Goal: Task Accomplishment & Management: Complete application form

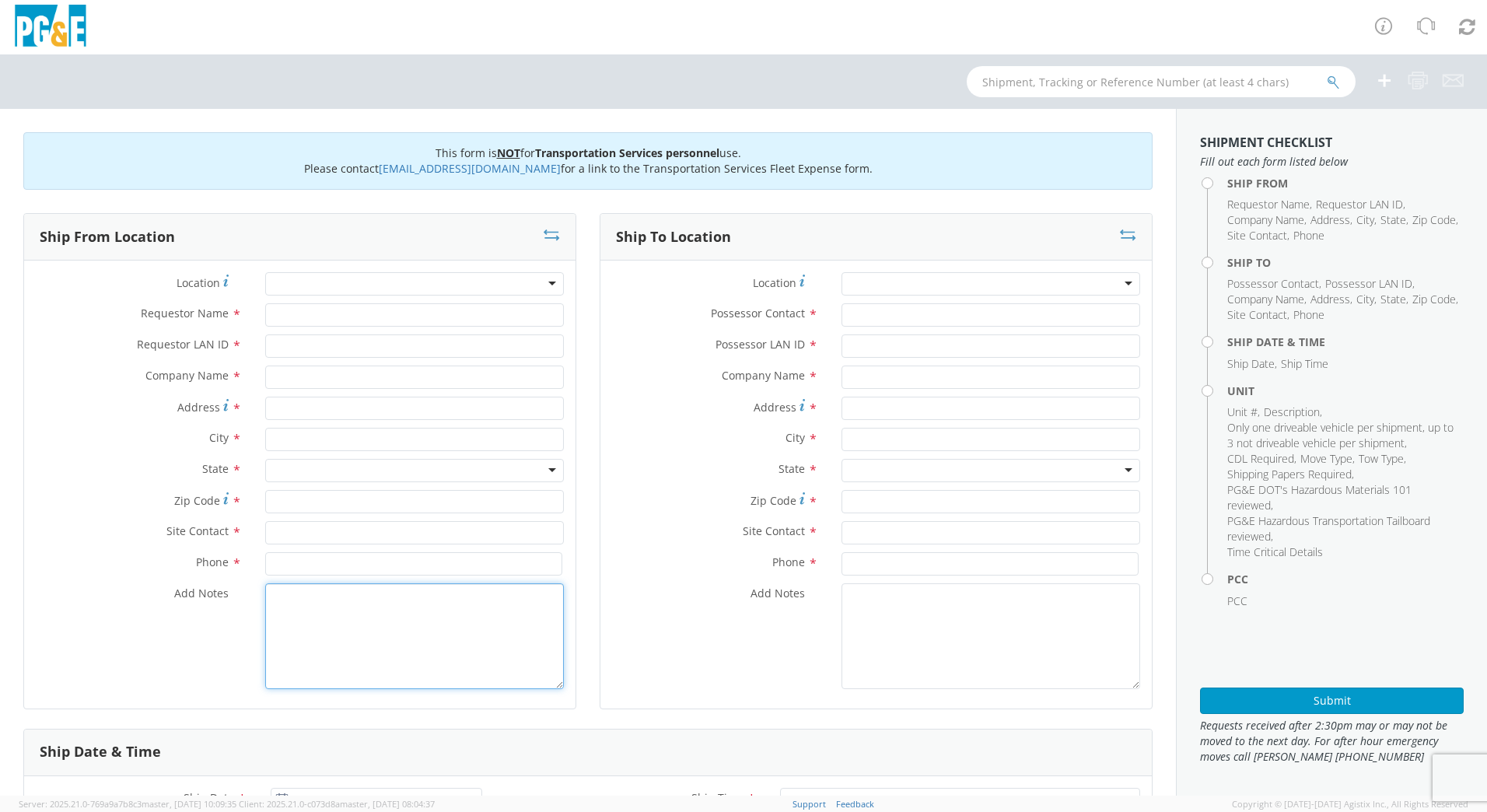
click at [369, 601] on textarea "Add Notes *" at bounding box center [415, 636] width 299 height 106
paste textarea "IF A DATE IN THE PAST OR SAME DAY; NOTES SHOULD READ "ALREADY MOVED BY [PERSON_…"
drag, startPoint x: 301, startPoint y: 614, endPoint x: 246, endPoint y: 595, distance: 58.2
click at [246, 595] on div "Add Notes * IF A DATE IN THE PAST OR SAME DAY; NOTES SHOULD READ "ALREADY MOVED…" at bounding box center [300, 636] width 552 height 106
drag, startPoint x: 491, startPoint y: 596, endPoint x: 450, endPoint y: 596, distance: 41.0
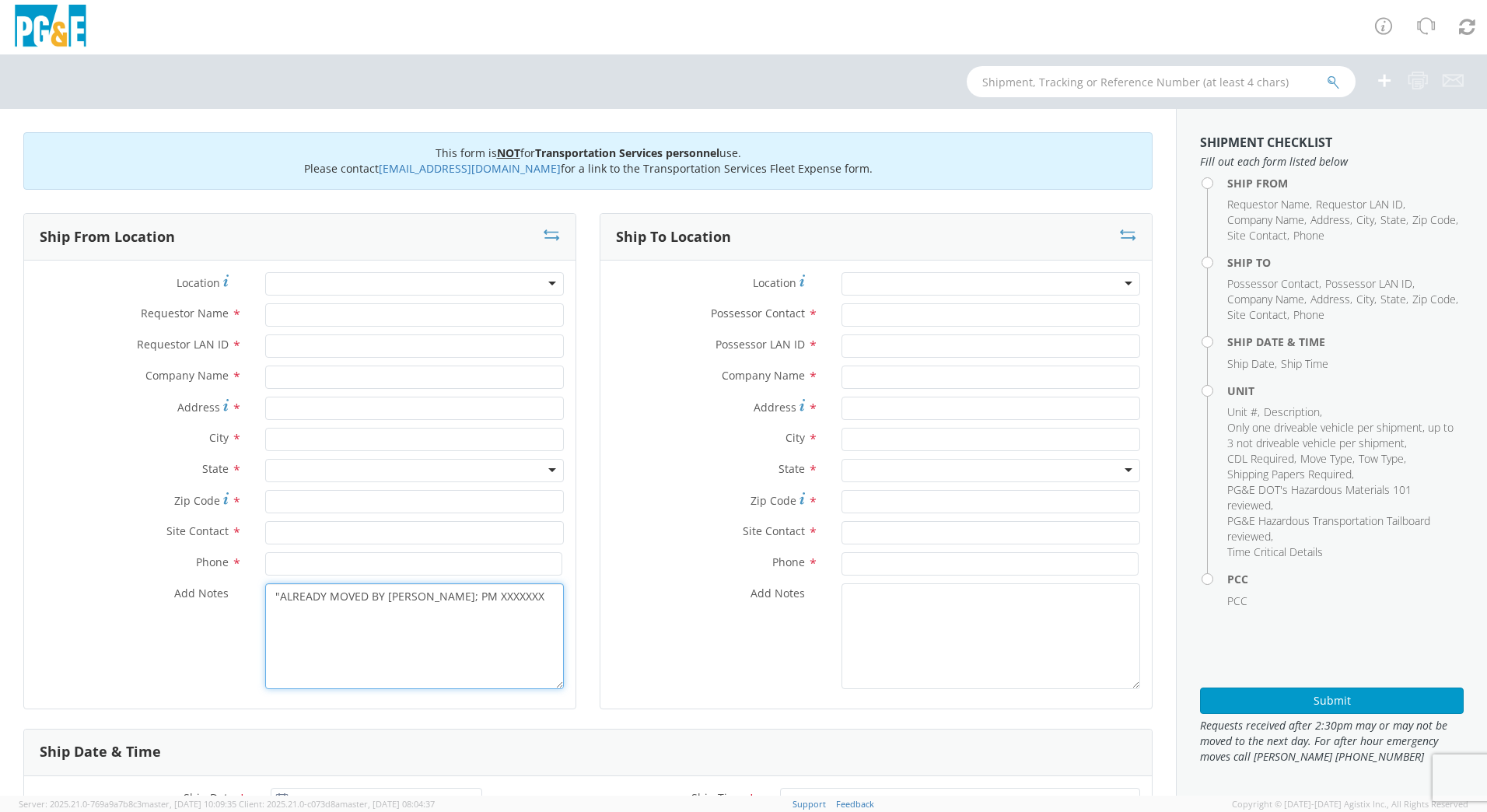
click at [450, 596] on textarea ""ALREADY MOVED BY [PERSON_NAME]; PM XXXXXXX" at bounding box center [415, 636] width 299 height 106
type textarea ""ALREADY MOVED BY [PERSON_NAME]; PM 35691711"
click at [339, 284] on div at bounding box center [415, 284] width 299 height 23
type input "p"
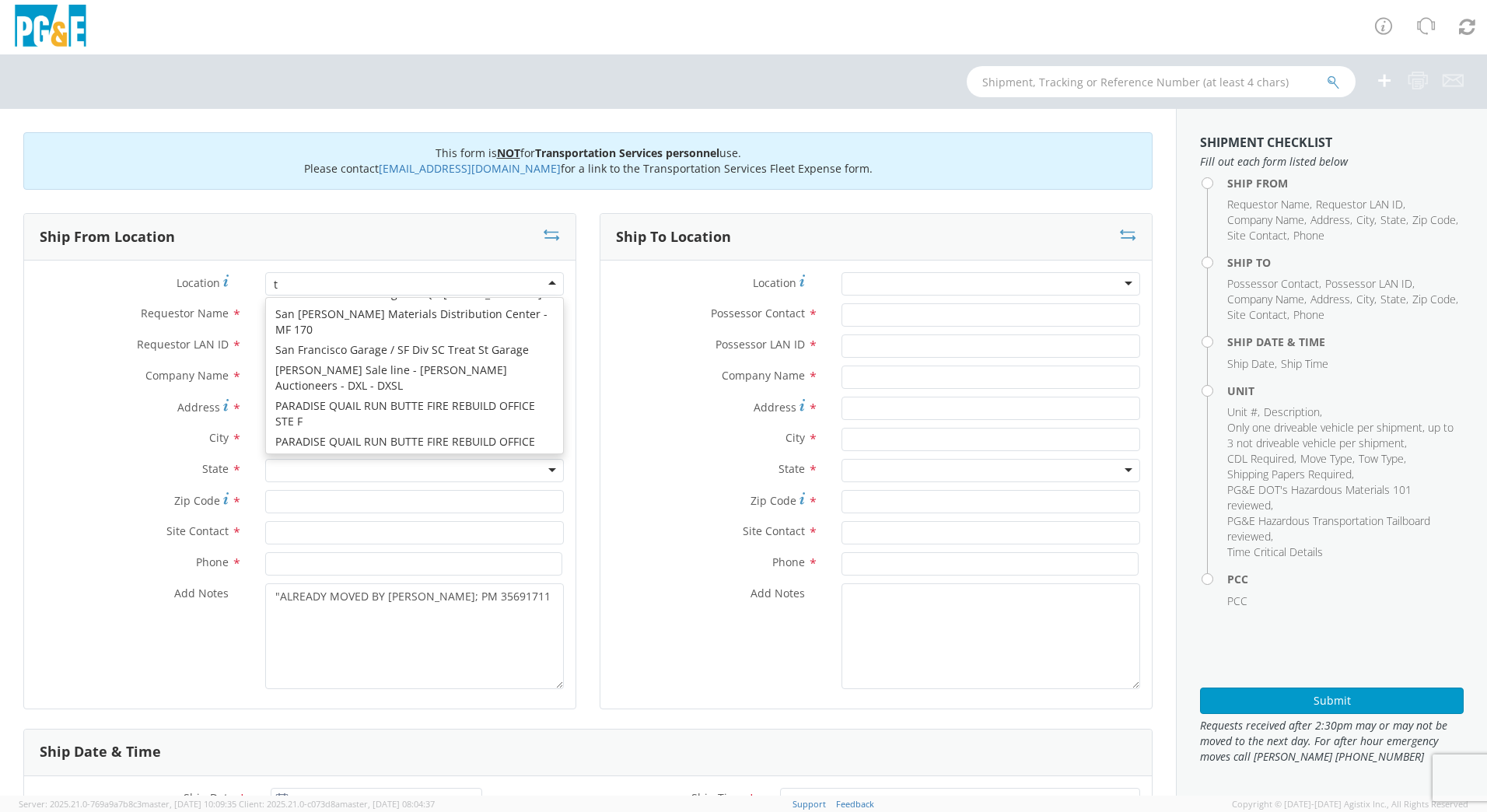
scroll to position [4, 0]
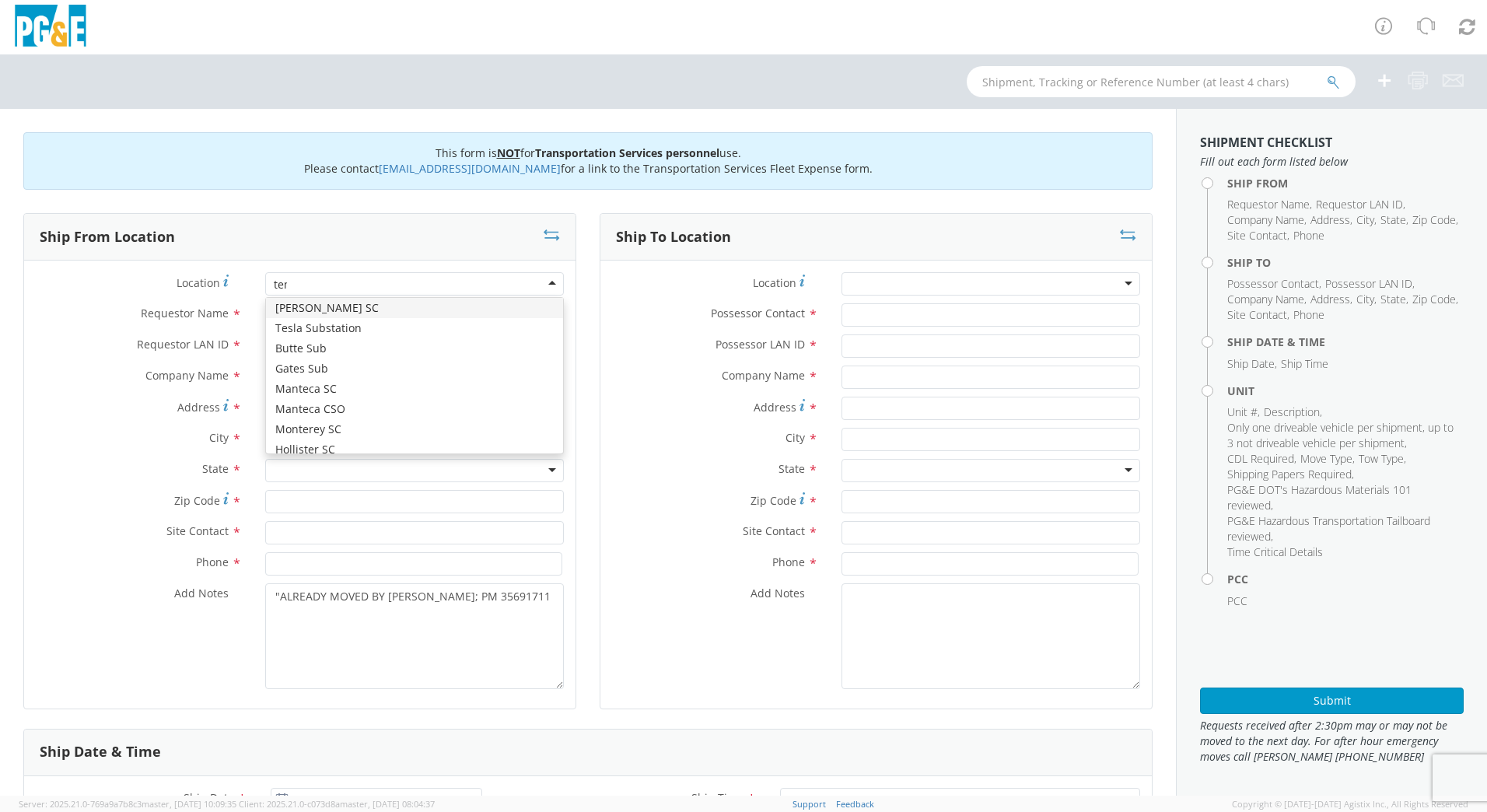
type input "temp"
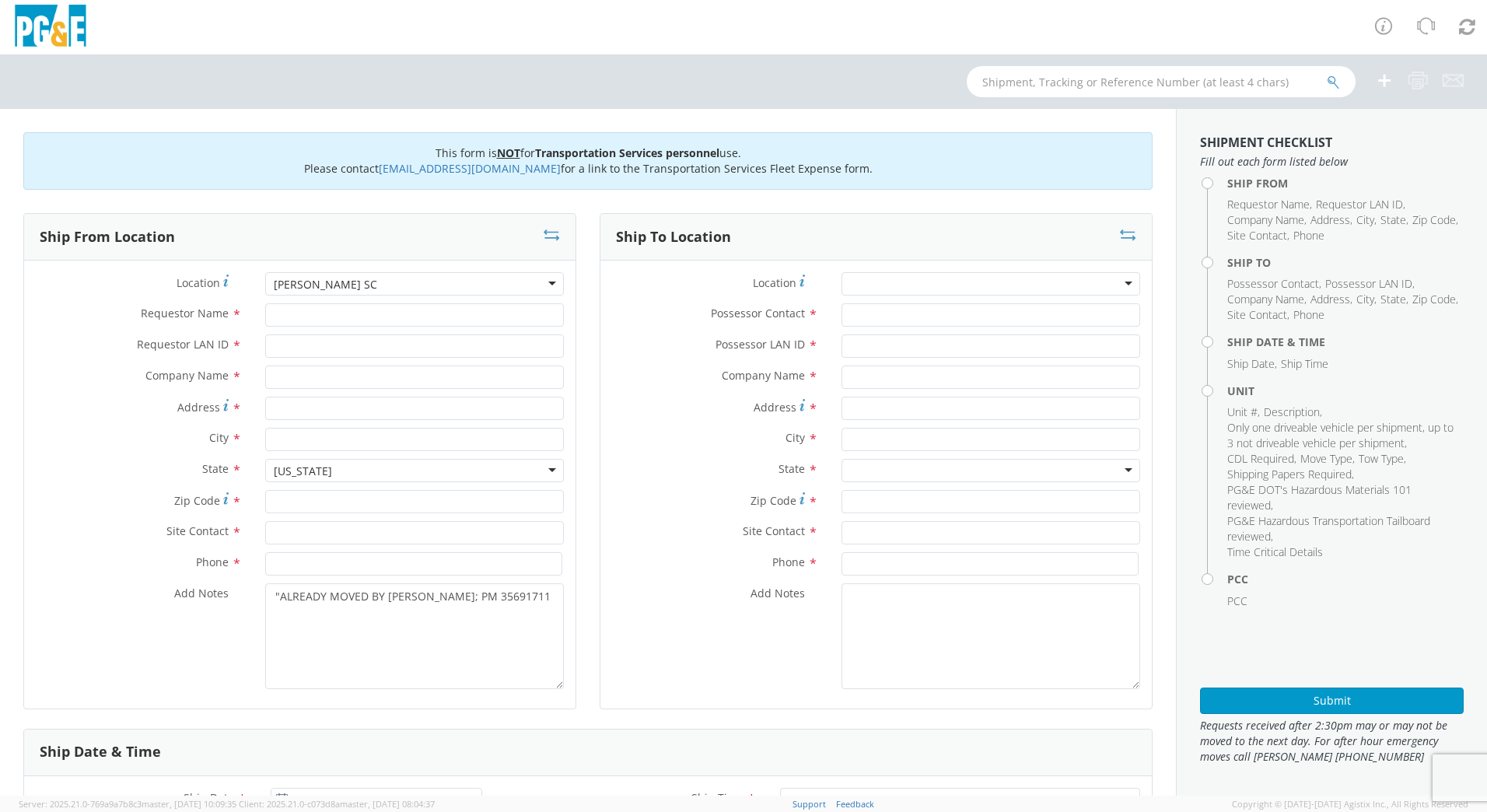
type input "PG&E"
type input "[STREET_ADDRESS]"
type input "PASO [PERSON_NAME]"
type input "93446"
click at [324, 316] on input "Requestor Name *" at bounding box center [415, 315] width 299 height 23
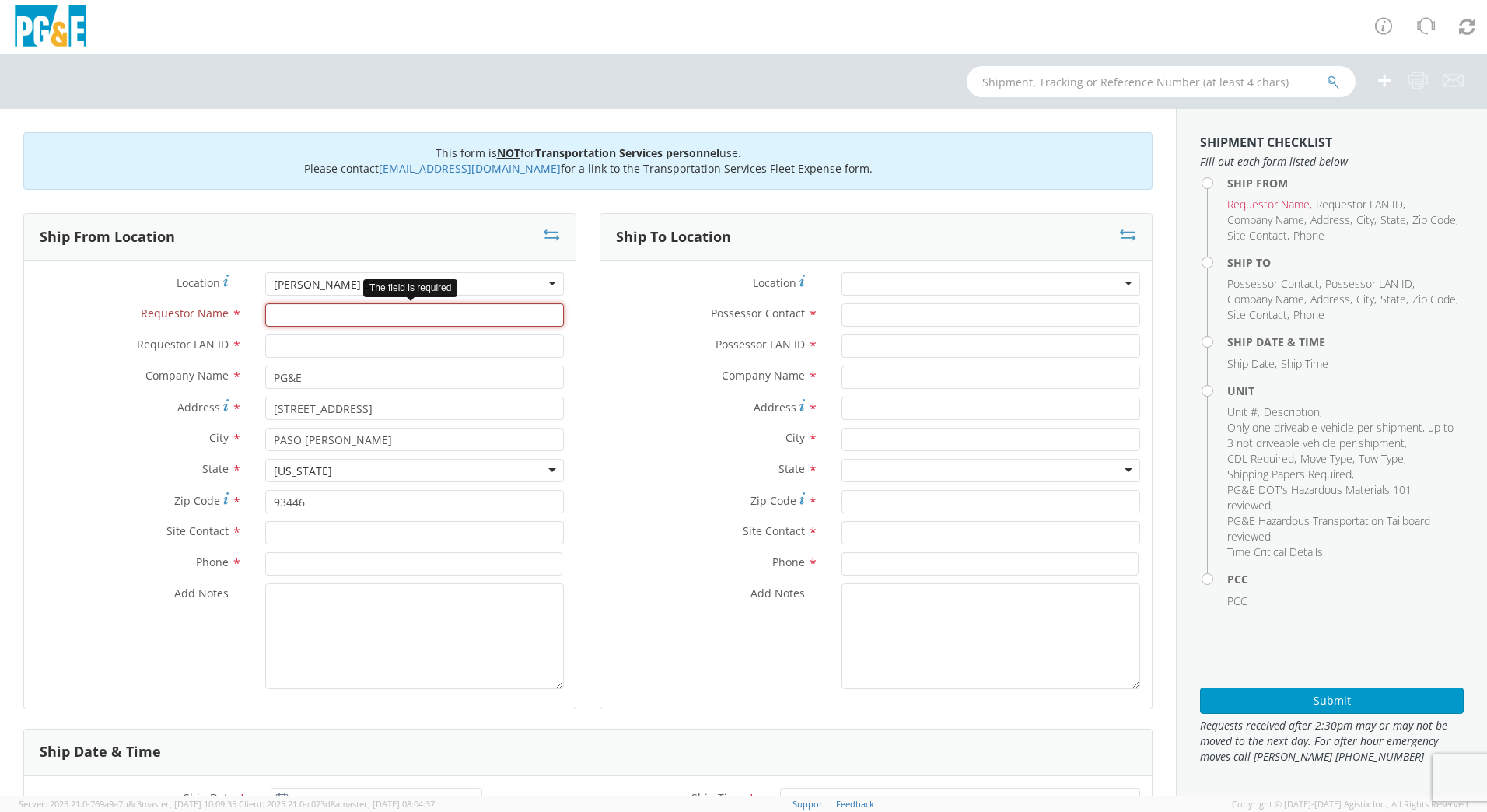
click at [296, 317] on input "Requestor Name *" at bounding box center [415, 315] width 299 height 23
click at [292, 318] on input "[PERSON_NAME]" at bounding box center [415, 315] width 299 height 23
type input "[PERSON_NAME]"
type input "jkpf"
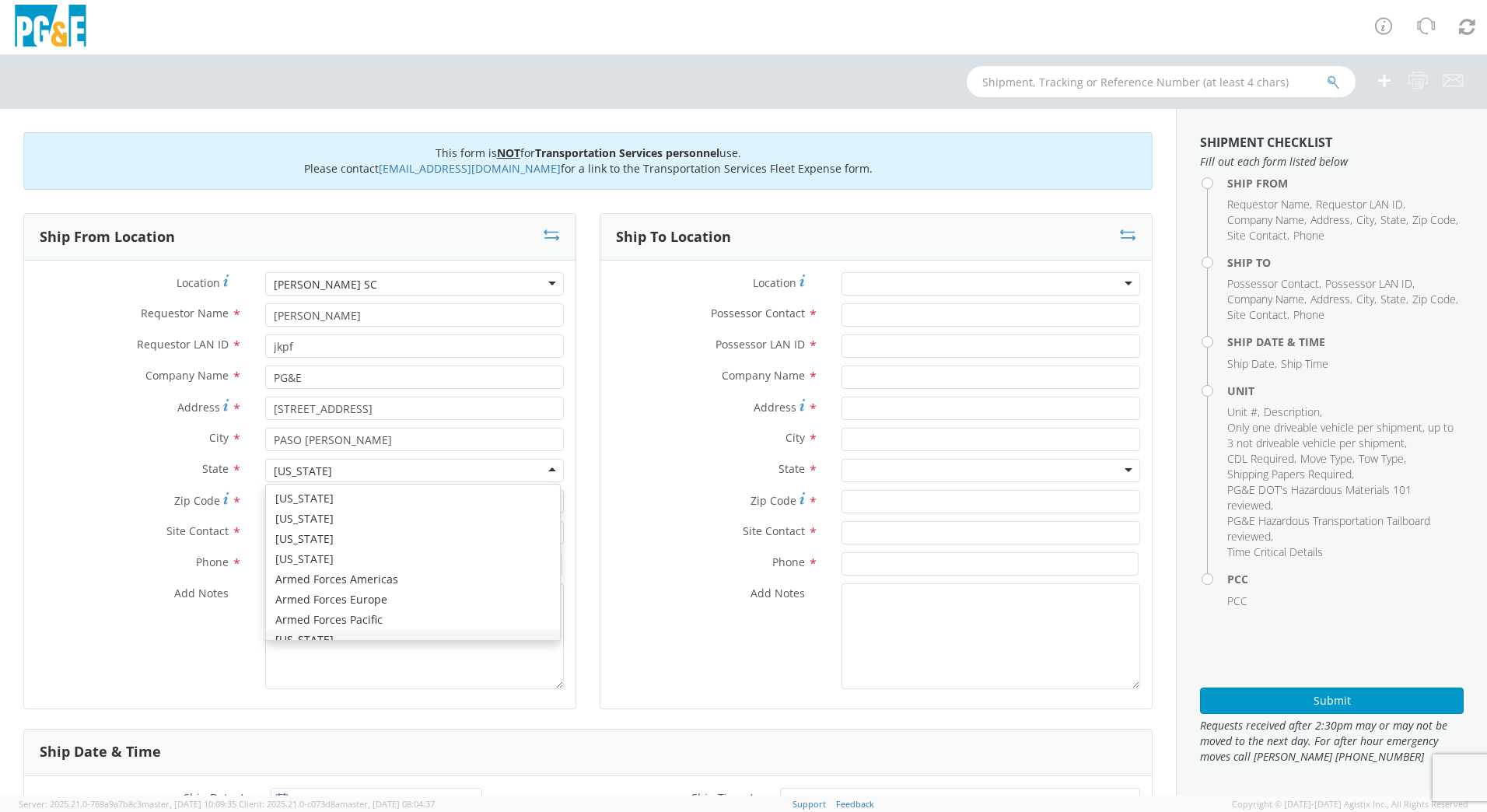
scroll to position [18, 0]
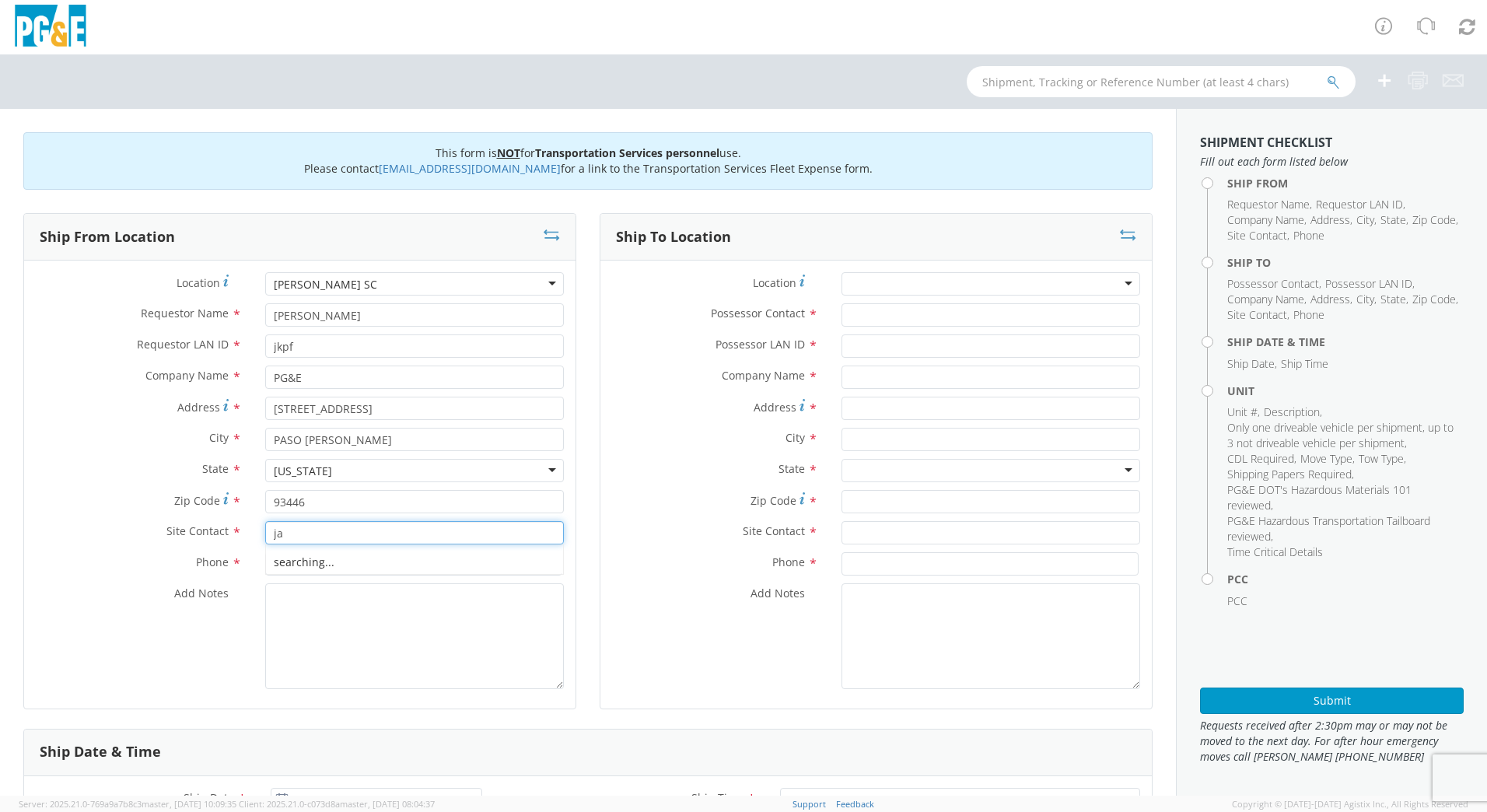
type input "j"
type input "[PERSON_NAME]"
type input "[PHONE_NUMBER]"
click at [445, 613] on textarea "Add Notes *" at bounding box center [415, 636] width 299 height 106
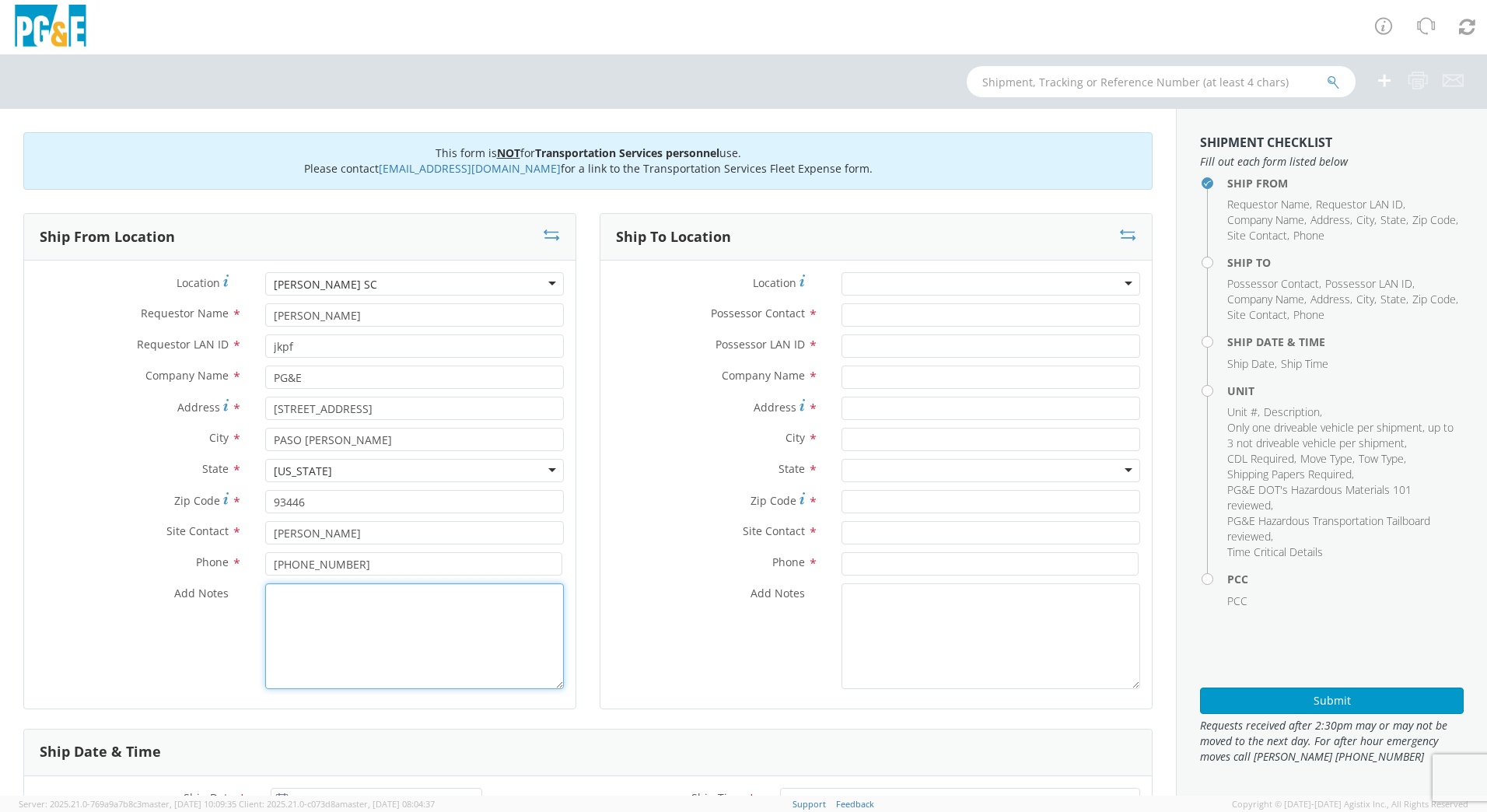
paste textarea "IF A DATE IN THE PAST OR SAME DAY; NOTES SHOULD READ "ALREADY MOVED BY [PERSON_…"
drag, startPoint x: 305, startPoint y: 612, endPoint x: 252, endPoint y: 577, distance: 63.5
click at [252, 577] on div "Location * [PERSON_NAME][GEOGRAPHIC_DATA][PERSON_NAME] (OBSOLETE) [GEOGRAPHIC_D…" at bounding box center [300, 484] width 552 height 425
drag, startPoint x: 485, startPoint y: 599, endPoint x: 441, endPoint y: 598, distance: 44.0
click at [441, 598] on textarea "ALREADY MOVED BY [PERSON_NAME]; PM XXXXXXX" at bounding box center [415, 636] width 299 height 106
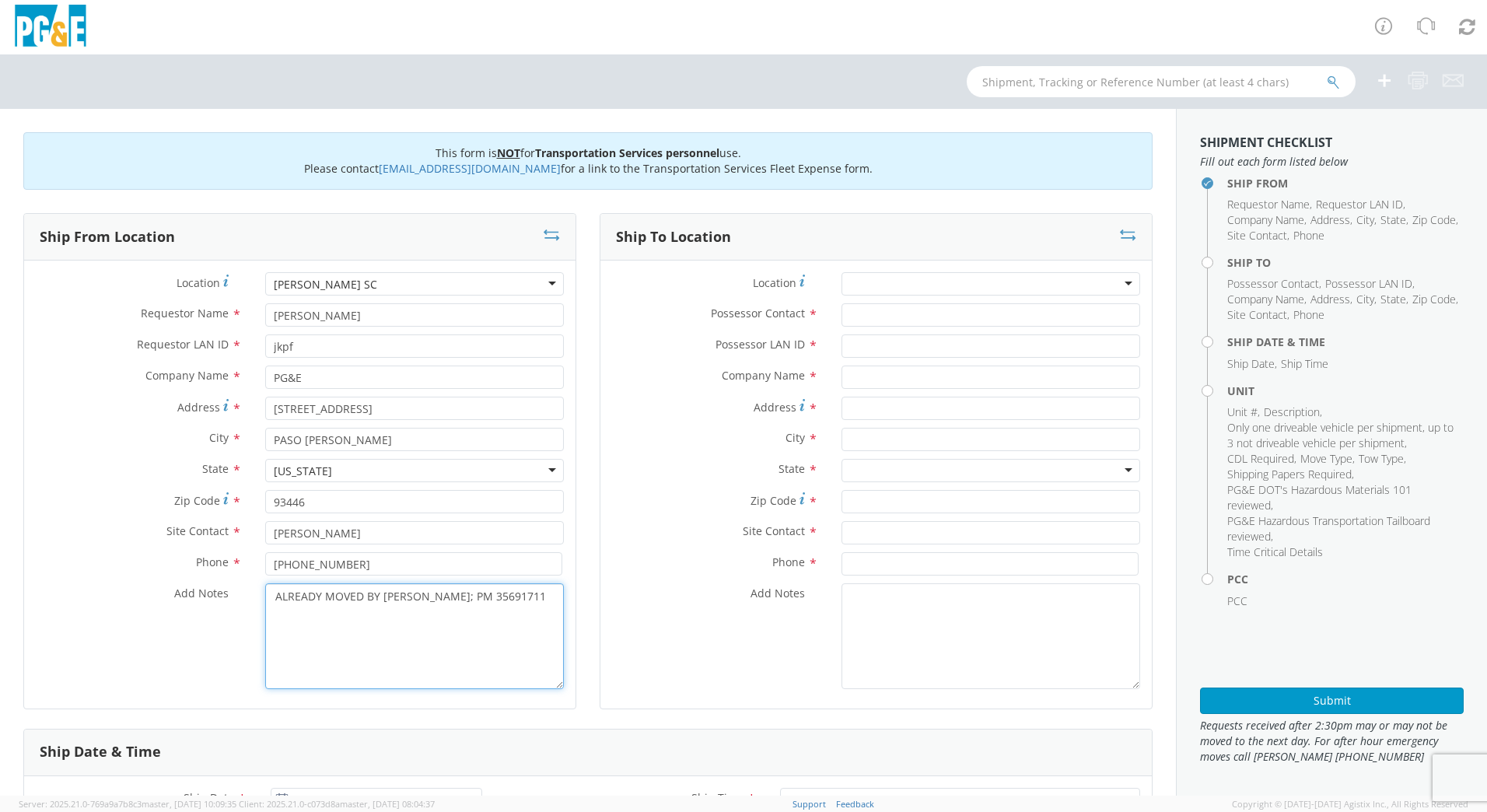
type textarea "ALREADY MOVED BY [PERSON_NAME]; PM 35691711"
click at [903, 315] on input "Possessor Contact *" at bounding box center [991, 315] width 299 height 23
type input "j"
type input "[PERSON_NAME]"
type input "jkpf"
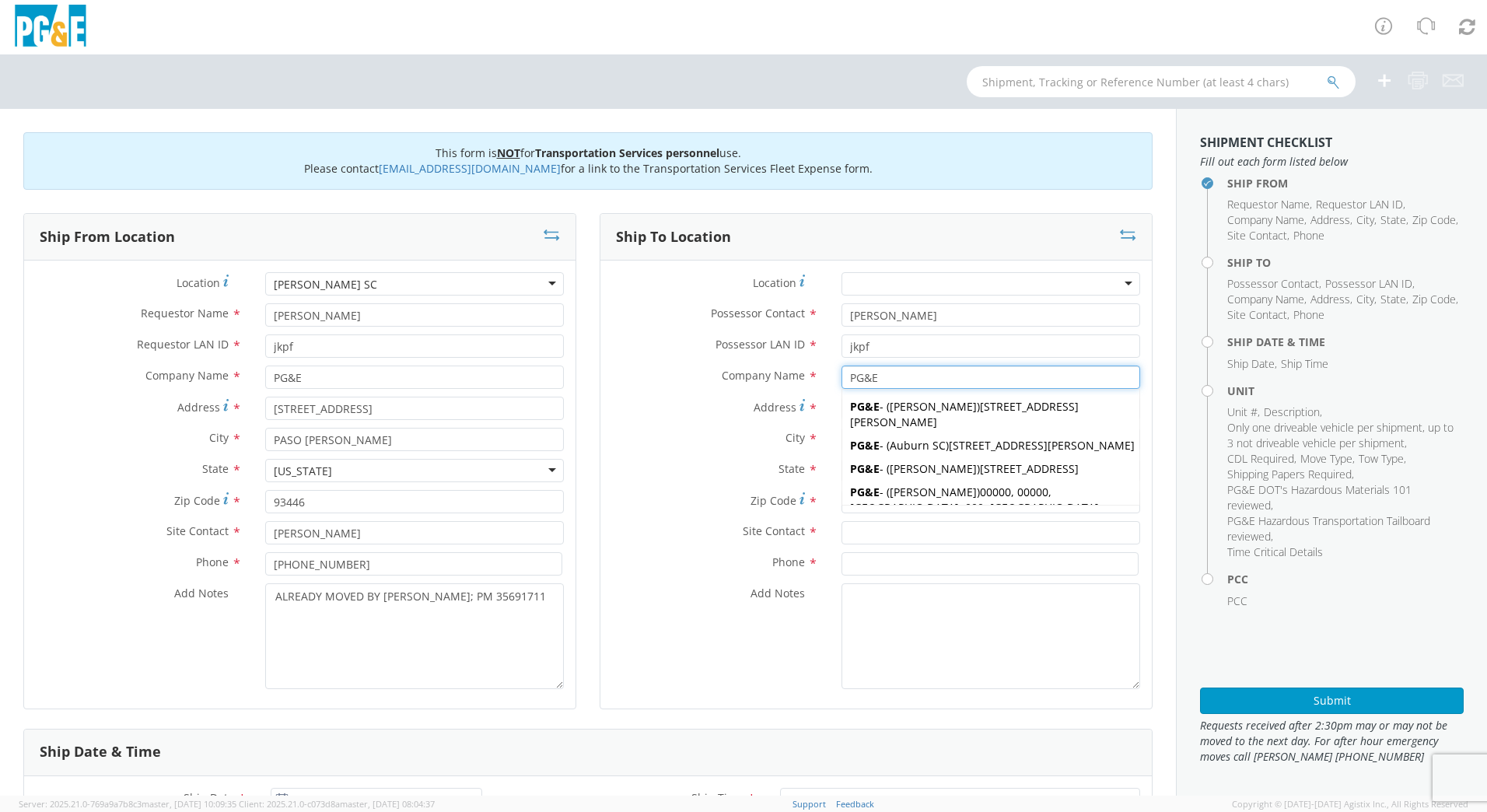
type input "PG&E"
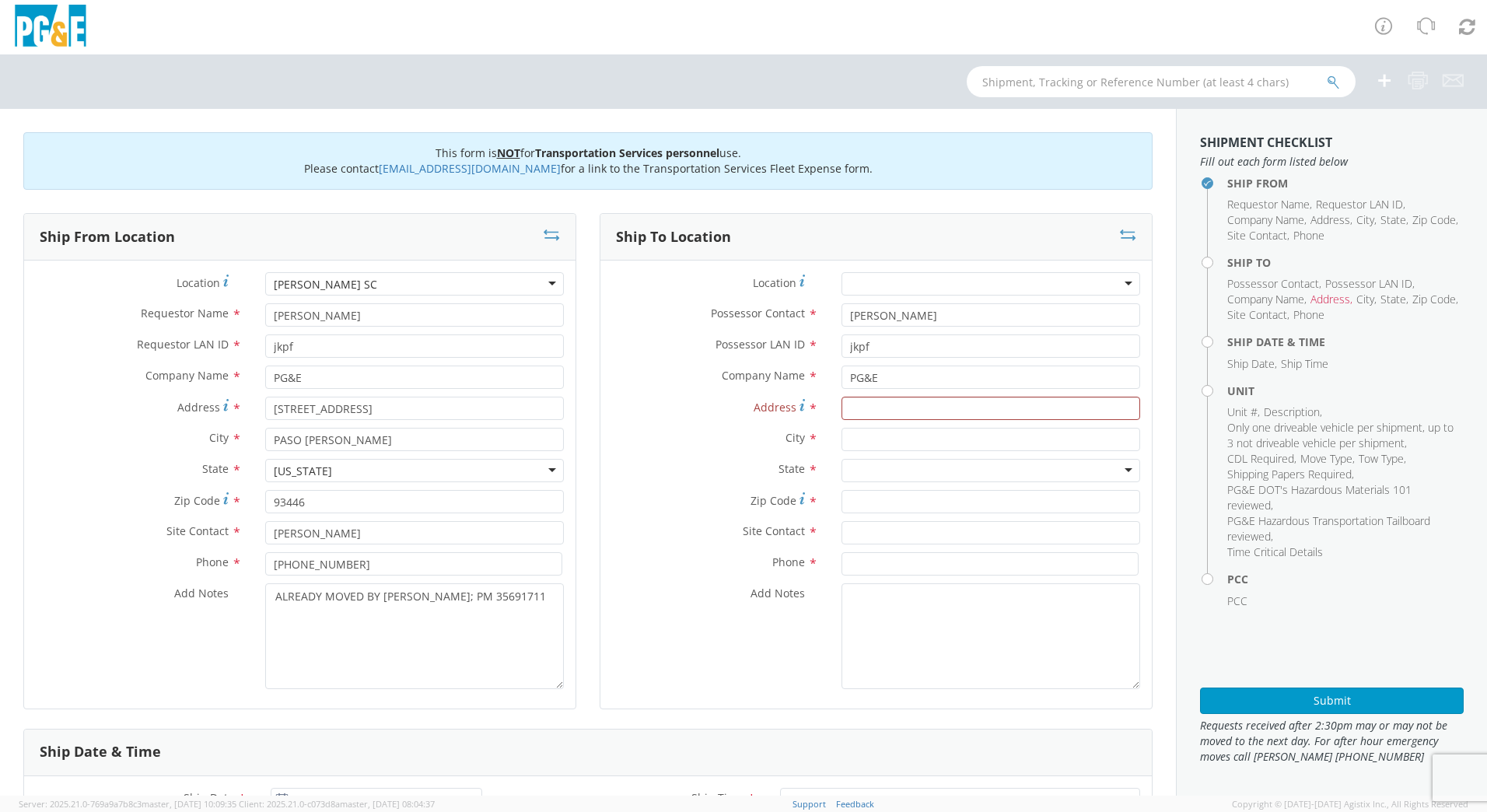
click at [856, 285] on div at bounding box center [991, 284] width 299 height 23
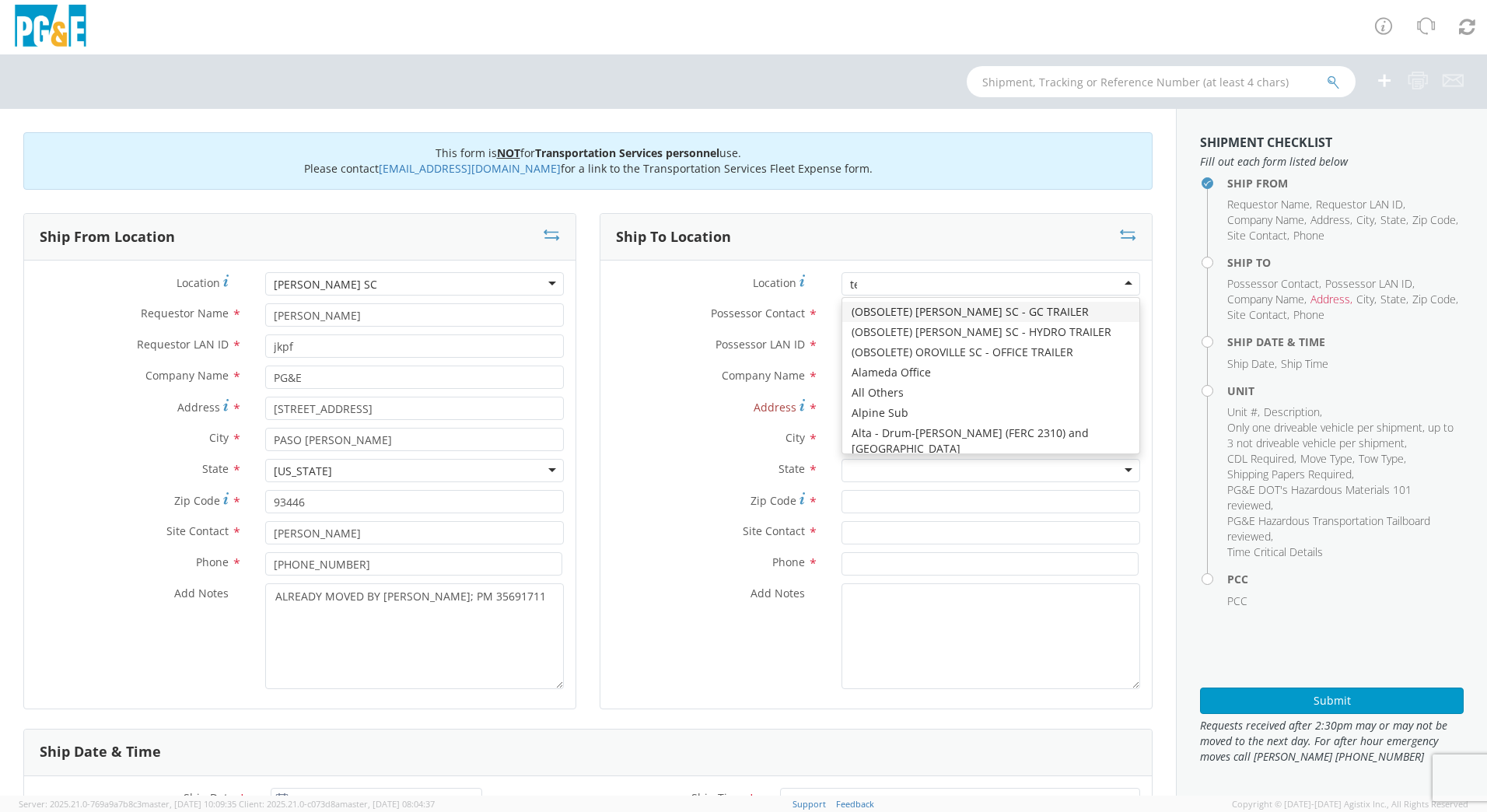
scroll to position [4507, 0]
type input "tem"
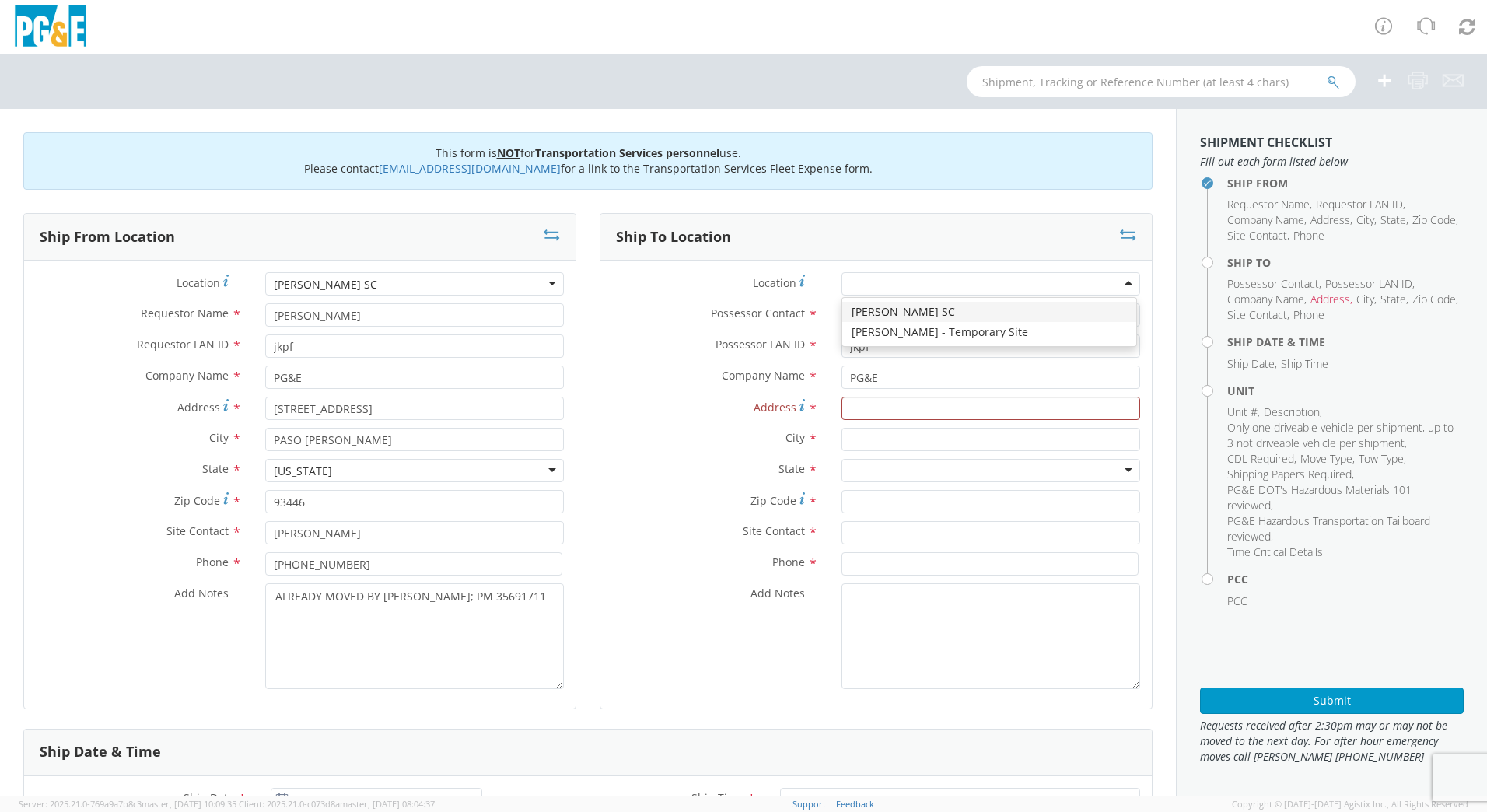
type input "[STREET_ADDRESS]"
type input "PASO [PERSON_NAME]"
type input "93446"
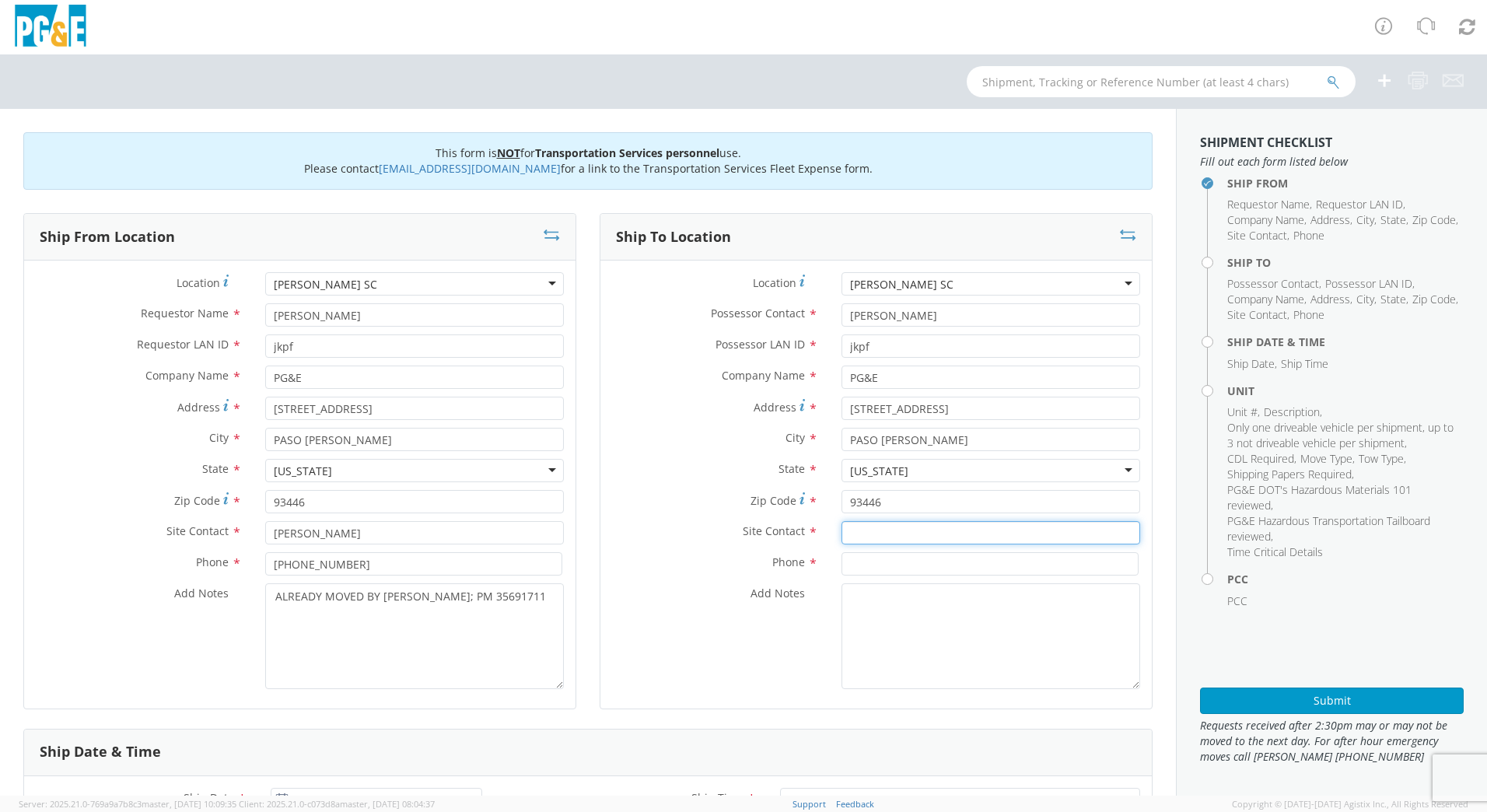
click at [922, 537] on input "text" at bounding box center [991, 533] width 299 height 23
type input "[PERSON_NAME]"
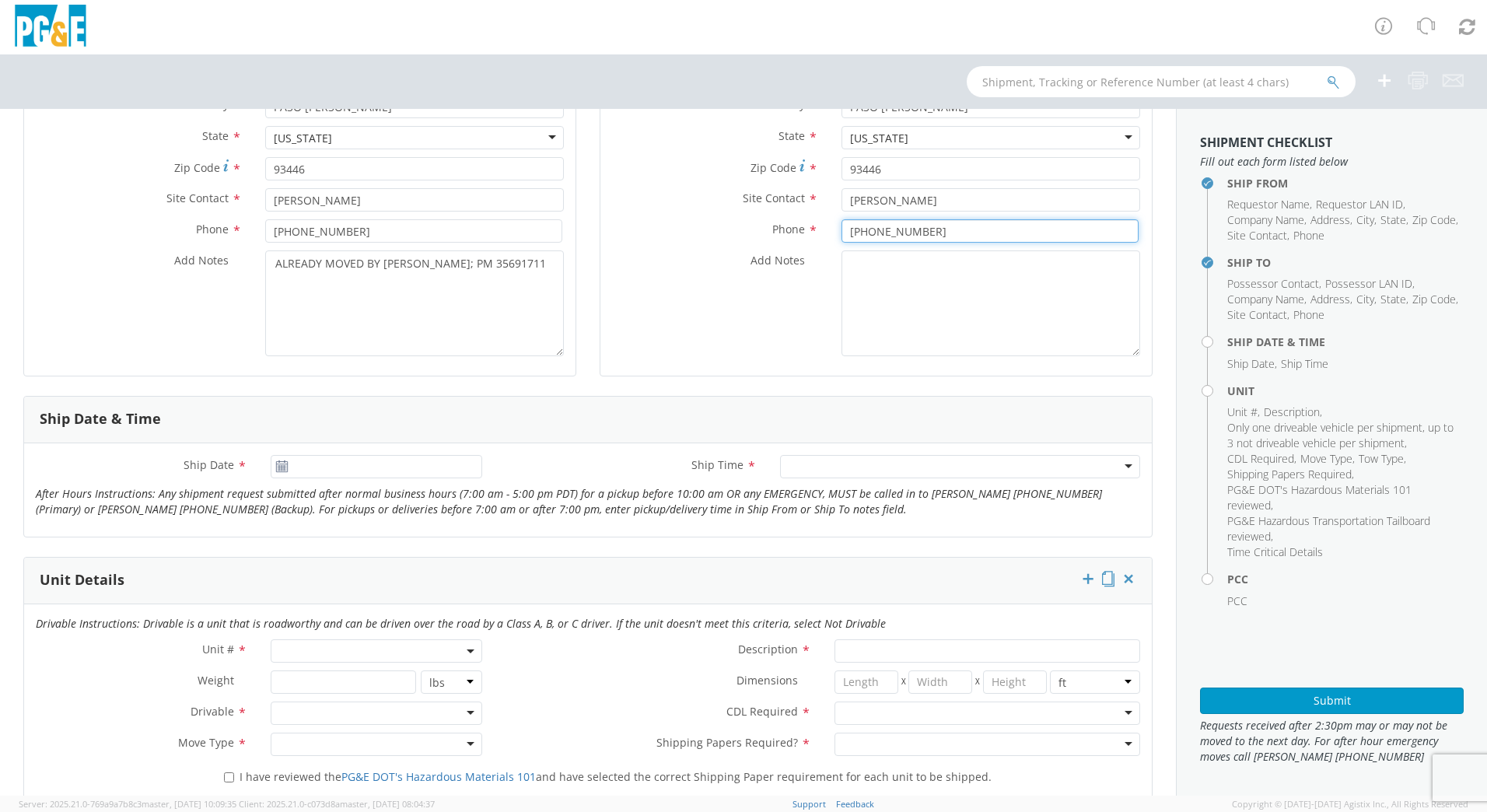
scroll to position [337, 0]
type input "[PHONE_NUMBER]"
click at [283, 459] on use at bounding box center [282, 462] width 11 height 11
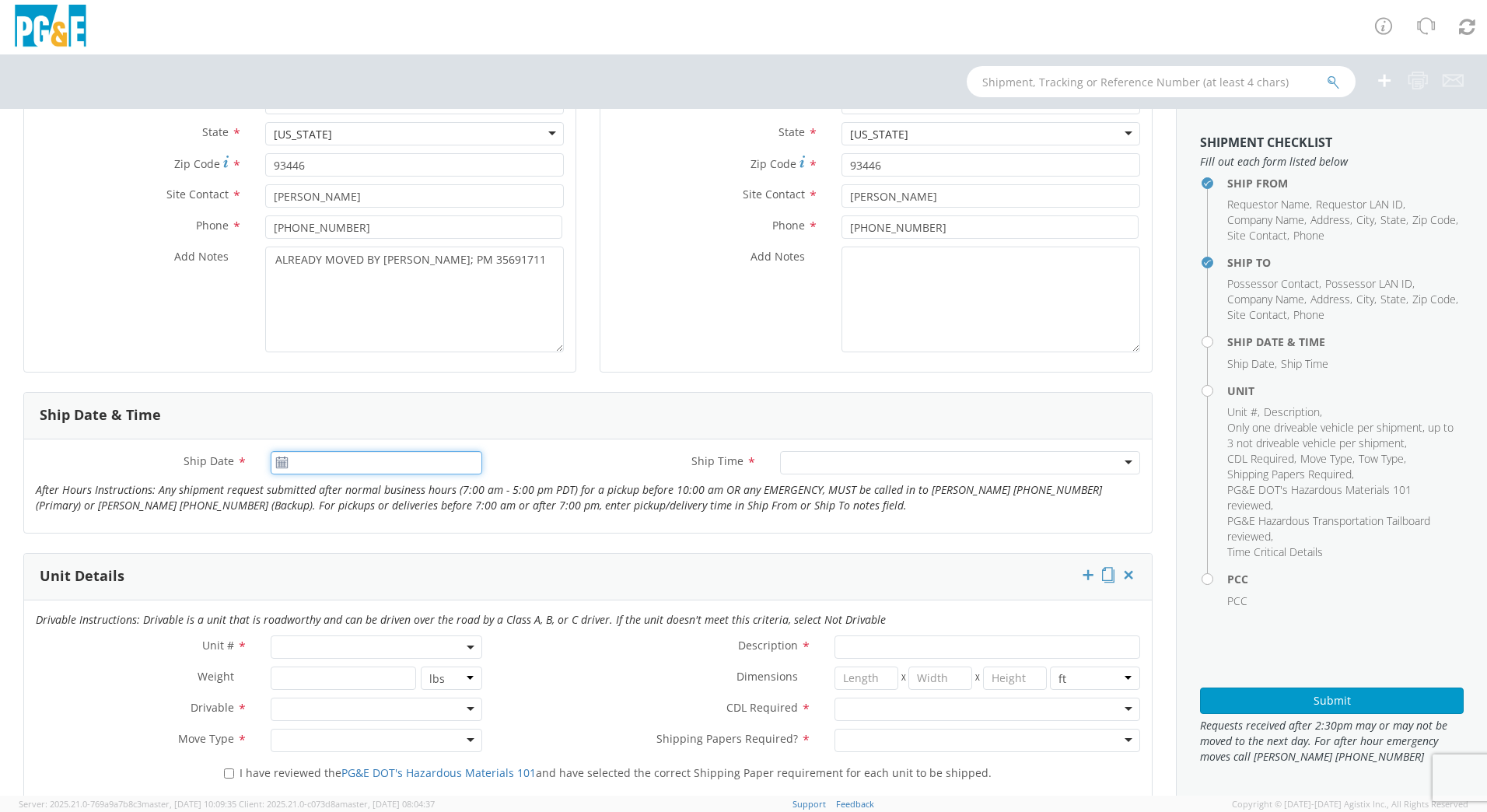
type input "[DATE]"
click at [323, 462] on input "[DATE]" at bounding box center [377, 462] width 211 height 23
click at [346, 583] on td "14" at bounding box center [348, 585] width 27 height 23
click at [808, 466] on div at bounding box center [960, 462] width 360 height 23
click at [351, 646] on span at bounding box center [377, 648] width 211 height 23
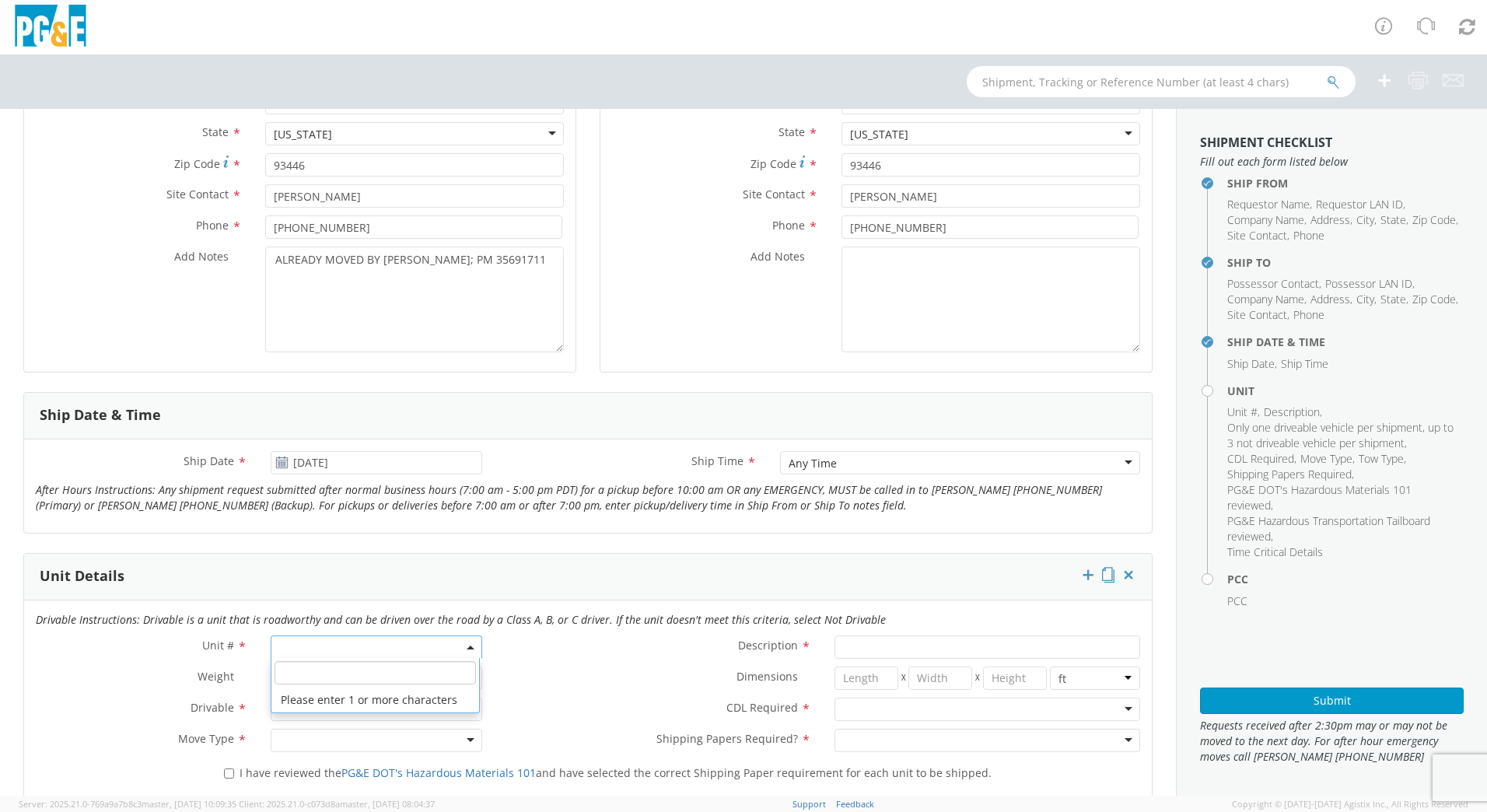
click at [410, 677] on input "search" at bounding box center [375, 673] width 201 height 23
type input "other"
select select "Other"
select select "? undefined:undefined ?"
click at [295, 708] on div at bounding box center [377, 709] width 211 height 23
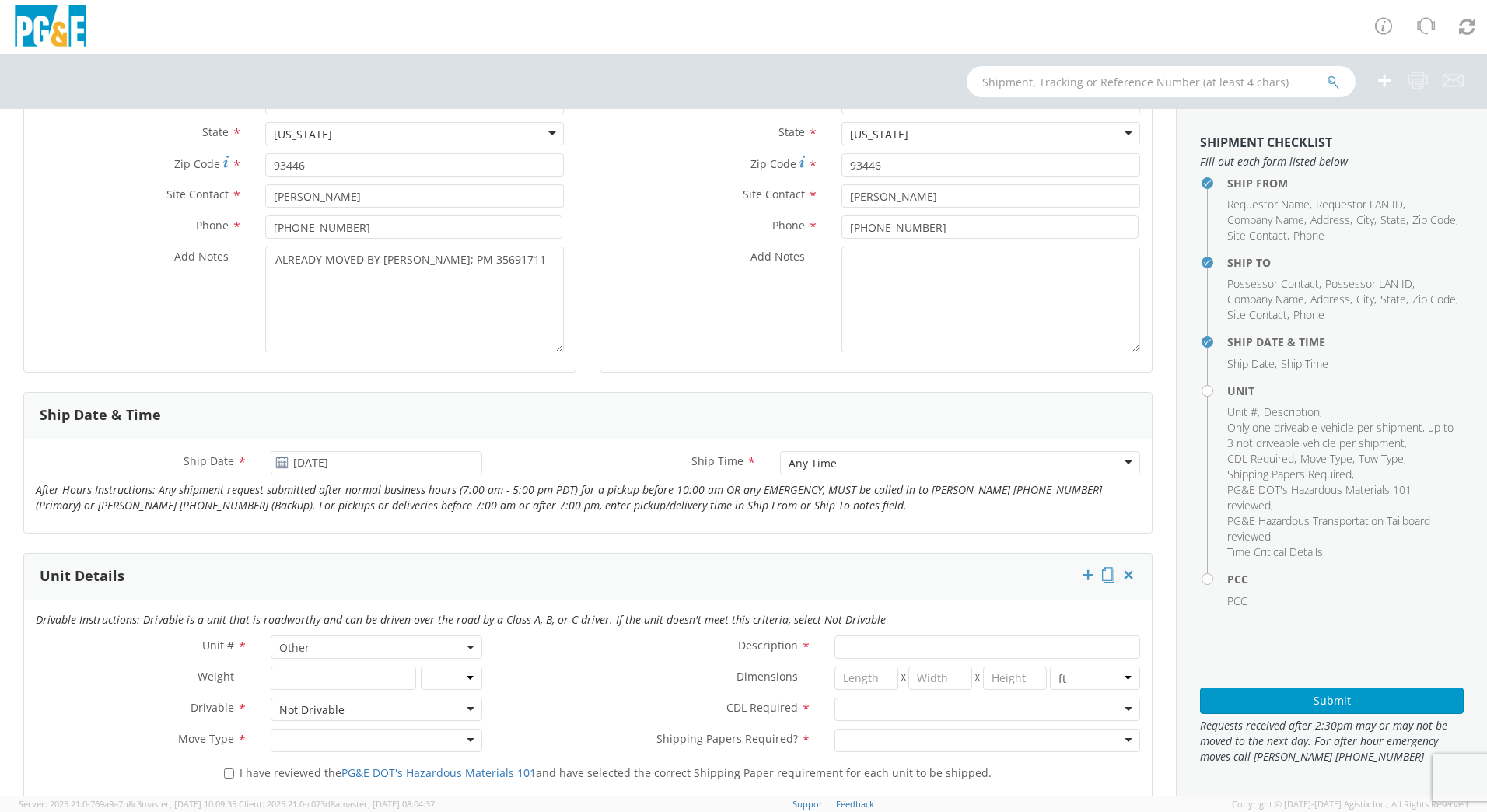
click at [304, 735] on div at bounding box center [377, 741] width 211 height 23
click at [550, 706] on label "CDL Required *" at bounding box center [659, 707] width 329 height 20
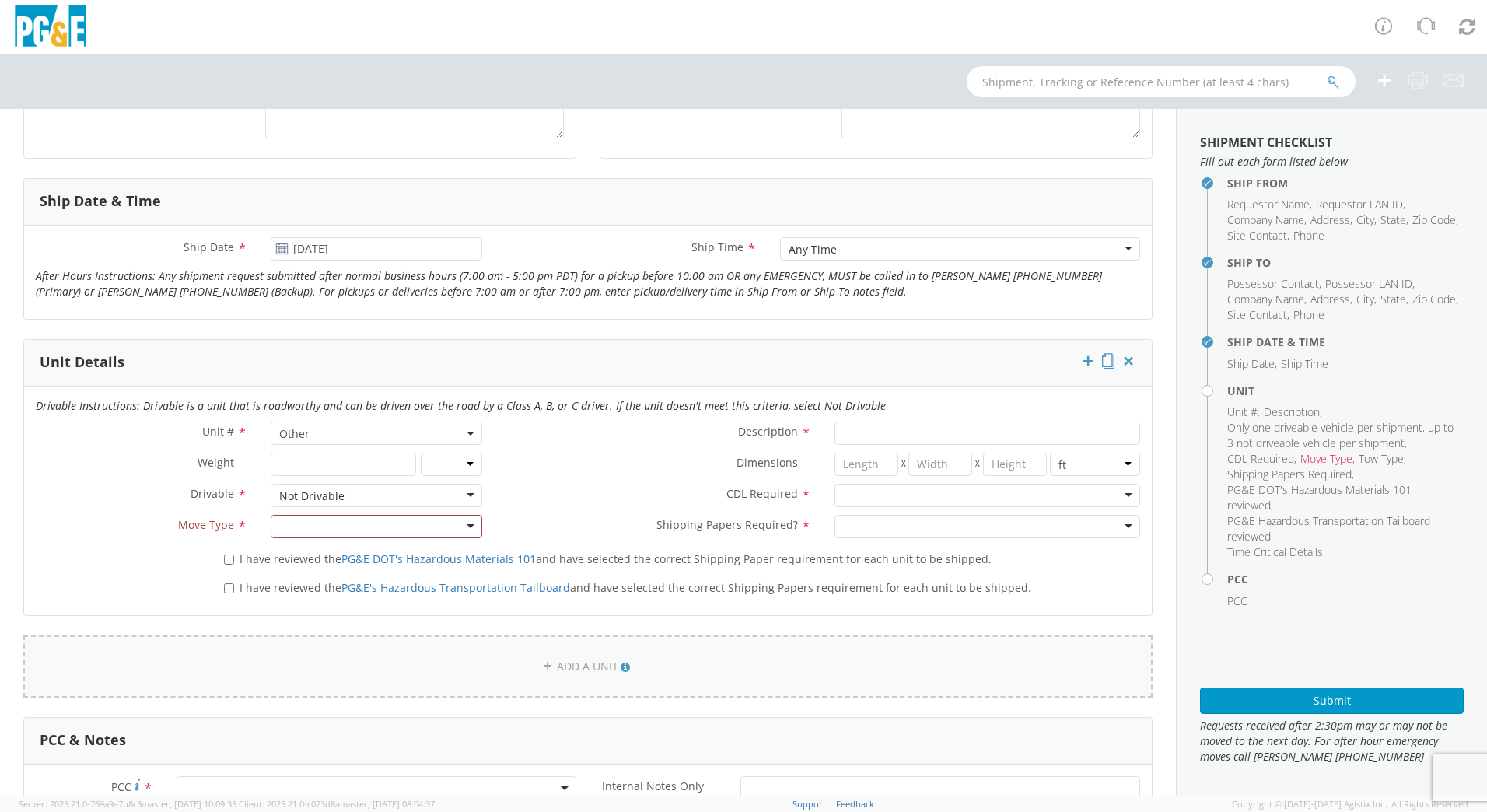
scroll to position [570, 0]
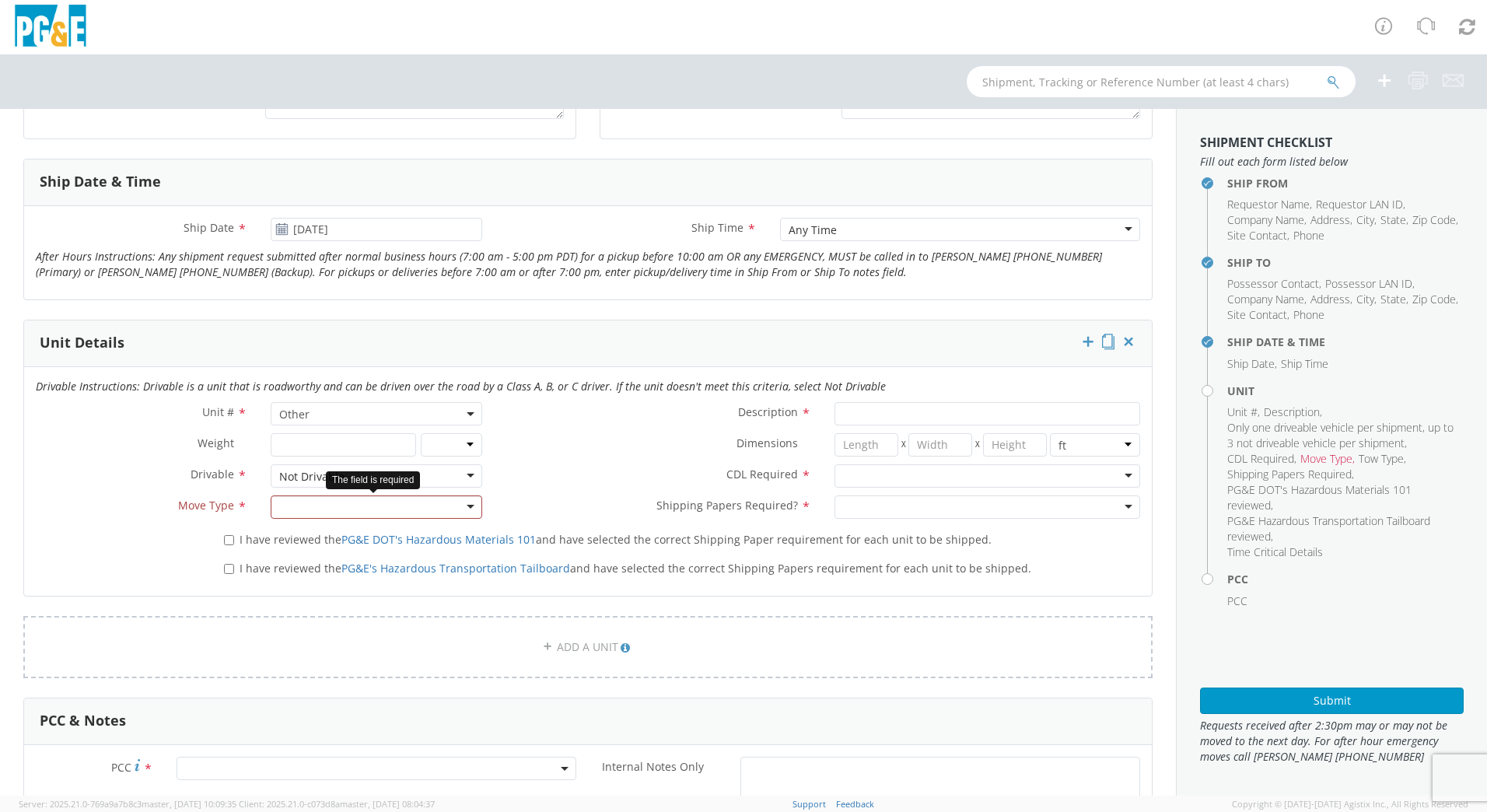
click at [465, 502] on div at bounding box center [377, 508] width 211 height 23
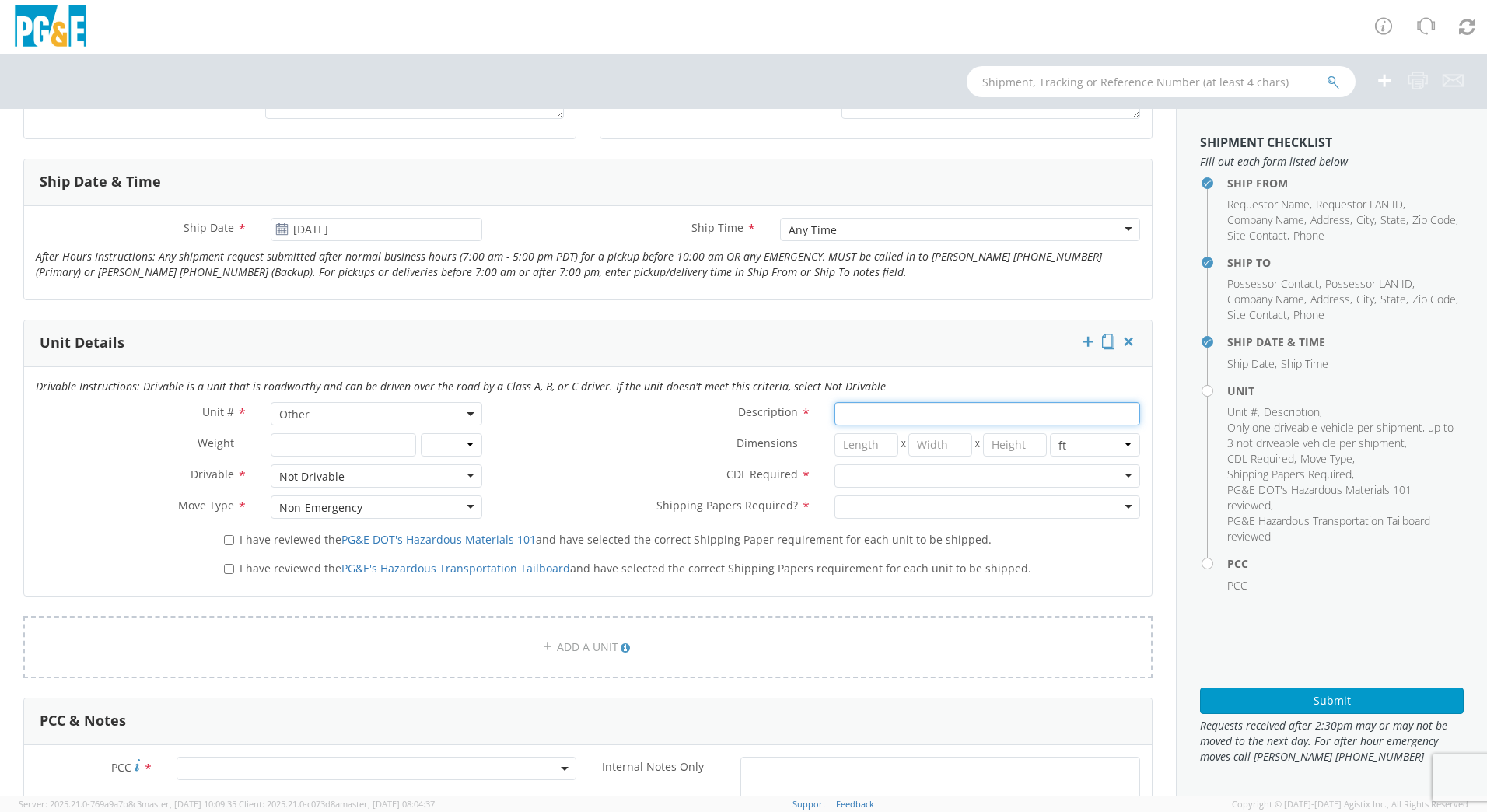
click at [876, 417] on input "Description *" at bounding box center [987, 414] width 305 height 23
type input "Rental Altec Crawler Borer"
click at [862, 475] on div at bounding box center [987, 476] width 305 height 23
click at [871, 507] on div at bounding box center [987, 508] width 305 height 23
click at [225, 545] on input "I have reviewed the PG&E DOT's Hazardous Materials 101 and have selected the co…" at bounding box center [229, 539] width 10 height 10
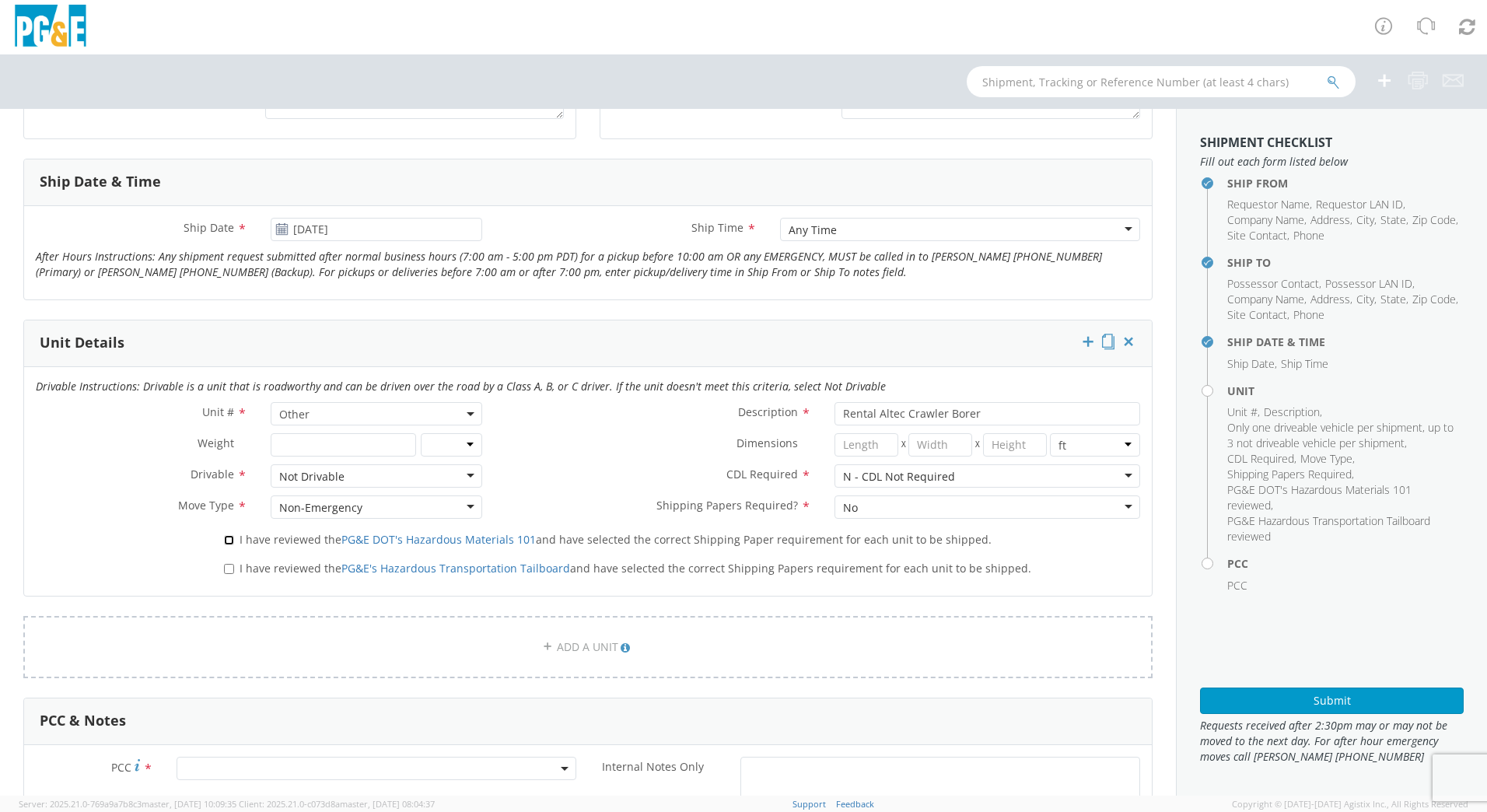
checkbox input "true"
click at [224, 574] on label "I have reviewed the PG&E's Hazardous Transportation Tailboard and have selected…" at bounding box center [629, 567] width 810 height 18
click at [224, 574] on input "I have reviewed the PG&E's Hazardous Transportation Tailboard and have selected…" at bounding box center [229, 568] width 10 height 10
checkbox input "true"
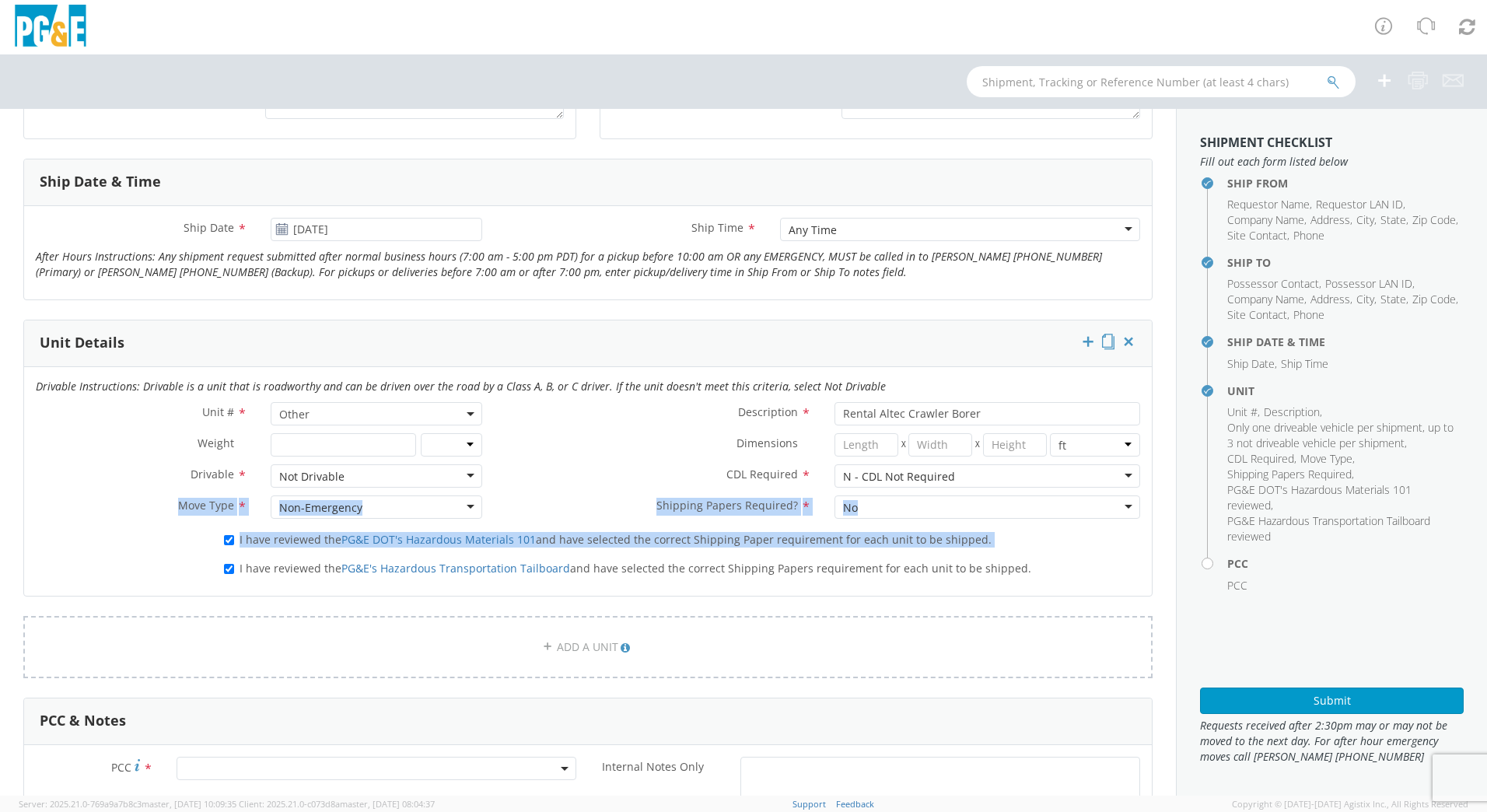
drag, startPoint x: 1164, startPoint y: 495, endPoint x: 1163, endPoint y: 545, distance: 50.0
click at [1163, 545] on div "Ship From Location Location * [PERSON_NAME][GEOGRAPHIC_DATA][PERSON_NAME] [GEOG…" at bounding box center [588, 440] width 1176 height 1640
drag, startPoint x: 1163, startPoint y: 545, endPoint x: 1148, endPoint y: 510, distance: 38.1
click at [1148, 510] on div "Ship From Location Location * [PERSON_NAME][GEOGRAPHIC_DATA][PERSON_NAME] [GEOG…" at bounding box center [588, 440] width 1176 height 1640
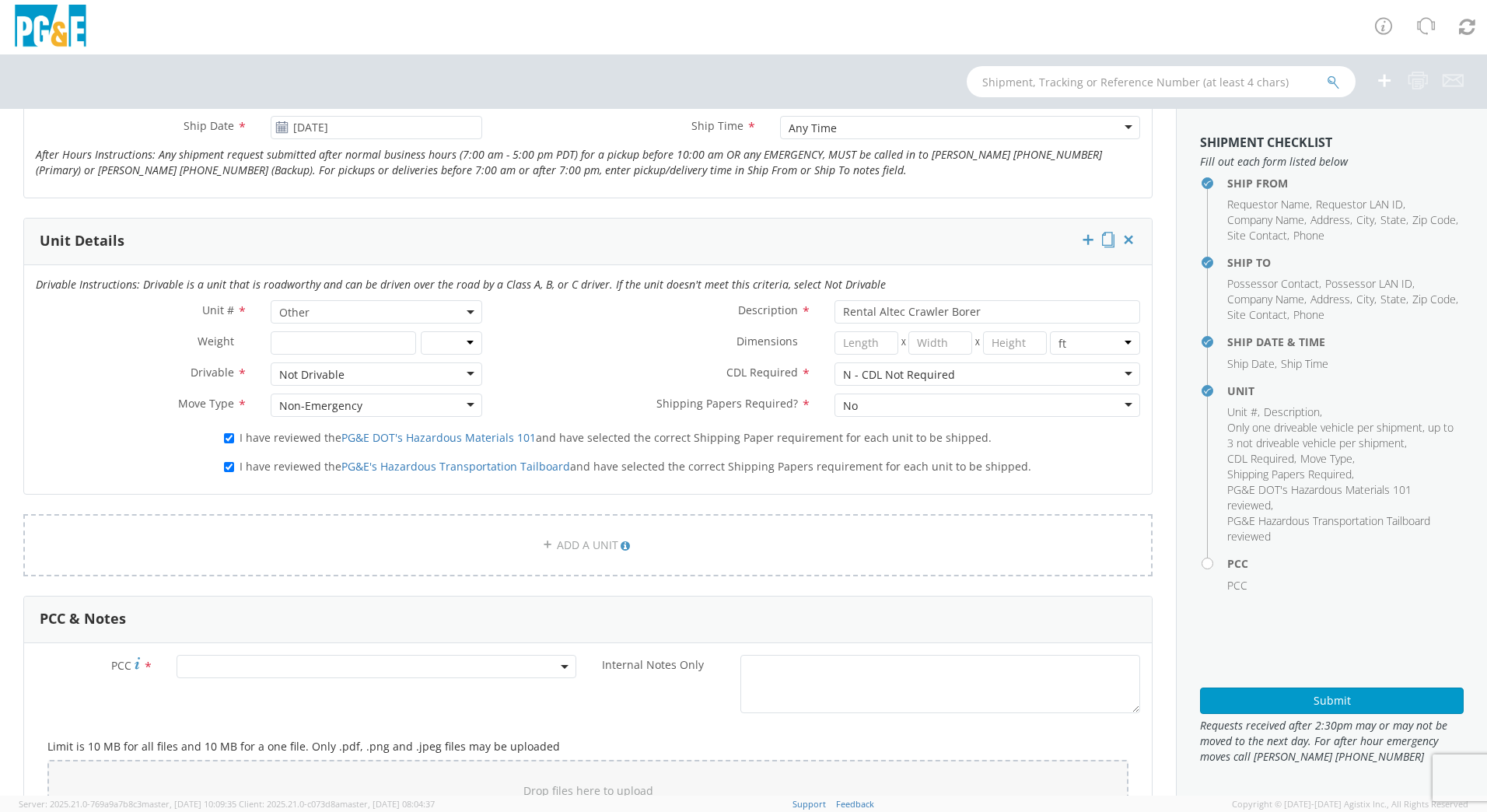
scroll to position [934, 0]
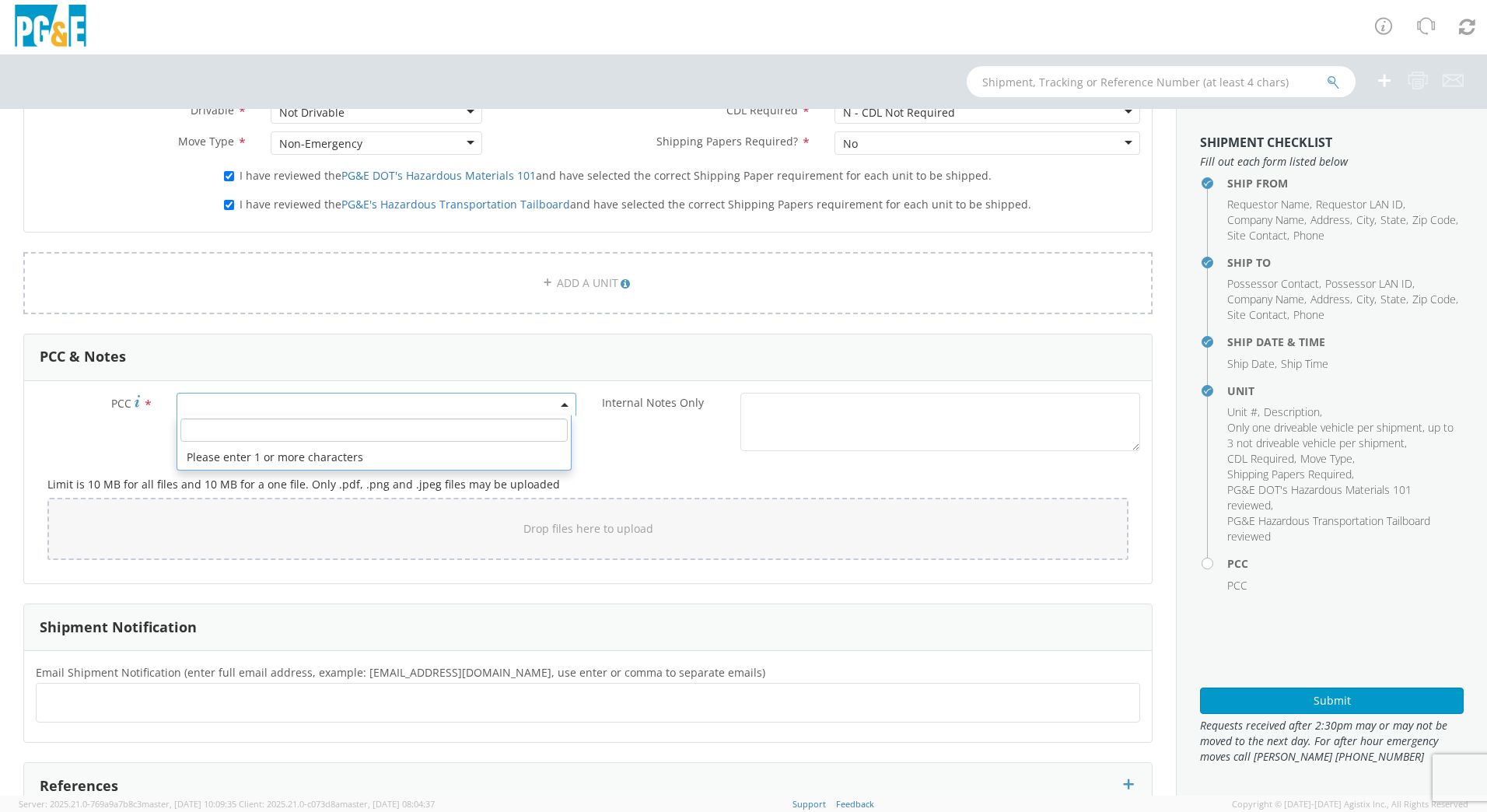
click at [228, 401] on span at bounding box center [376, 405] width 400 height 23
click at [227, 423] on input "number" at bounding box center [374, 430] width 388 height 23
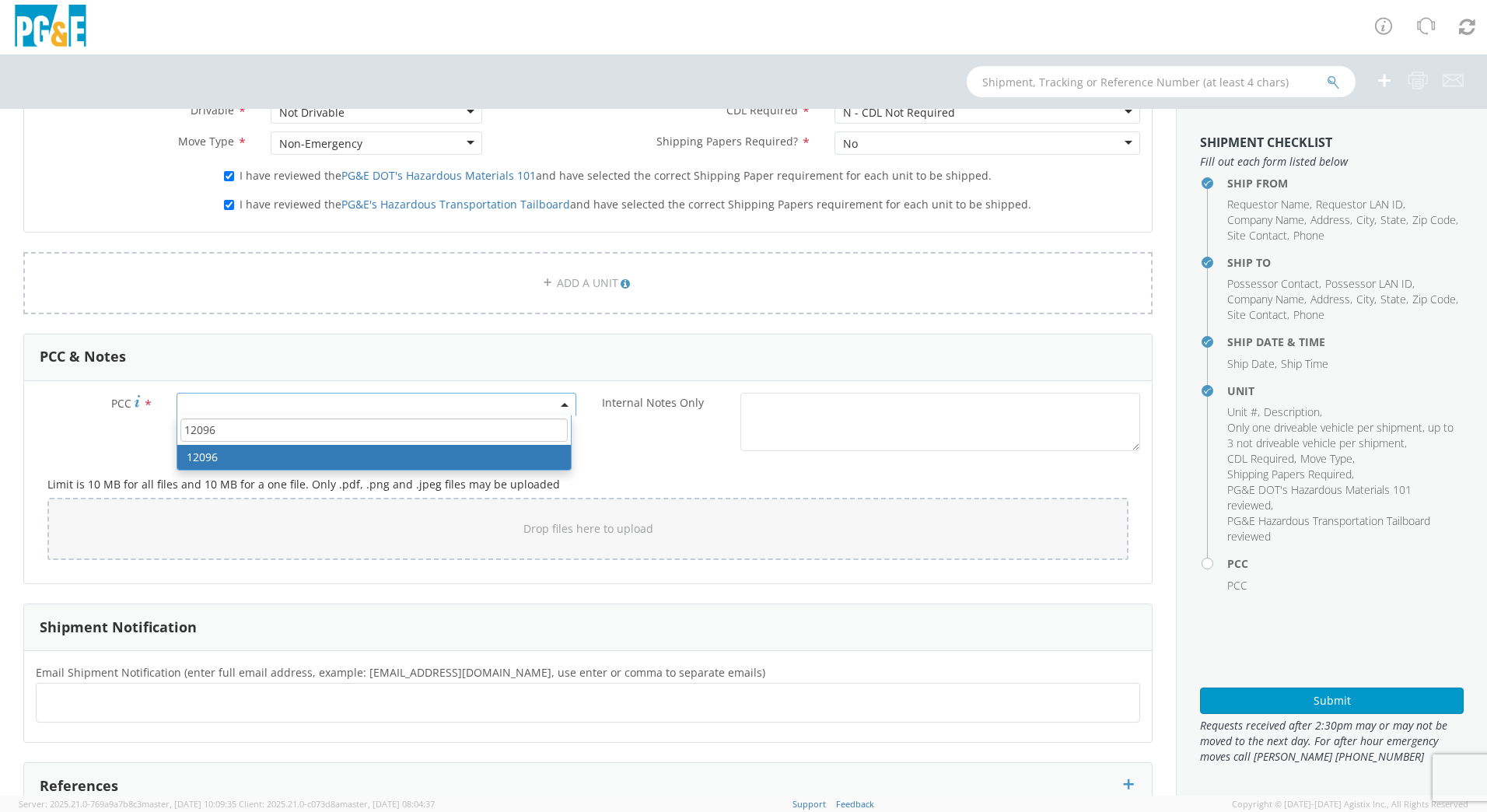
type input "12096"
select select "12096"
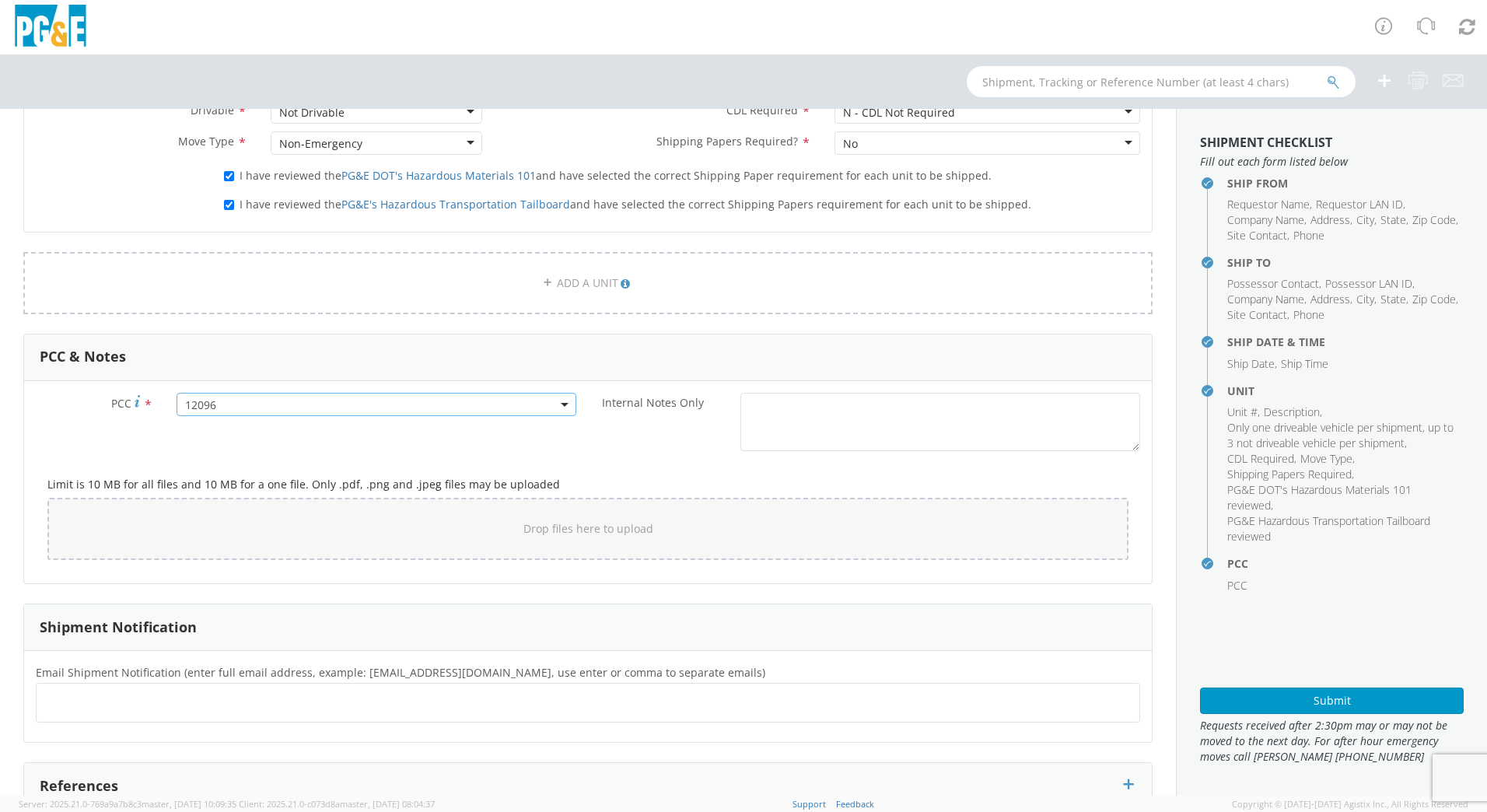
click at [176, 708] on ul at bounding box center [587, 703] width 1090 height 25
type input "[EMAIL_ADDRESS][DOMAIN_NAME]"
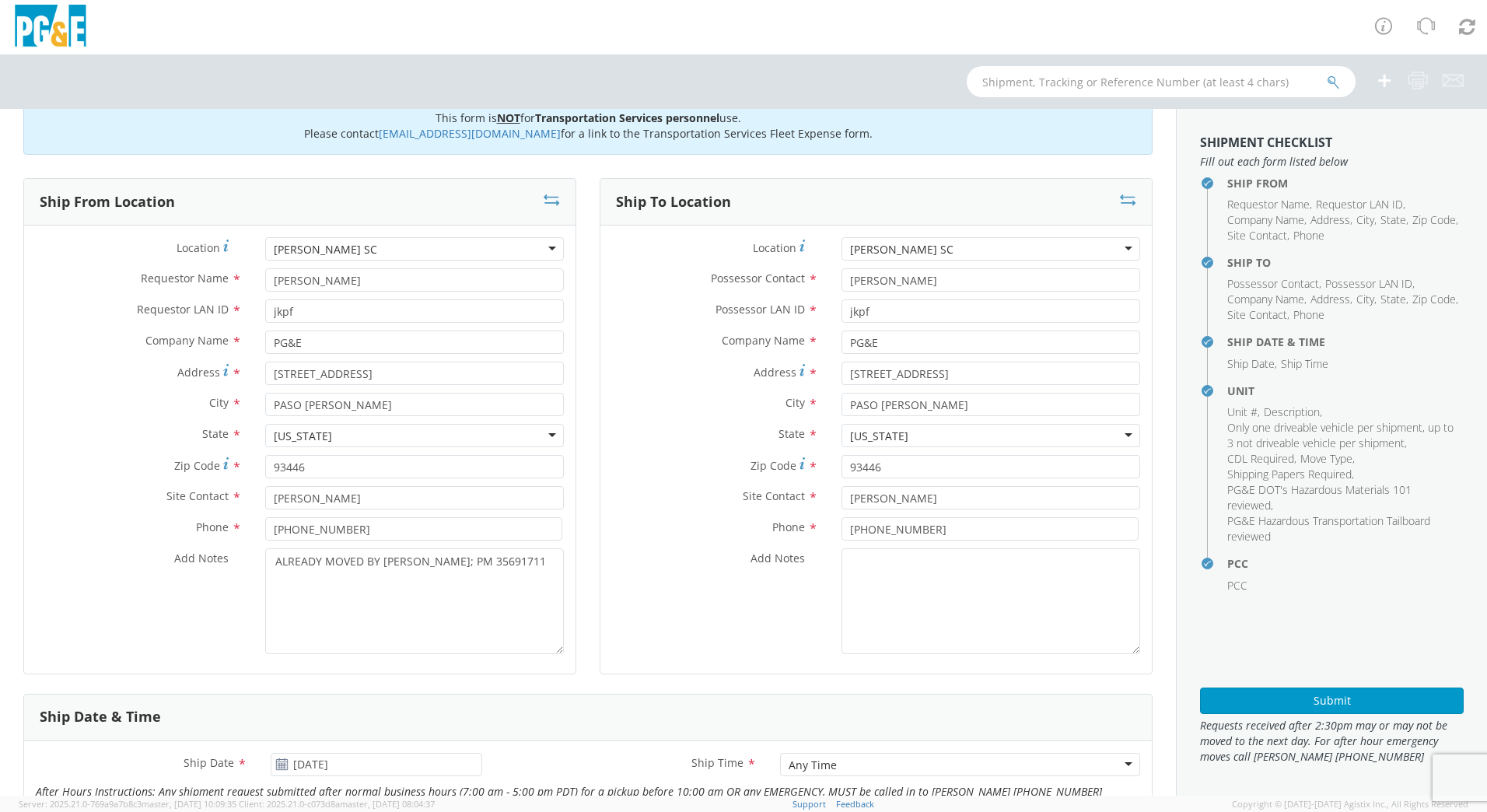
scroll to position [4, 0]
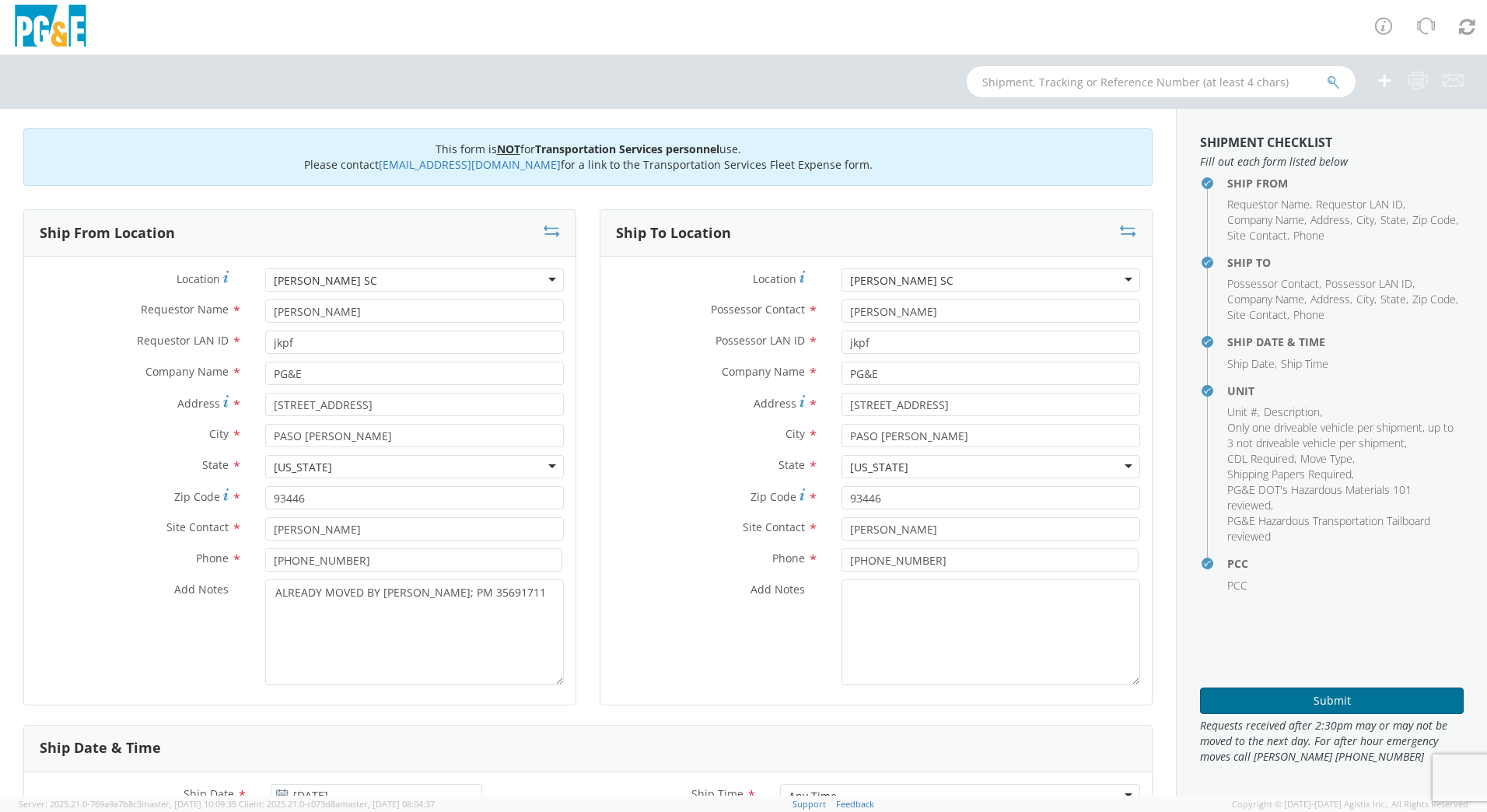
click at [1371, 695] on button "Submit" at bounding box center [1333, 700] width 264 height 26
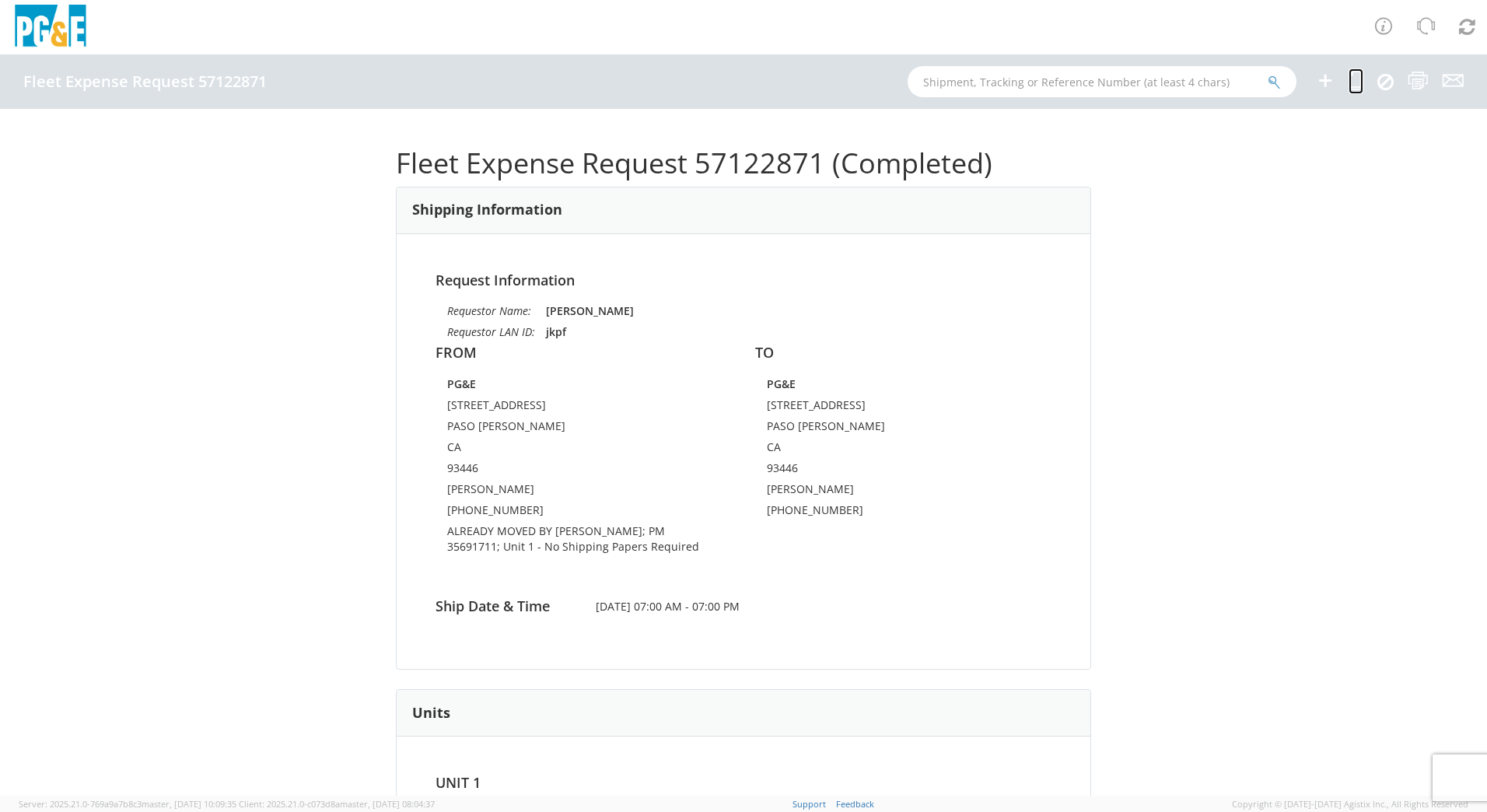
click at [1361, 81] on icon at bounding box center [1356, 80] width 14 height 20
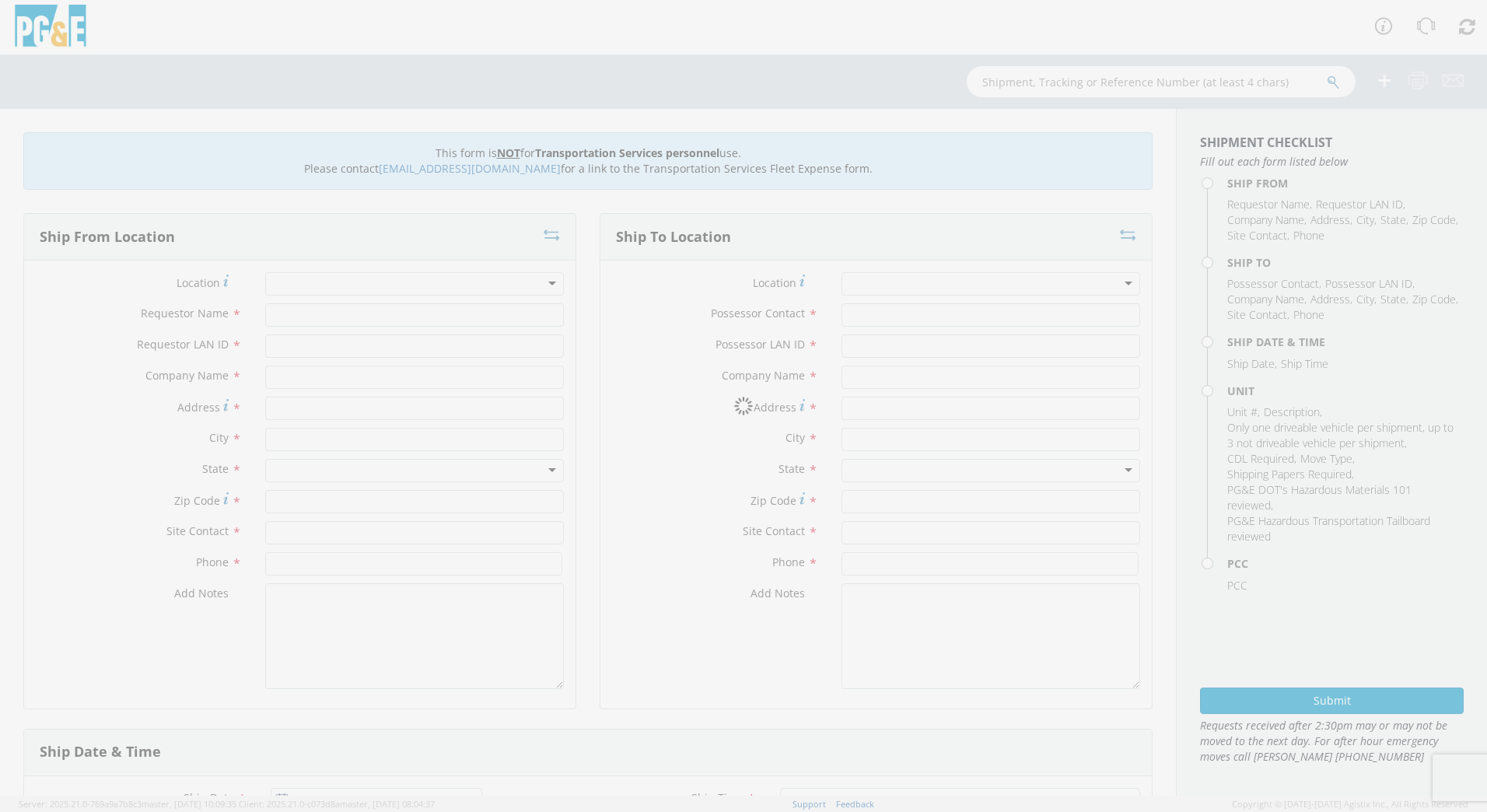
type input "[PERSON_NAME]"
type input "jkpf"
type input "PG&E"
type input "[STREET_ADDRESS]"
type input "PASO [PERSON_NAME]"
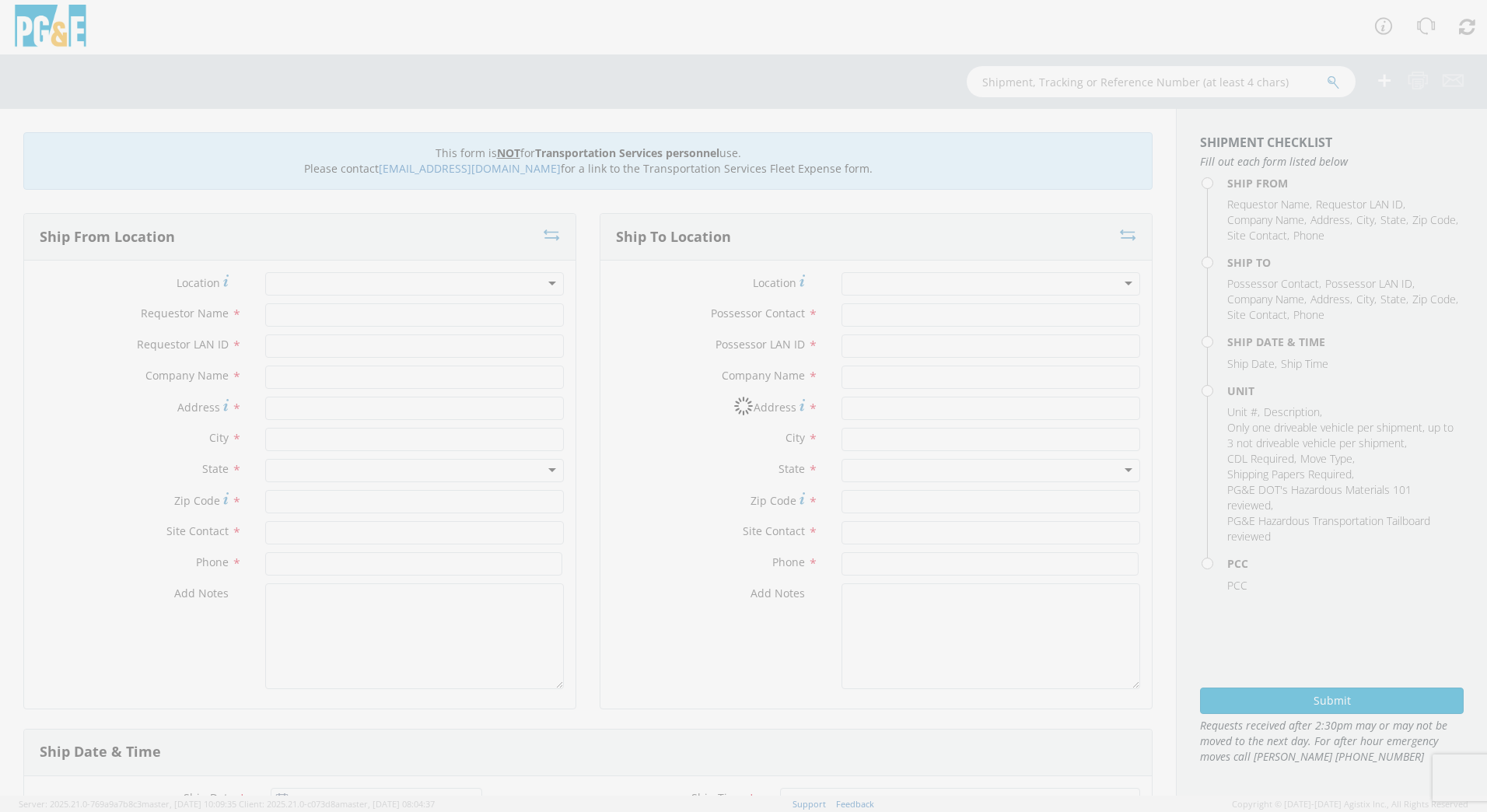
type input "93446"
type input "[PERSON_NAME]"
type input "[PHONE_NUMBER]"
type input "[PERSON_NAME]"
type input "jkpf"
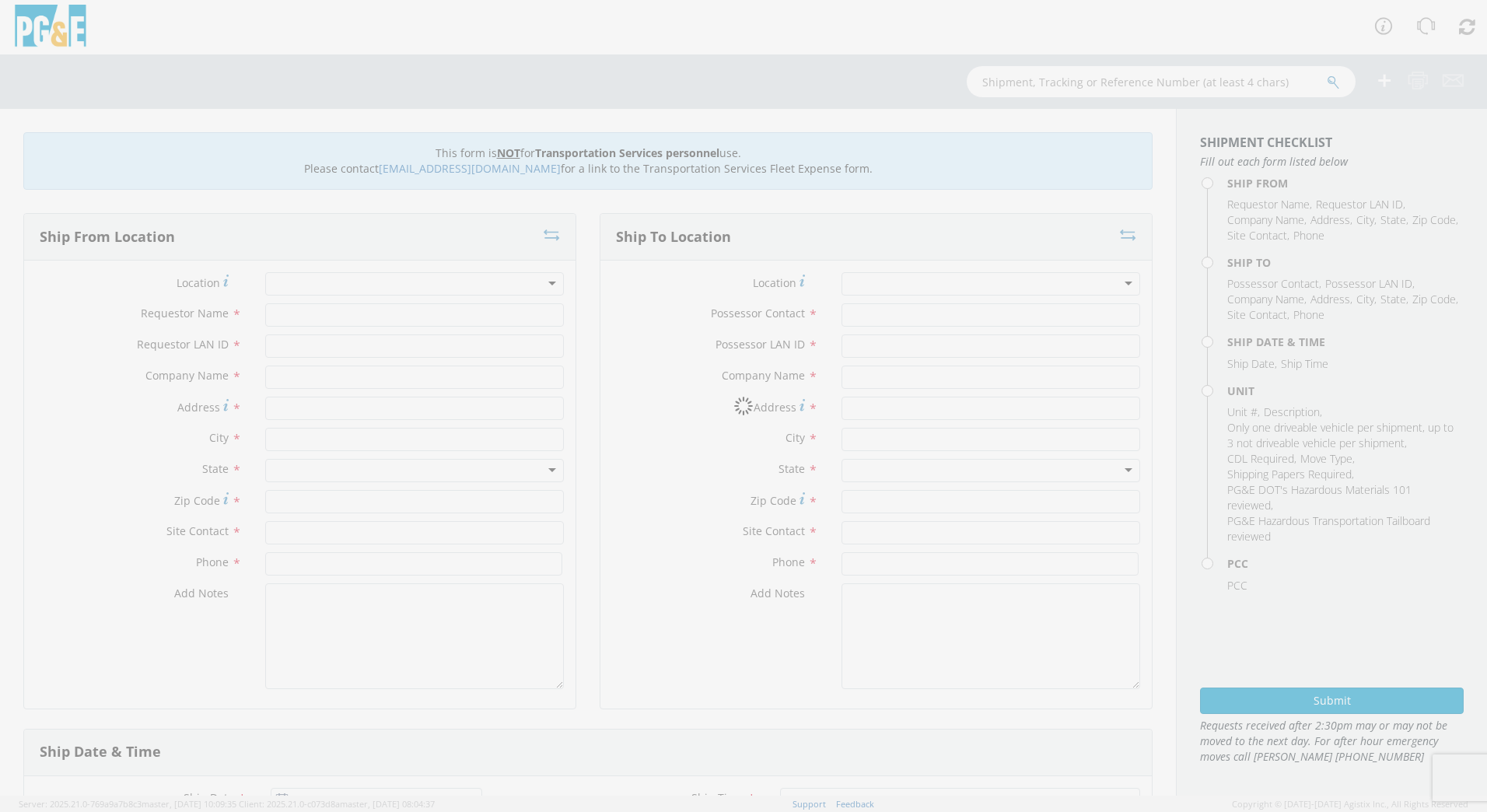
type input "PG&E"
type input "[STREET_ADDRESS]"
type input "PASO [PERSON_NAME]"
type input "93446"
type input "[PERSON_NAME]"
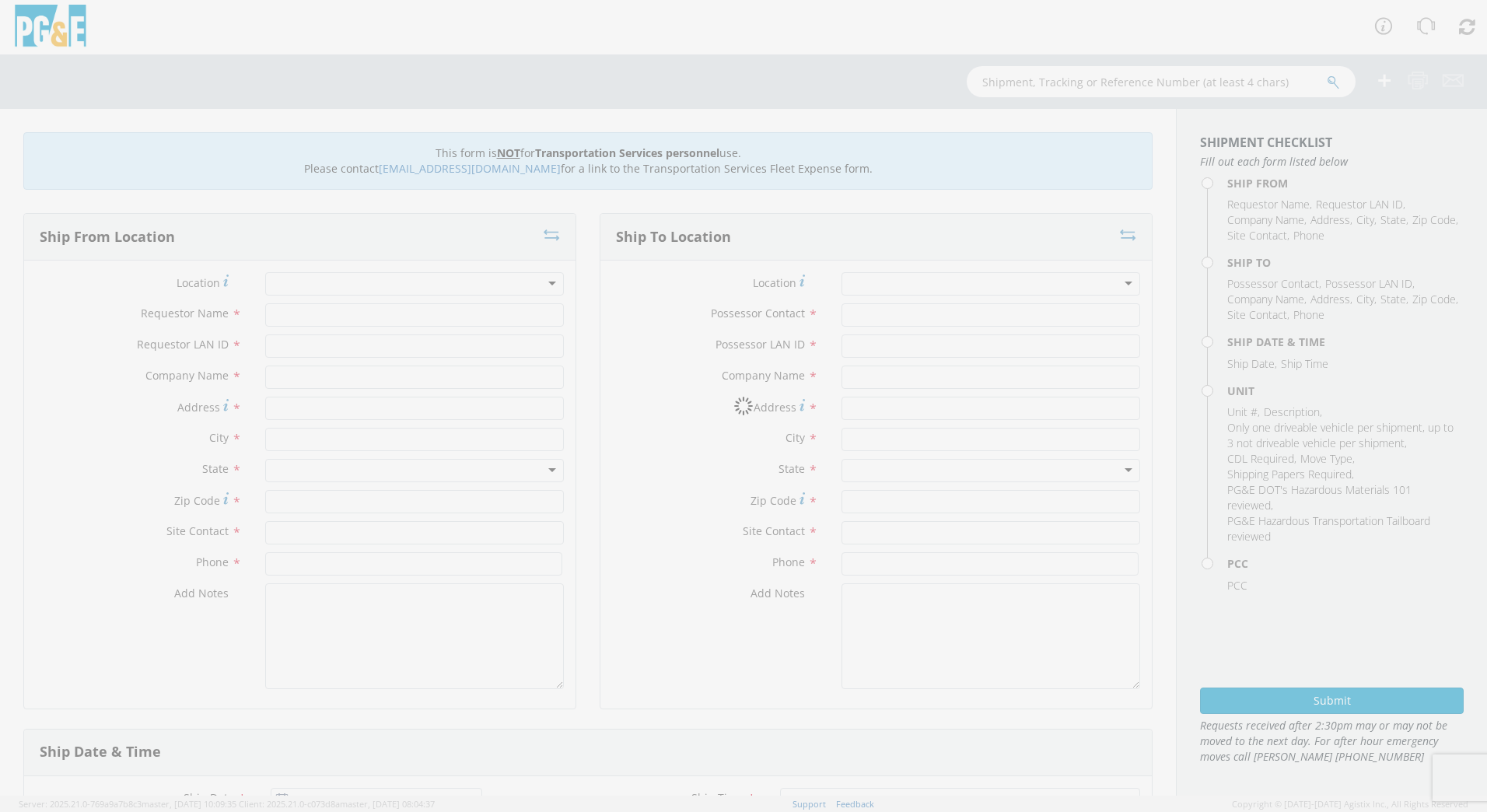
type input "[PHONE_NUMBER]"
type input "[DATE]"
type input "Rental Altec Crawler Borer"
type input "0"
select select "12096"
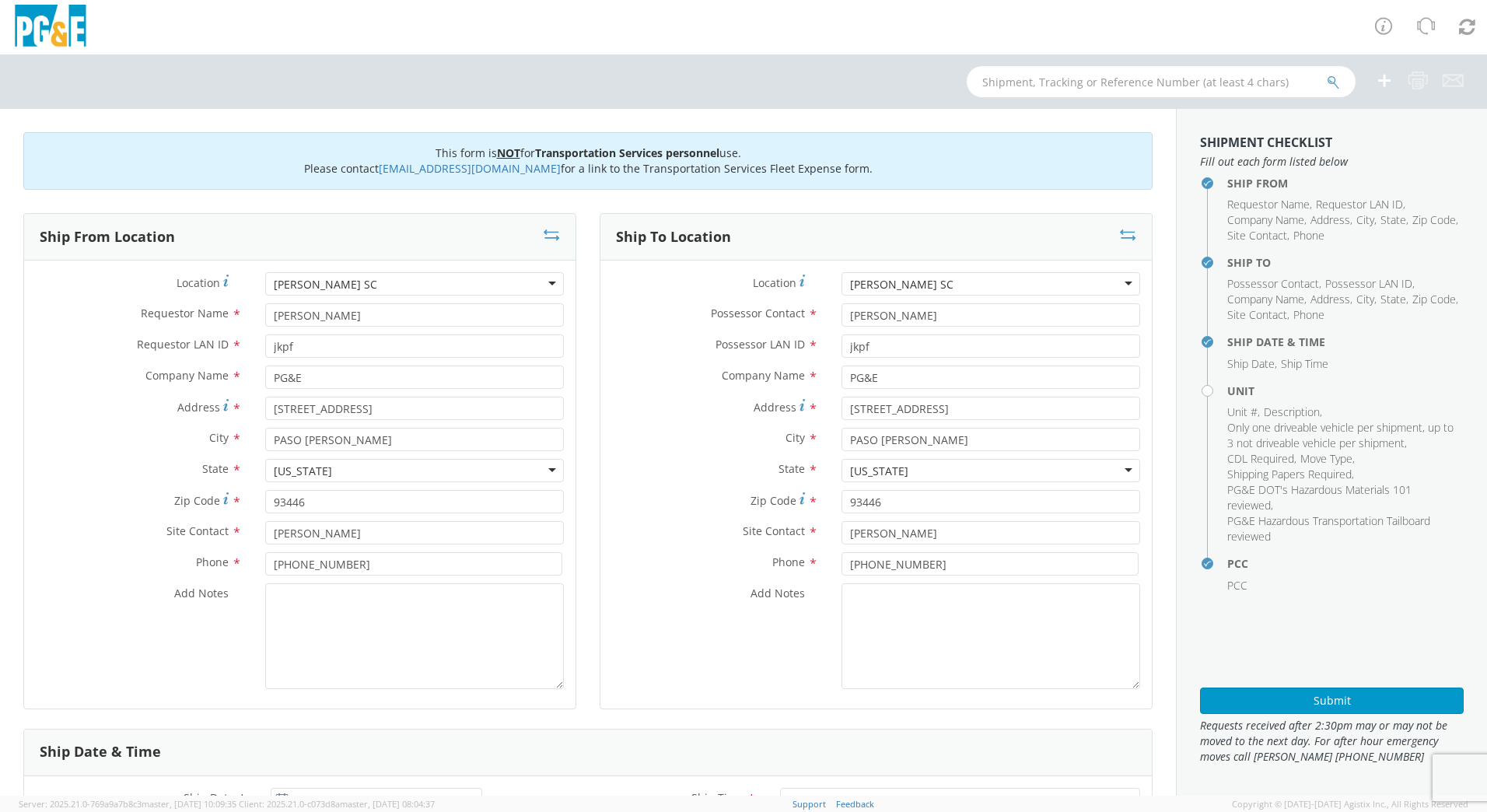
select select "Other"
click at [367, 283] on div "[PERSON_NAME] SC" at bounding box center [415, 284] width 299 height 23
drag, startPoint x: 367, startPoint y: 283, endPoint x: 212, endPoint y: 283, distance: 155.0
click at [212, 283] on div "Location Company locations * [PERSON_NAME][GEOGRAPHIC_DATA][PERSON_NAME] (OBSOL…" at bounding box center [300, 284] width 552 height 23
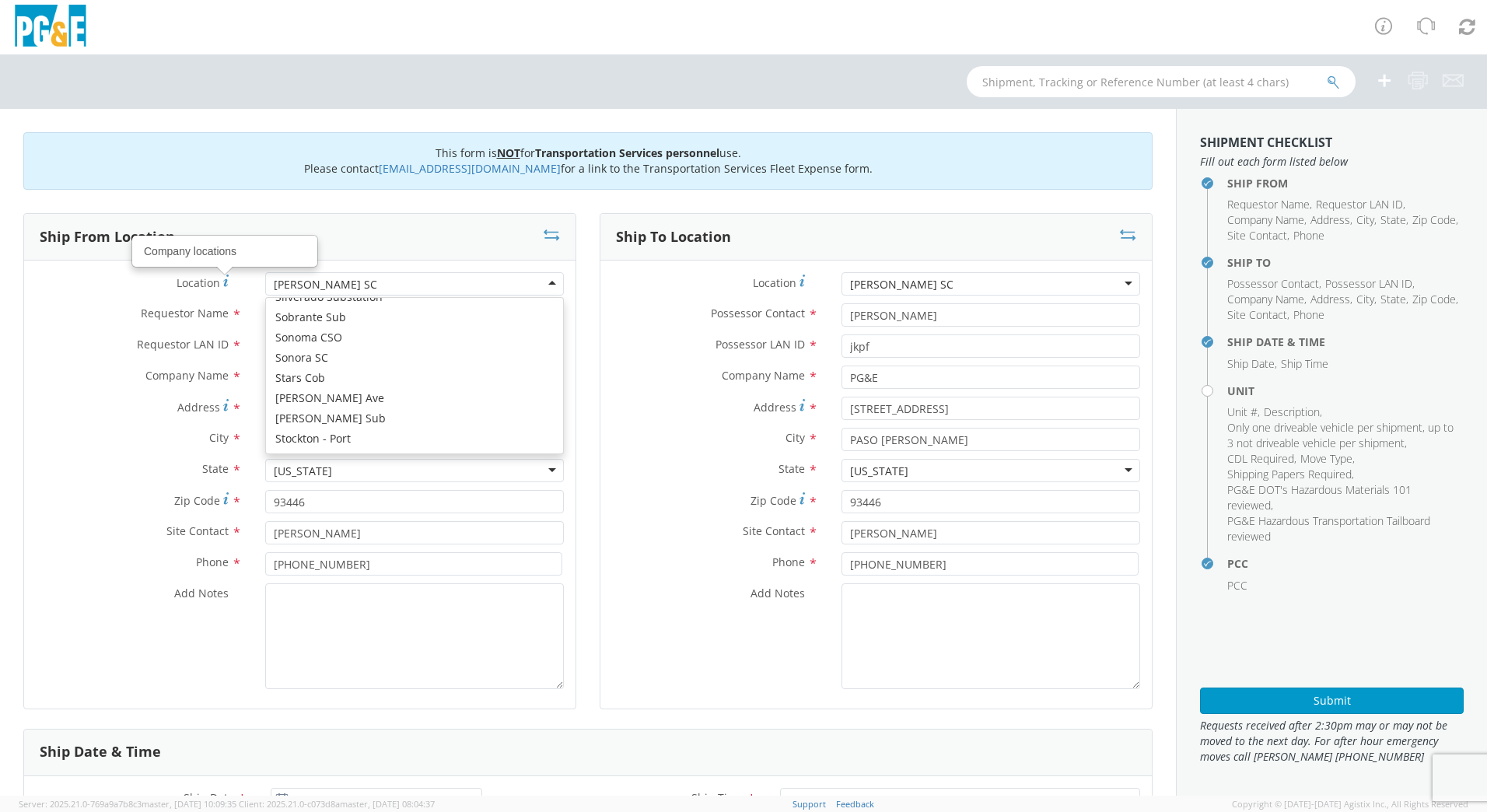
click at [382, 283] on div "[PERSON_NAME] SC" at bounding box center [415, 284] width 299 height 23
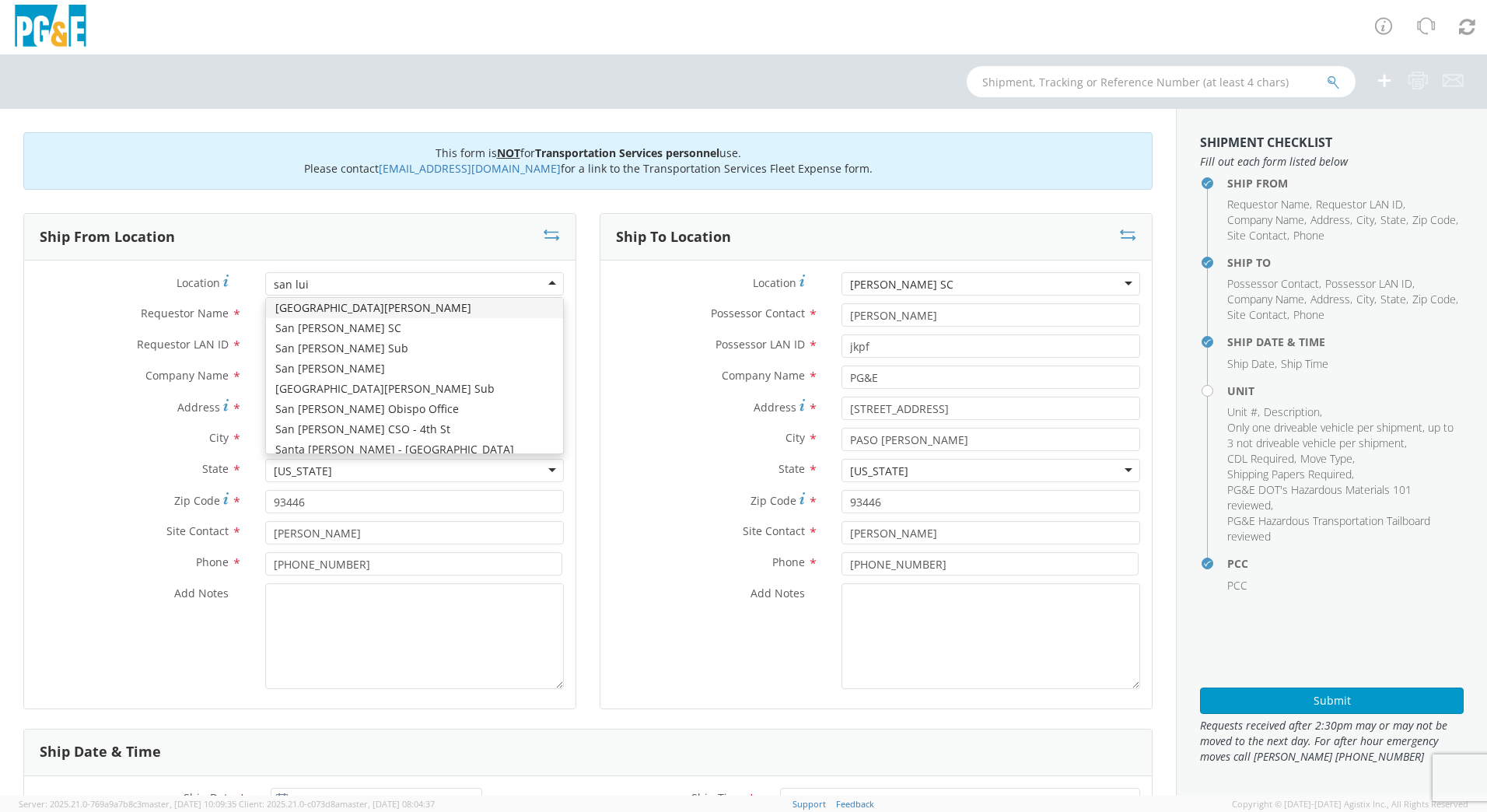
scroll to position [0, 0]
type input "san [PERSON_NAME]"
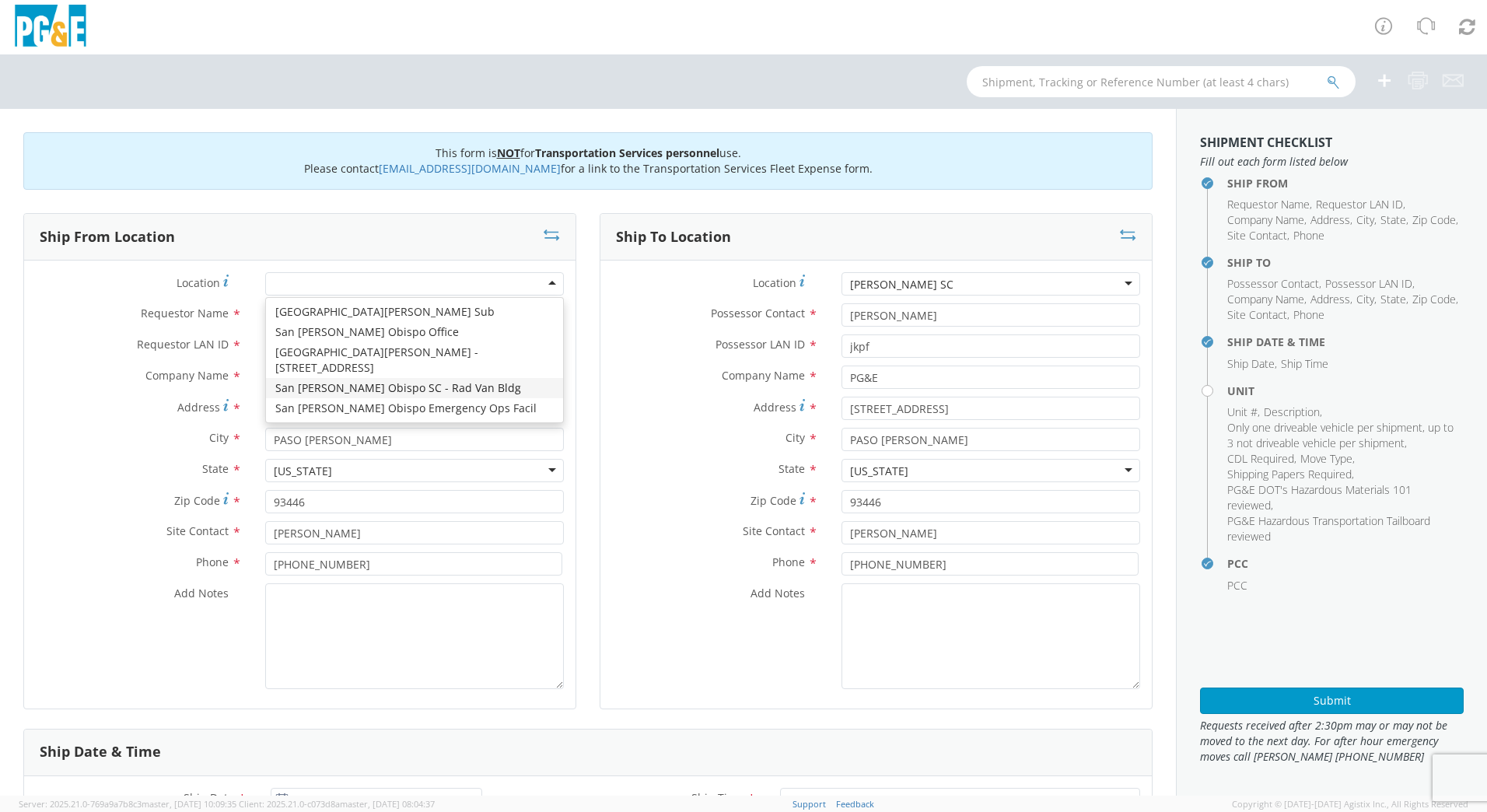
type input "[STREET_ADDRESS][PERSON_NAME]"
type input "SAN [PERSON_NAME] OBISPO"
type input "93401"
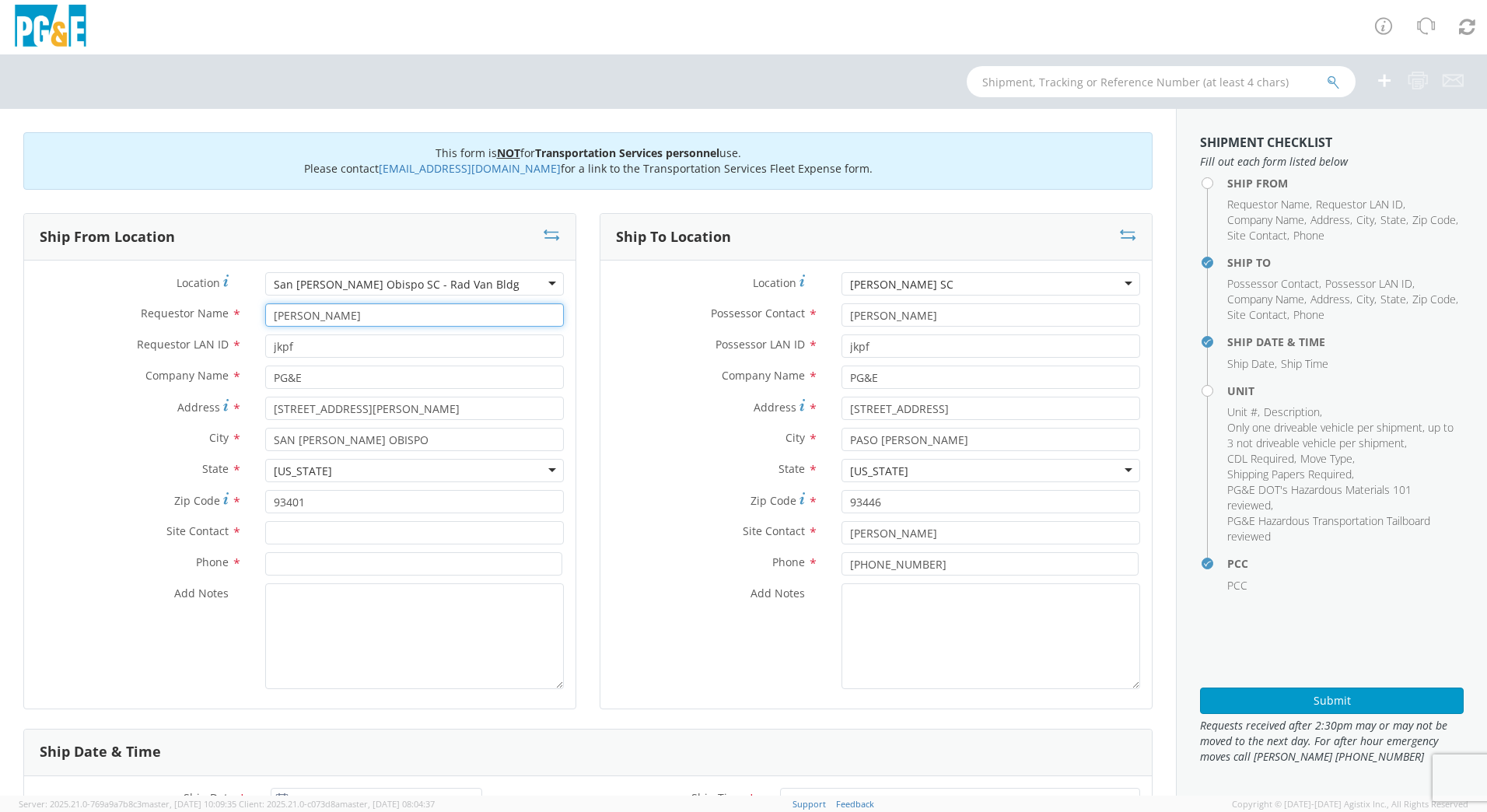
drag, startPoint x: 361, startPoint y: 309, endPoint x: 264, endPoint y: 311, distance: 97.0
click at [266, 311] on input "[PERSON_NAME]" at bounding box center [415, 315] width 299 height 23
drag, startPoint x: 323, startPoint y: 350, endPoint x: 207, endPoint y: 344, distance: 116.2
click at [207, 344] on div "Requestor LAN ID * jkpf" at bounding box center [300, 346] width 552 height 23
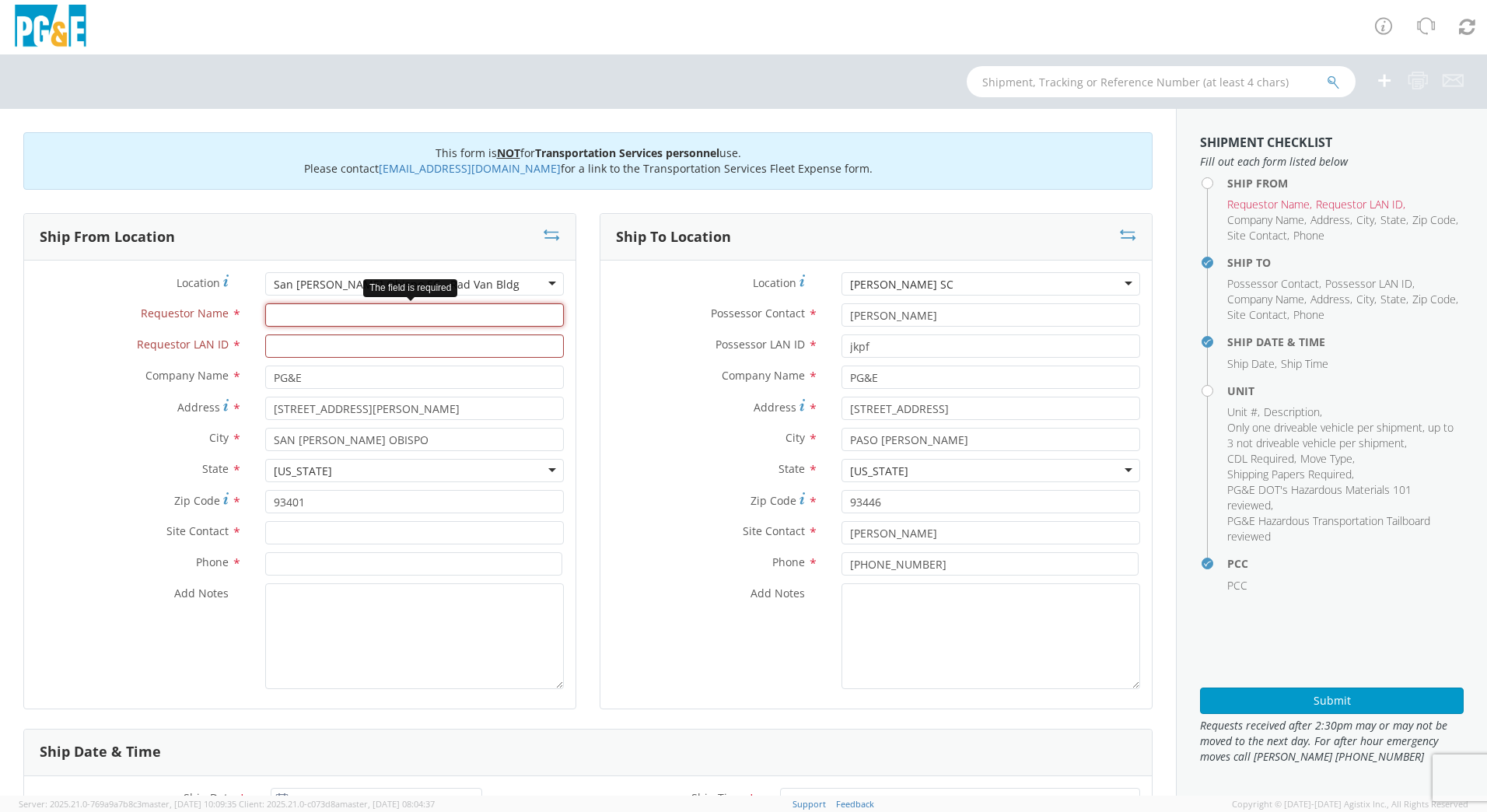
click at [284, 316] on input "Requestor Name *" at bounding box center [415, 315] width 299 height 23
type input "[PERSON_NAME]"
type input "R1G9"
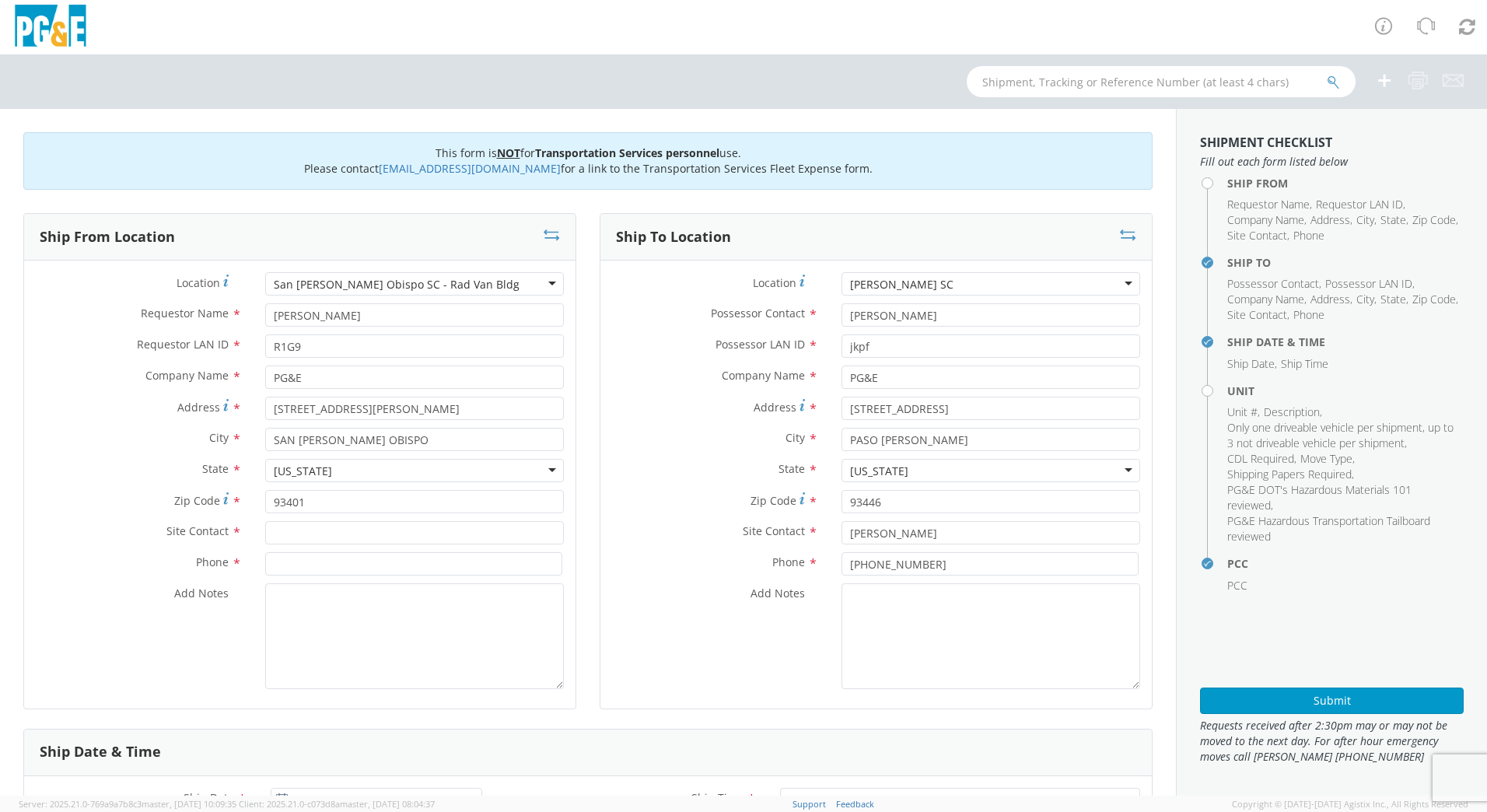
scroll to position [18, 0]
type input "[PERSON_NAME]"
type input "[PHONE_NUMBER]"
type textarea "USE [PERSON_NAME] TO MAKE THE MOVE, PM 35499792"
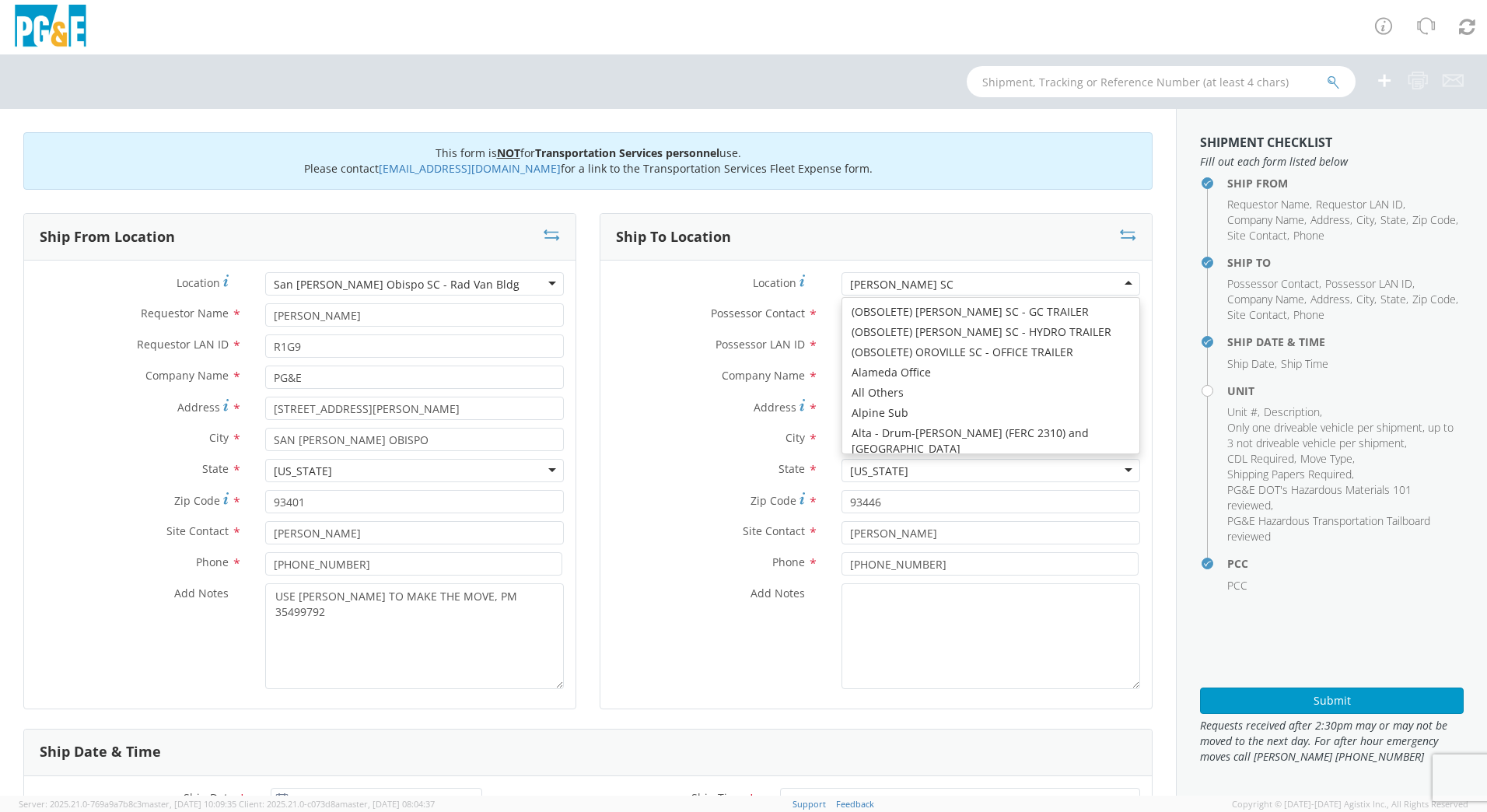
click at [925, 280] on div "[PERSON_NAME] SC" at bounding box center [991, 284] width 299 height 23
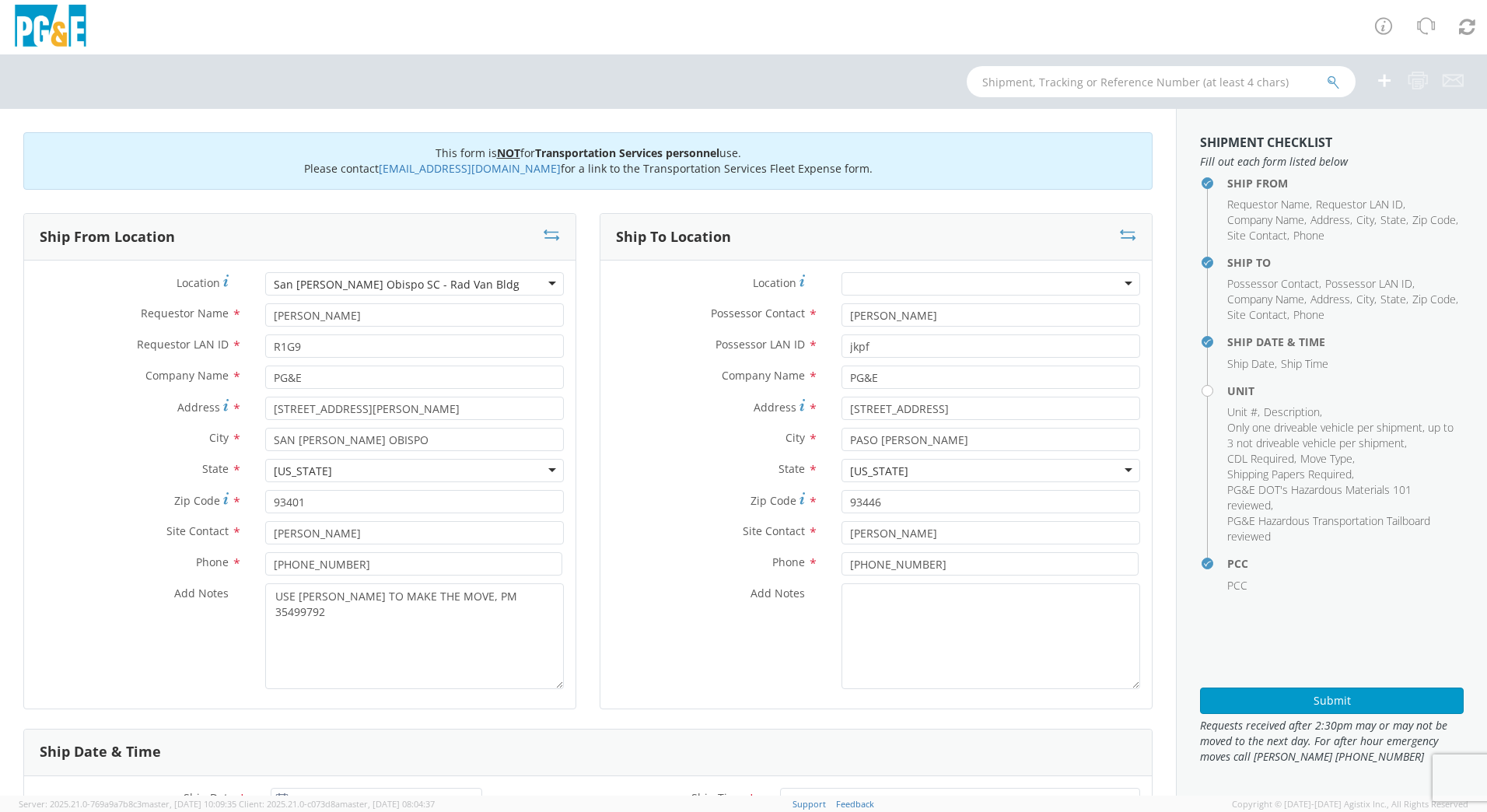
click at [934, 243] on div "Ship To Location" at bounding box center [876, 238] width 552 height 47
drag, startPoint x: 921, startPoint y: 317, endPoint x: 768, endPoint y: 319, distance: 153.0
click at [768, 319] on div "Possessor Contact * [PERSON_NAME]" at bounding box center [876, 315] width 552 height 23
type input "[PERSON_NAME]"
type input "R1G9"
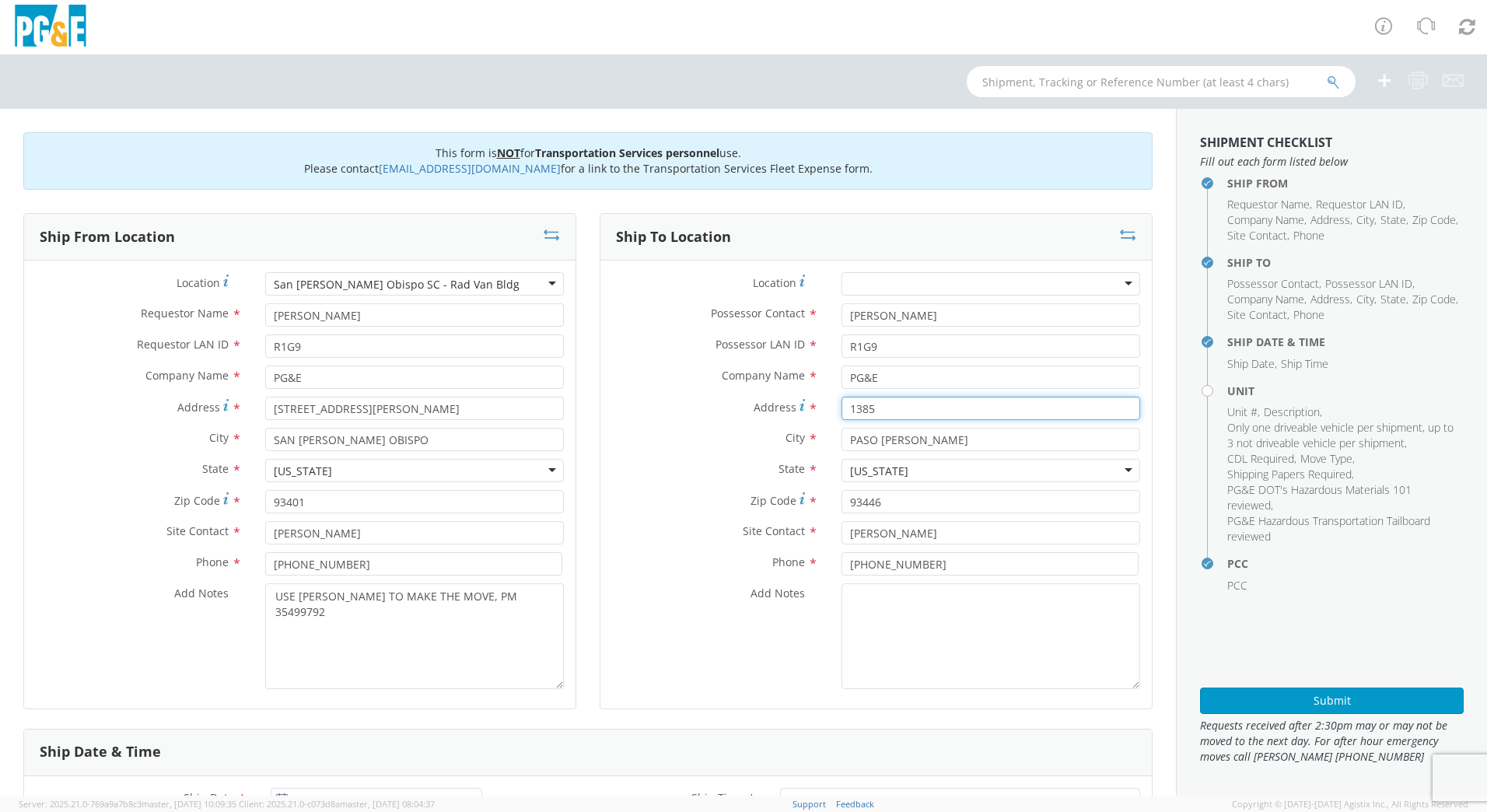
click at [888, 409] on input "1385" at bounding box center [991, 408] width 299 height 23
type input "1"
paste input "[STREET_ADDRESS], -120.88208"
type input "[STREET_ADDRESS], -120.88208"
drag, startPoint x: 921, startPoint y: 435, endPoint x: 787, endPoint y: 432, distance: 134.0
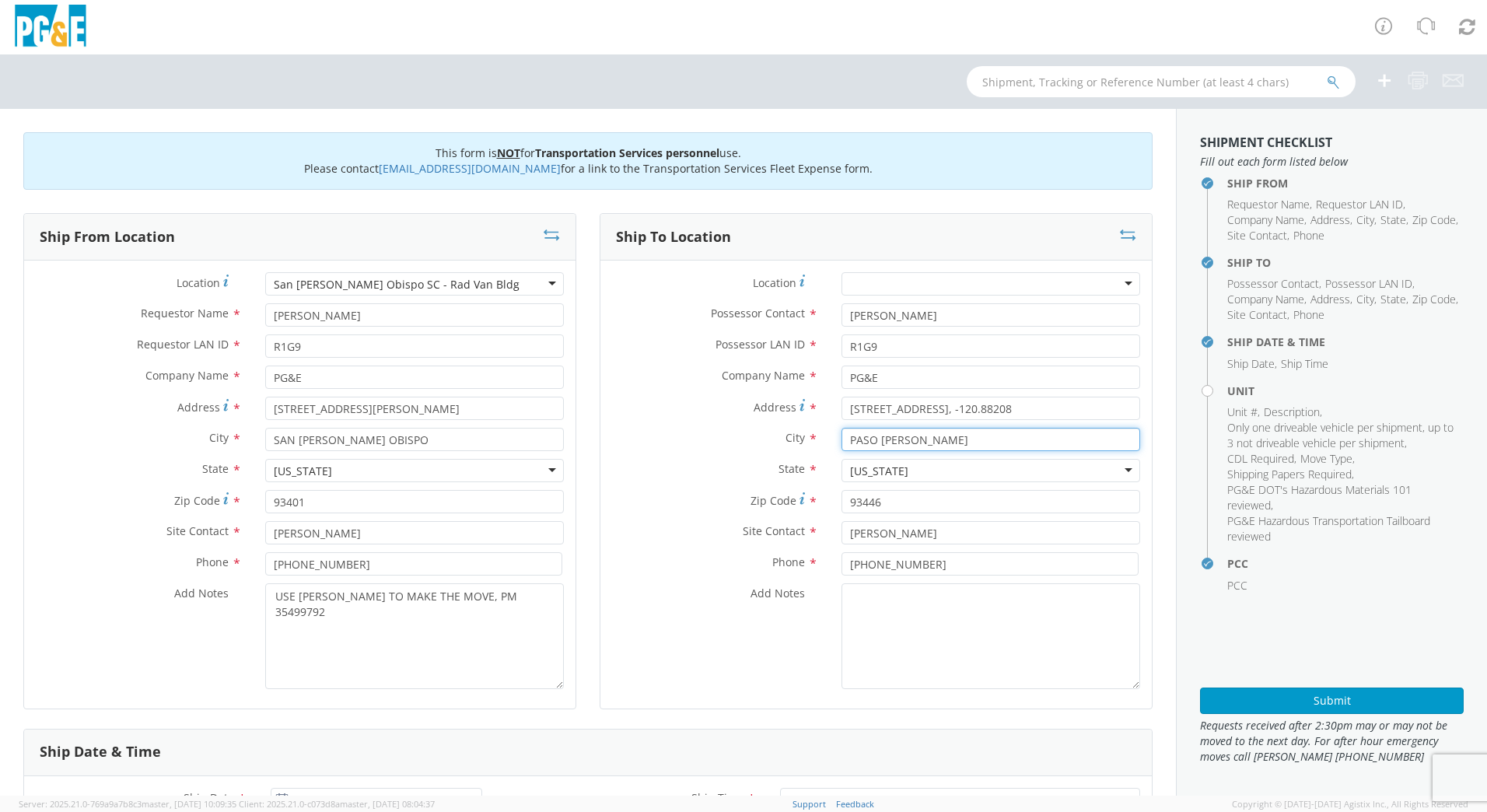
click at [787, 432] on div "City * [GEOGRAPHIC_DATA][PERSON_NAME]" at bounding box center [876, 440] width 552 height 23
type input "ATASCADERO"
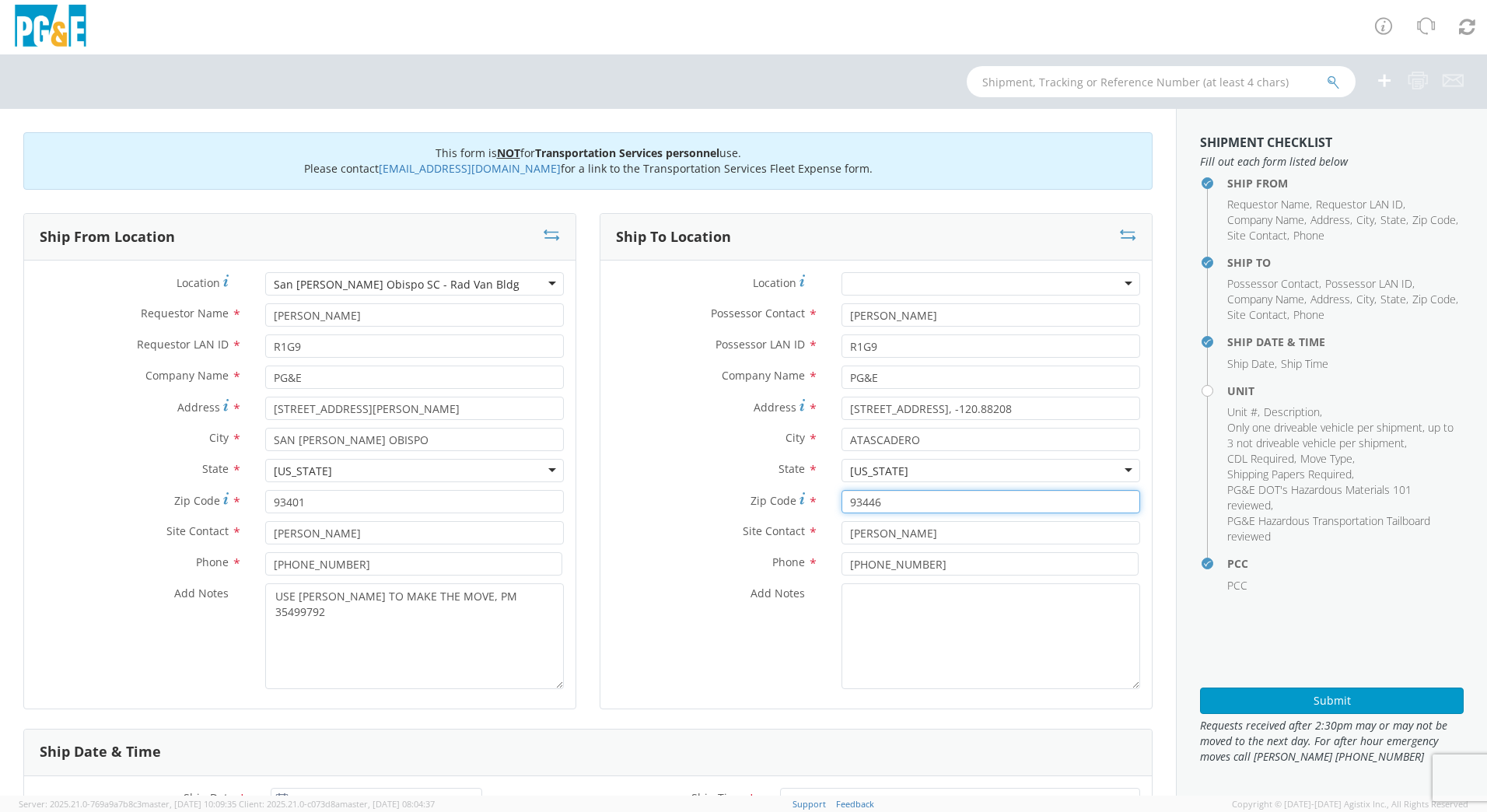
click at [895, 501] on input "93446" at bounding box center [991, 502] width 299 height 23
type input "93422"
drag, startPoint x: 904, startPoint y: 536, endPoint x: 791, endPoint y: 538, distance: 113.0
click at [792, 538] on div "Site Contact * [PERSON_NAME]" at bounding box center [876, 533] width 552 height 23
type input "[PERSON_NAME]"
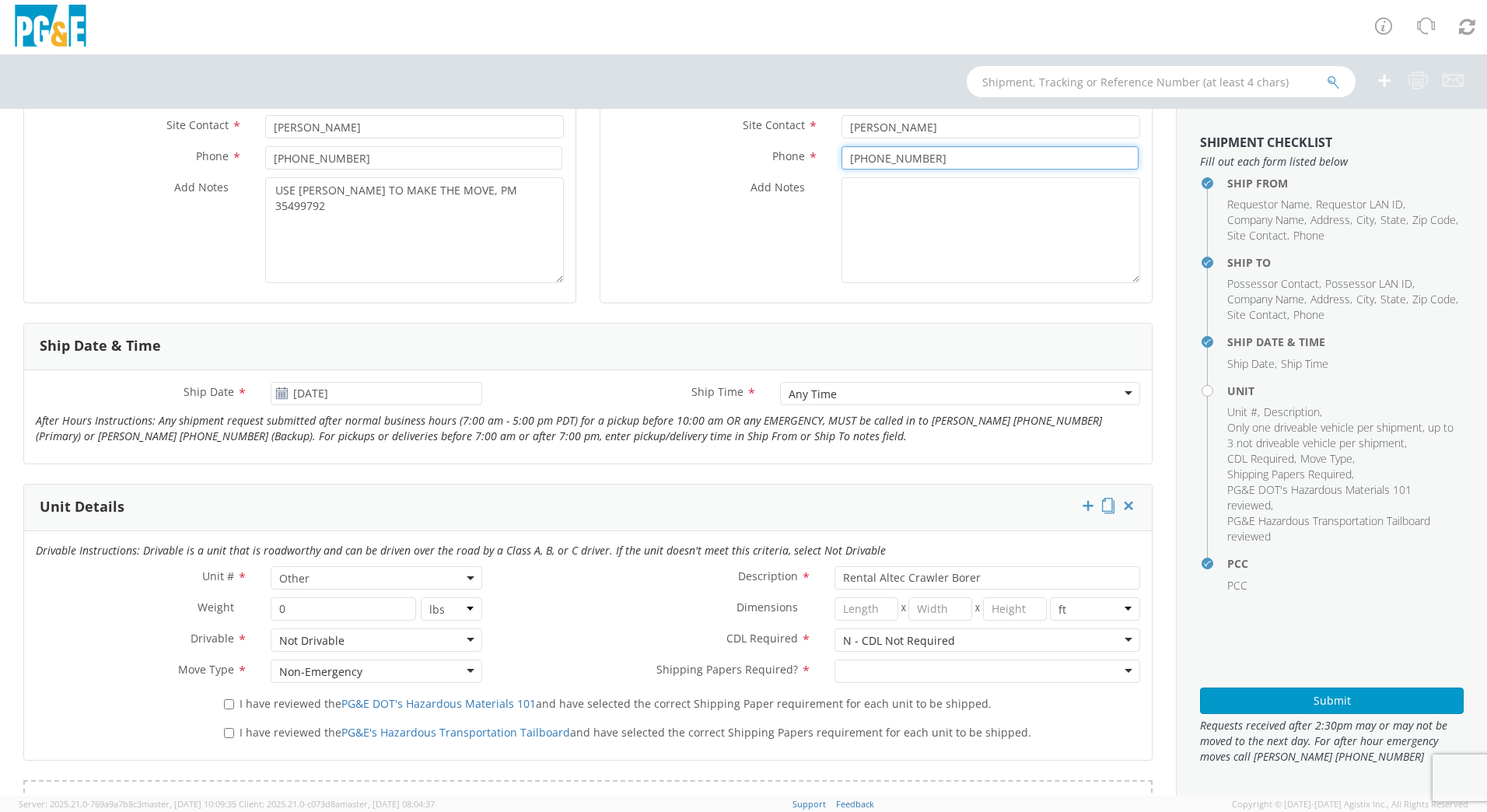
scroll to position [410, 0]
type input "[PHONE_NUMBER]"
click at [278, 389] on icon at bounding box center [282, 390] width 14 height 13
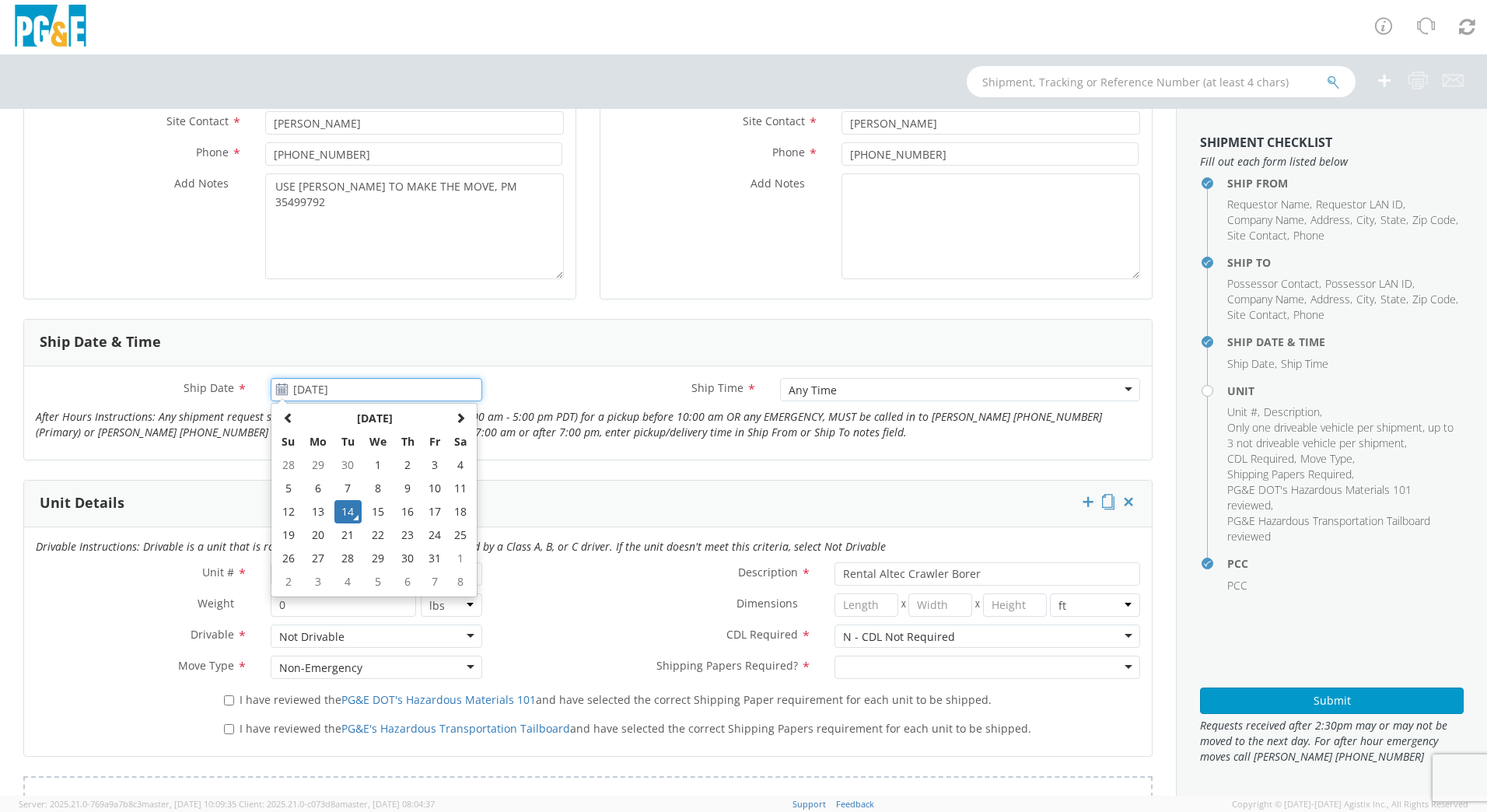
click at [337, 394] on input "[DATE]" at bounding box center [377, 390] width 211 height 23
click at [346, 586] on td "4" at bounding box center [348, 582] width 27 height 23
type input "[DATE]"
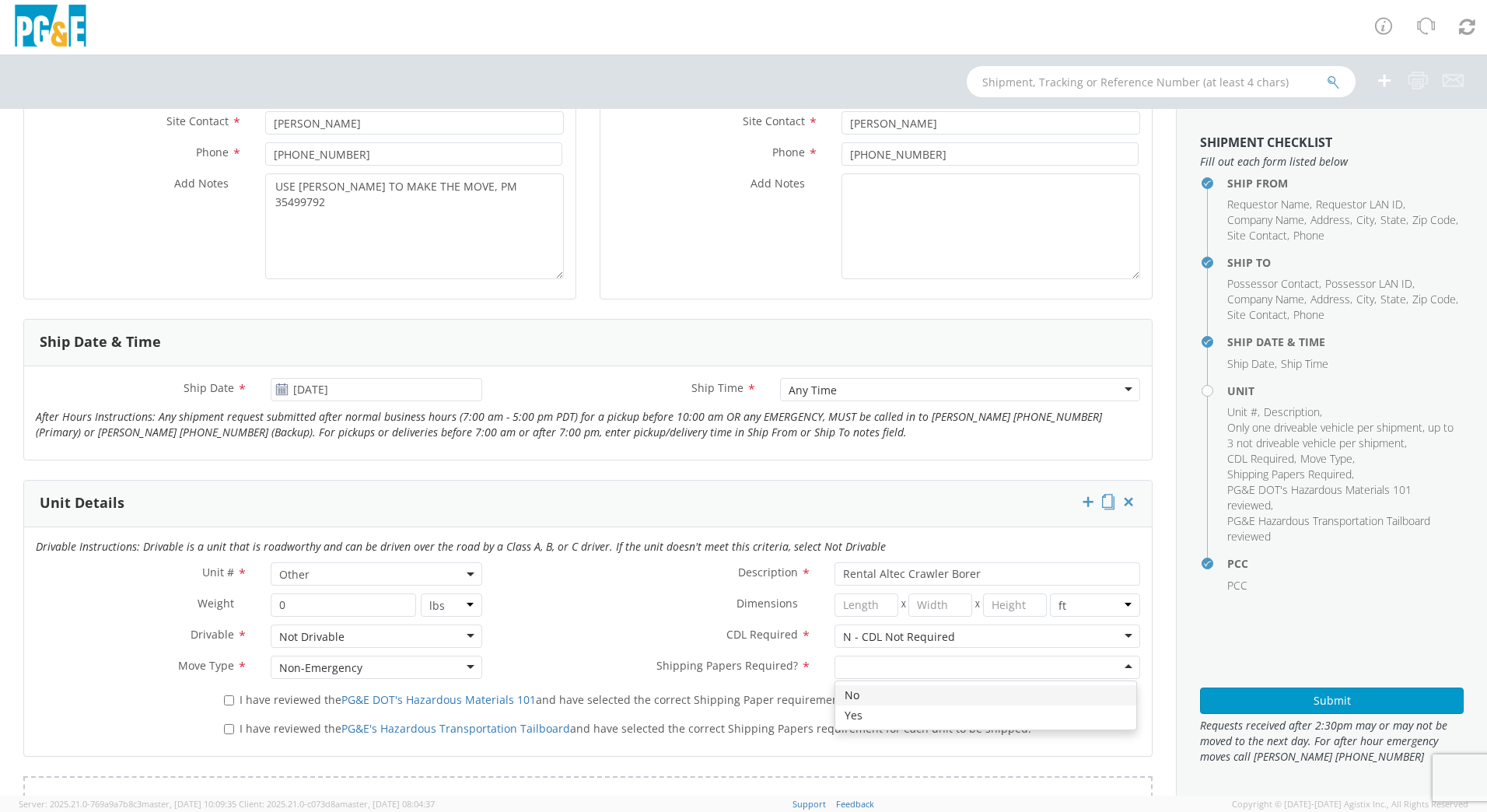
click at [933, 659] on div at bounding box center [987, 667] width 305 height 23
click at [224, 707] on label "I have reviewed the PG&E DOT's Hazardous Materials 101 and have selected the co…" at bounding box center [609, 699] width 771 height 18
click at [224, 705] on input "I have reviewed the PG&E DOT's Hazardous Materials 101 and have selected the co…" at bounding box center [229, 700] width 10 height 10
checkbox input "true"
click at [227, 732] on input "I have reviewed the PG&E's Hazardous Transportation Tailboard and have selected…" at bounding box center [229, 729] width 10 height 10
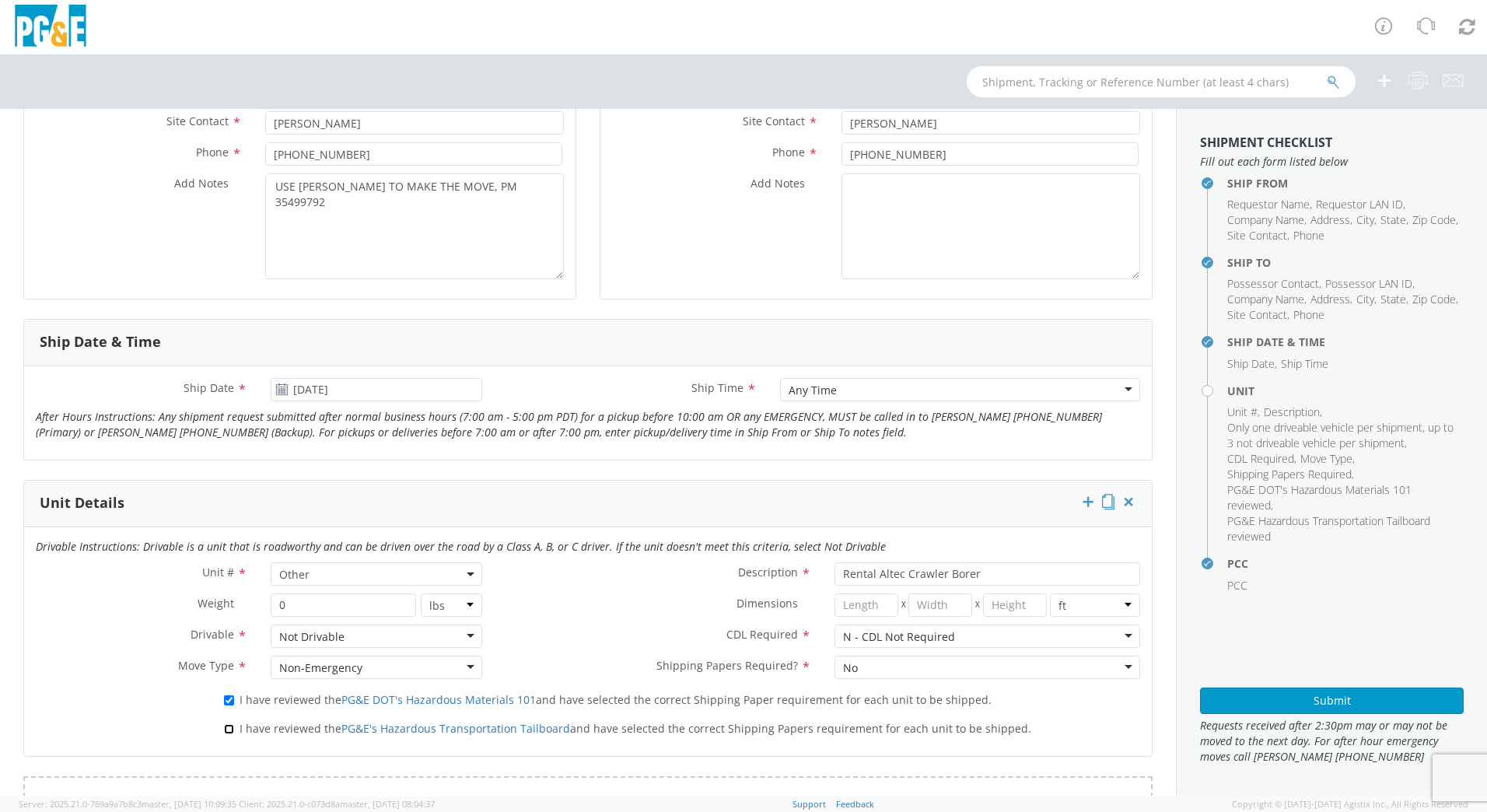
checkbox input "true"
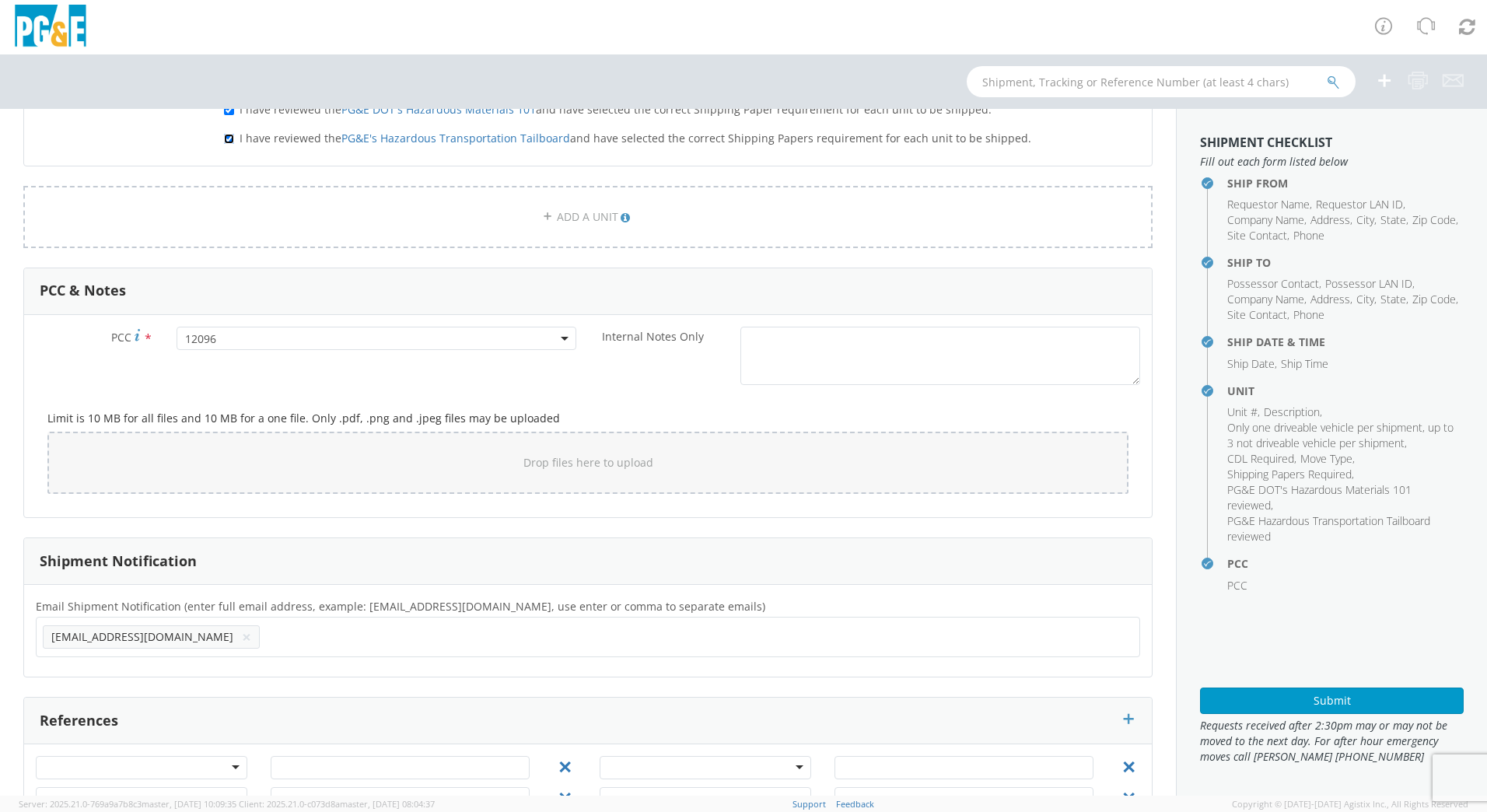
scroll to position [1003, 0]
click at [1324, 702] on button "Submit" at bounding box center [1333, 700] width 264 height 26
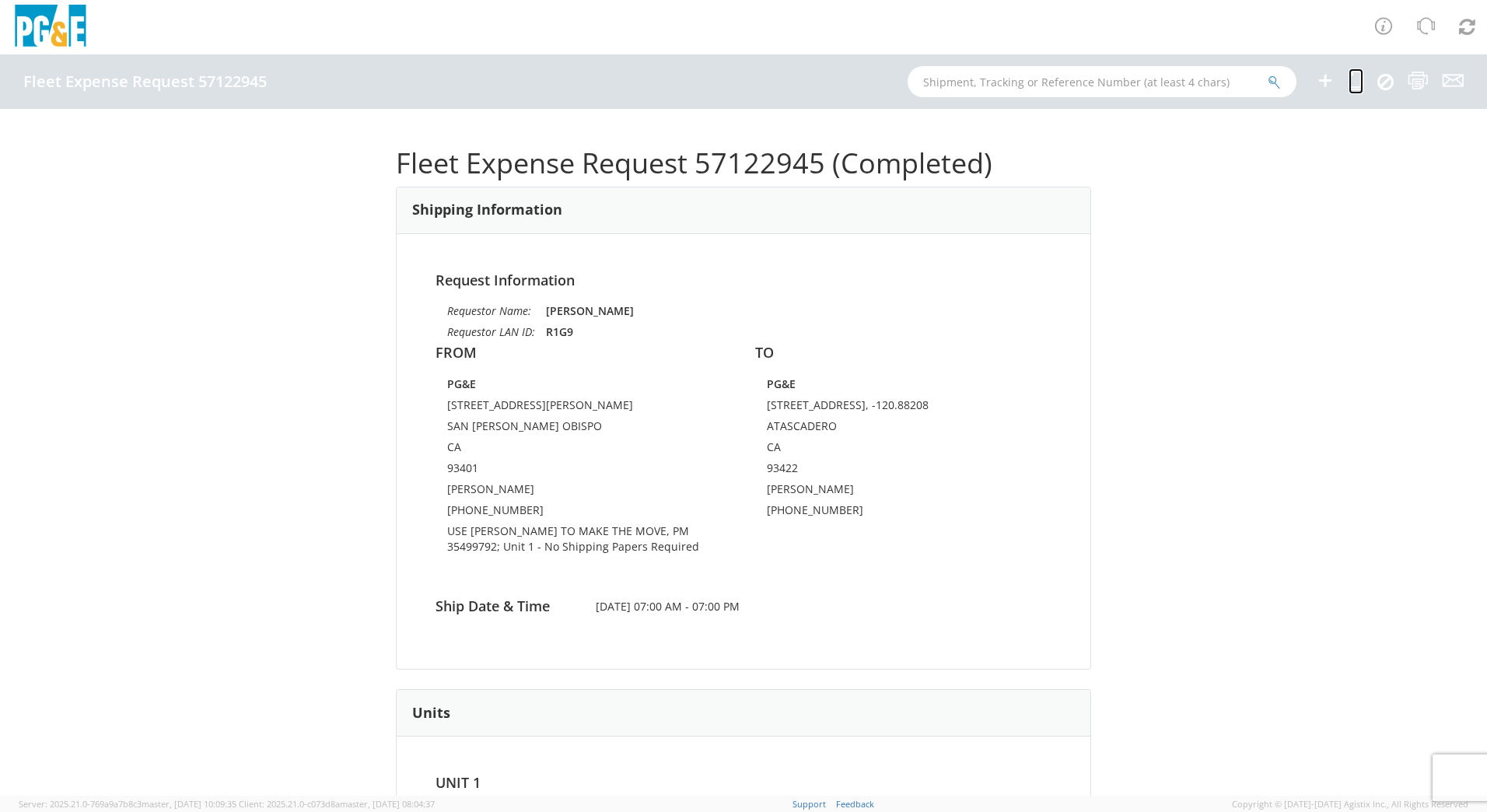
click at [1353, 82] on icon at bounding box center [1356, 80] width 14 height 20
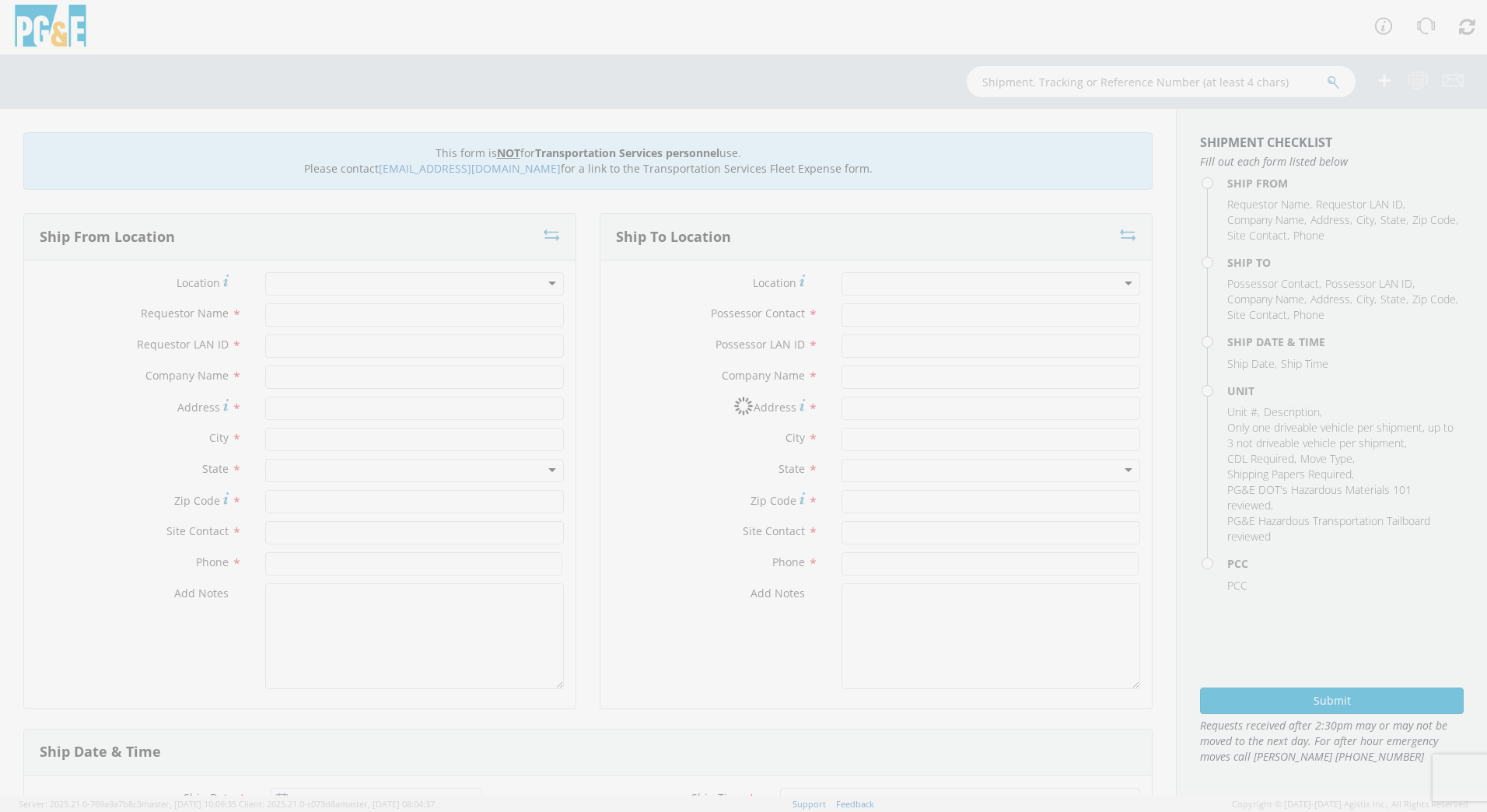
type input "[PERSON_NAME]"
type input "R1G9"
type input "PG&E"
type input "[STREET_ADDRESS][PERSON_NAME]"
type input "SAN [PERSON_NAME] OBISPO"
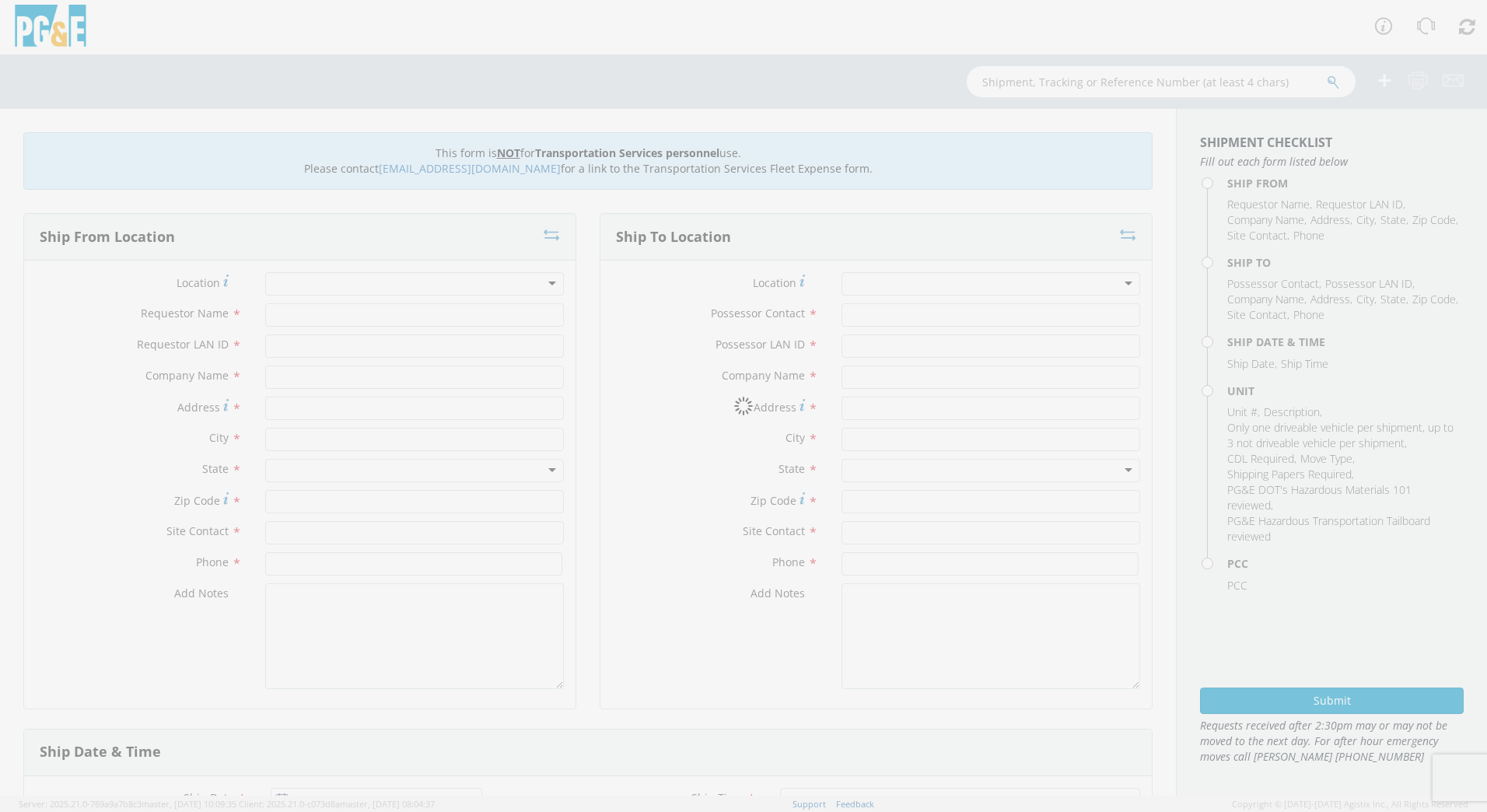
type input "93401"
type input "[PERSON_NAME]"
type input "[PHONE_NUMBER]"
type input "[PERSON_NAME]"
type input "R1G9"
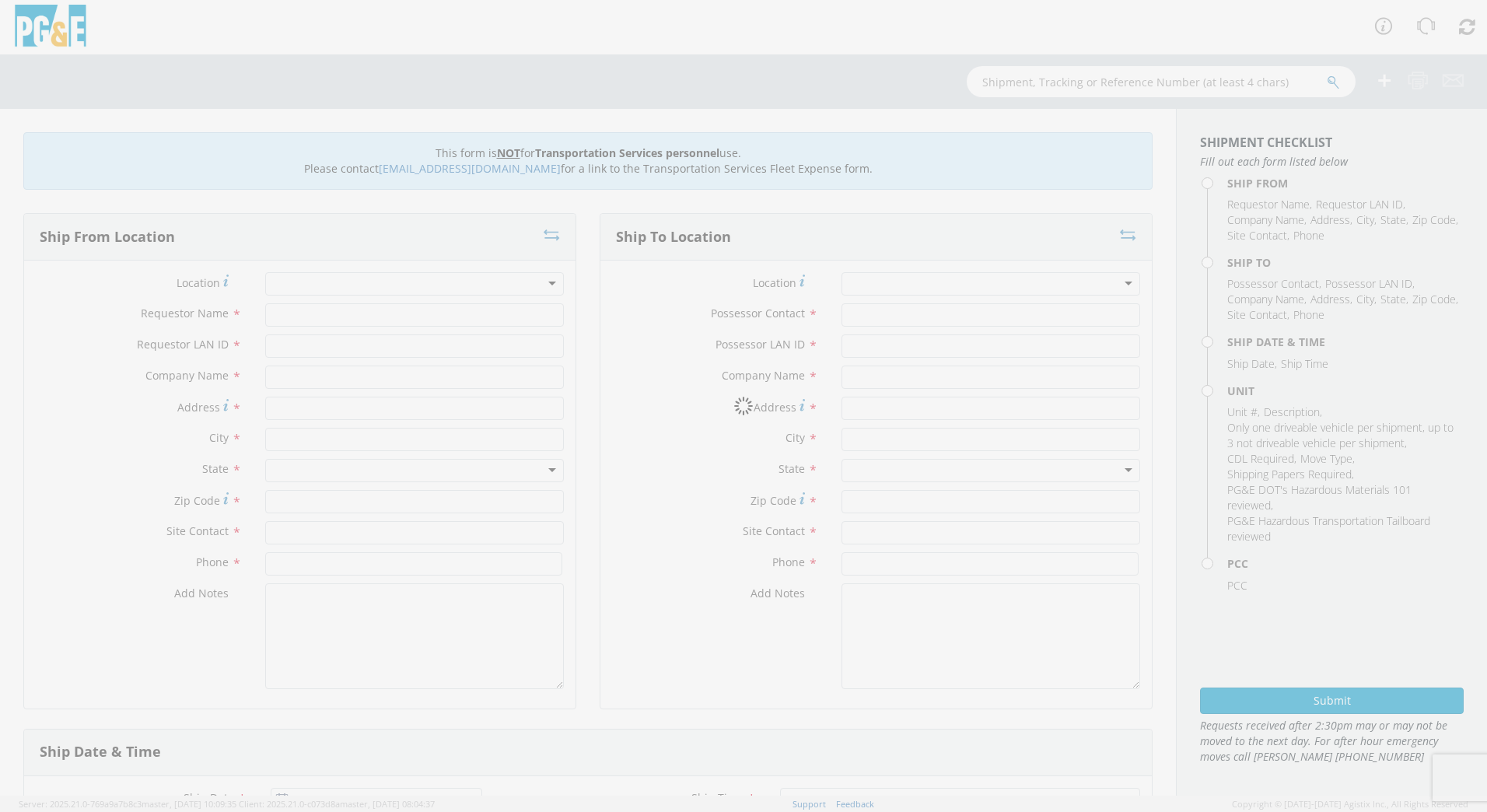
type input "PG&E"
type input "[STREET_ADDRESS], -120.88208"
type input "ATASCADERO"
type input "93422"
type input "[PERSON_NAME]"
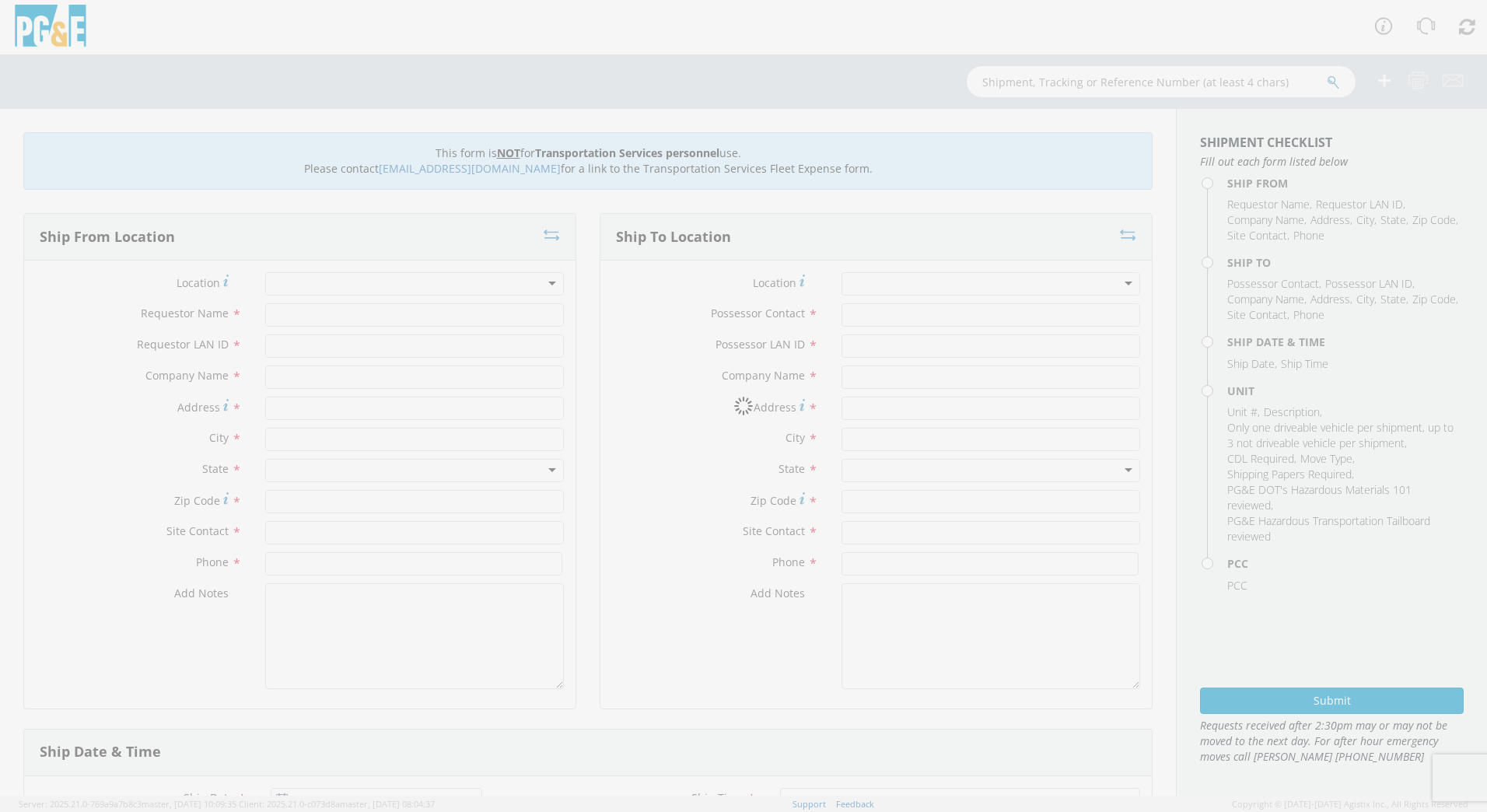
type input "[PHONE_NUMBER]"
type input "[DATE]"
type input "Rental Altec Crawler Borer"
type input "0"
select select "Other"
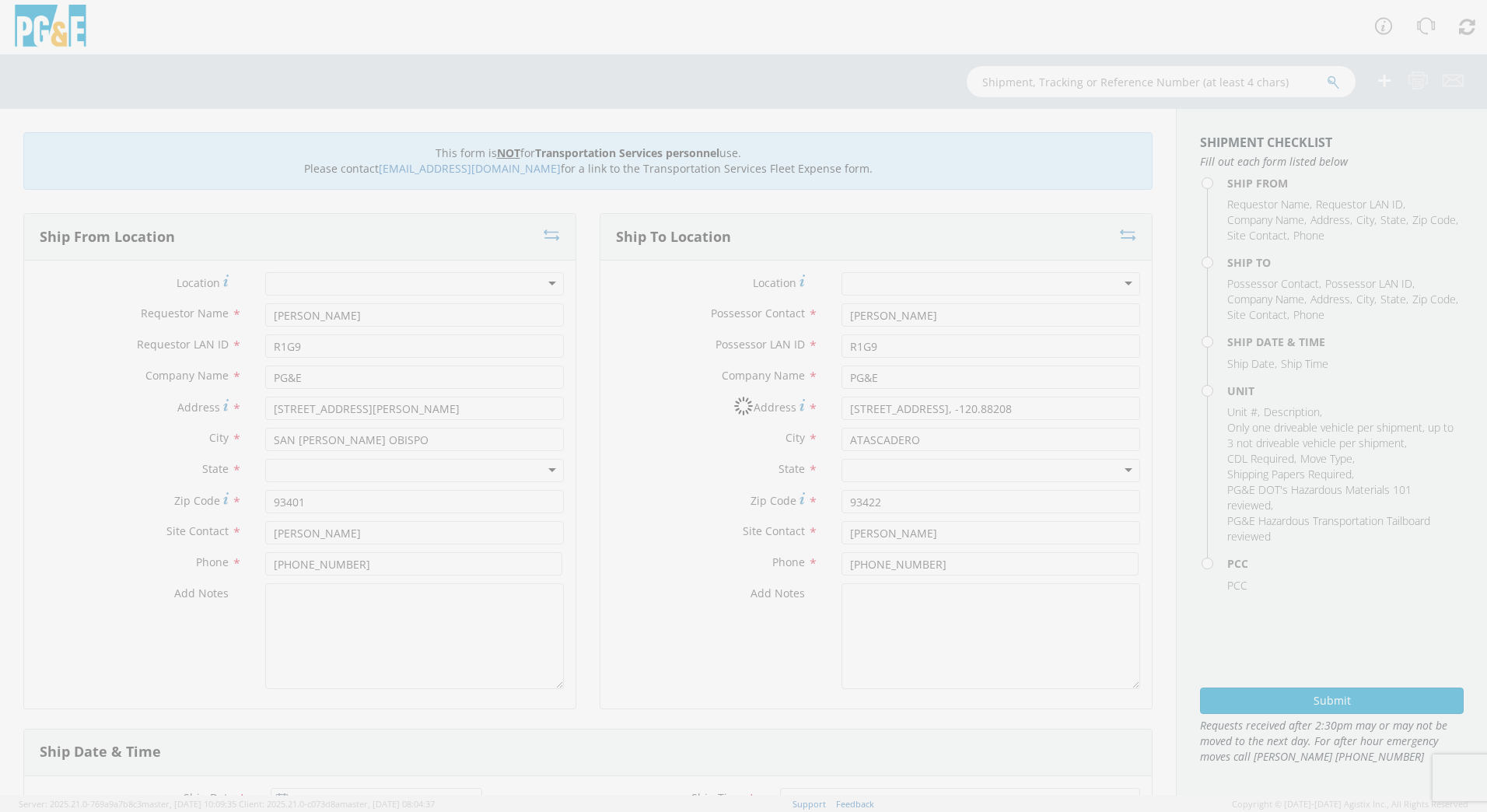
select select "12096"
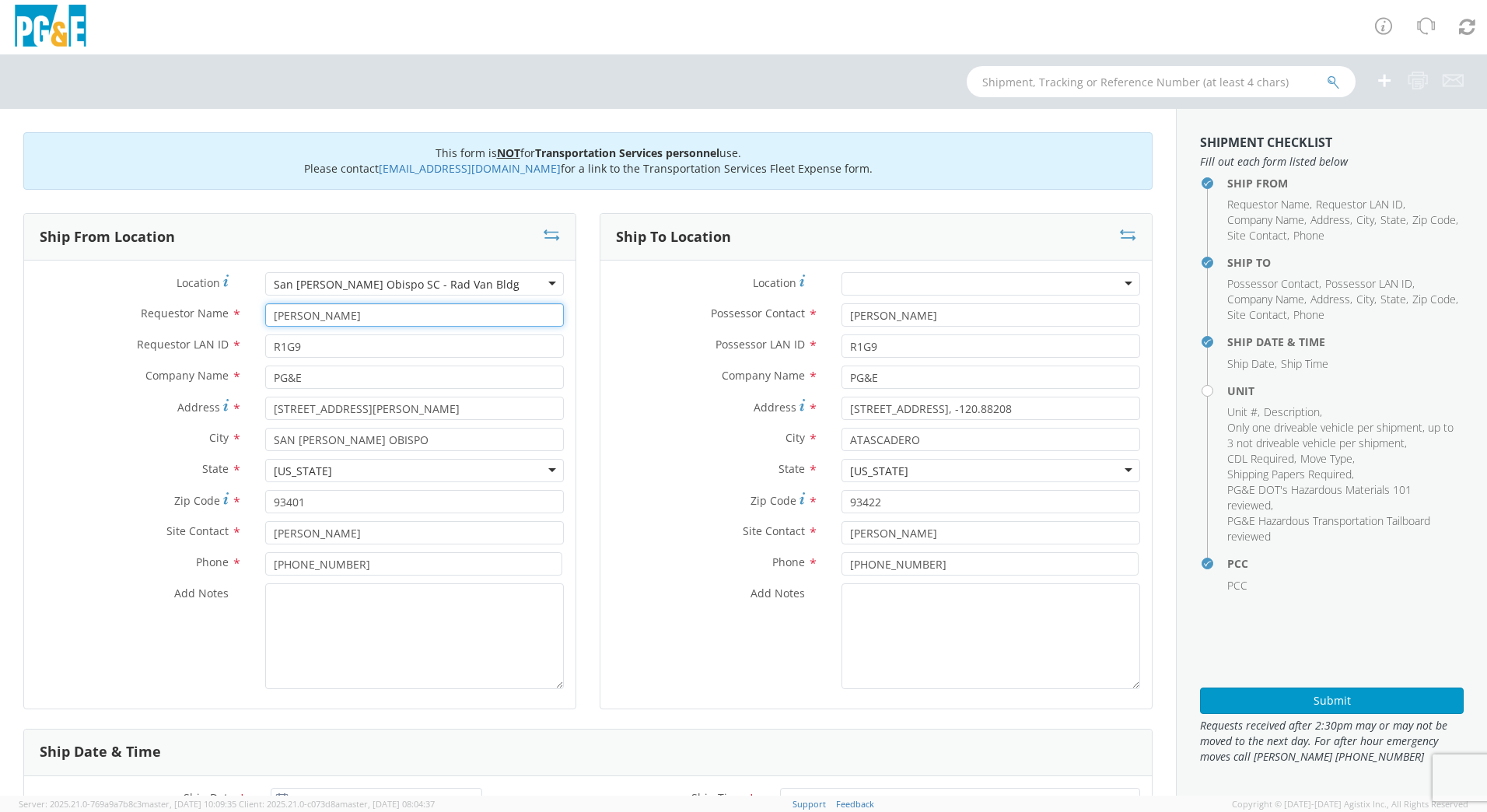
drag, startPoint x: 362, startPoint y: 315, endPoint x: 182, endPoint y: 320, distance: 180.1
click at [182, 320] on div "Requestor Name * [PERSON_NAME]" at bounding box center [300, 315] width 552 height 23
type input "[PERSON_NAME]"
type input "TJSX"
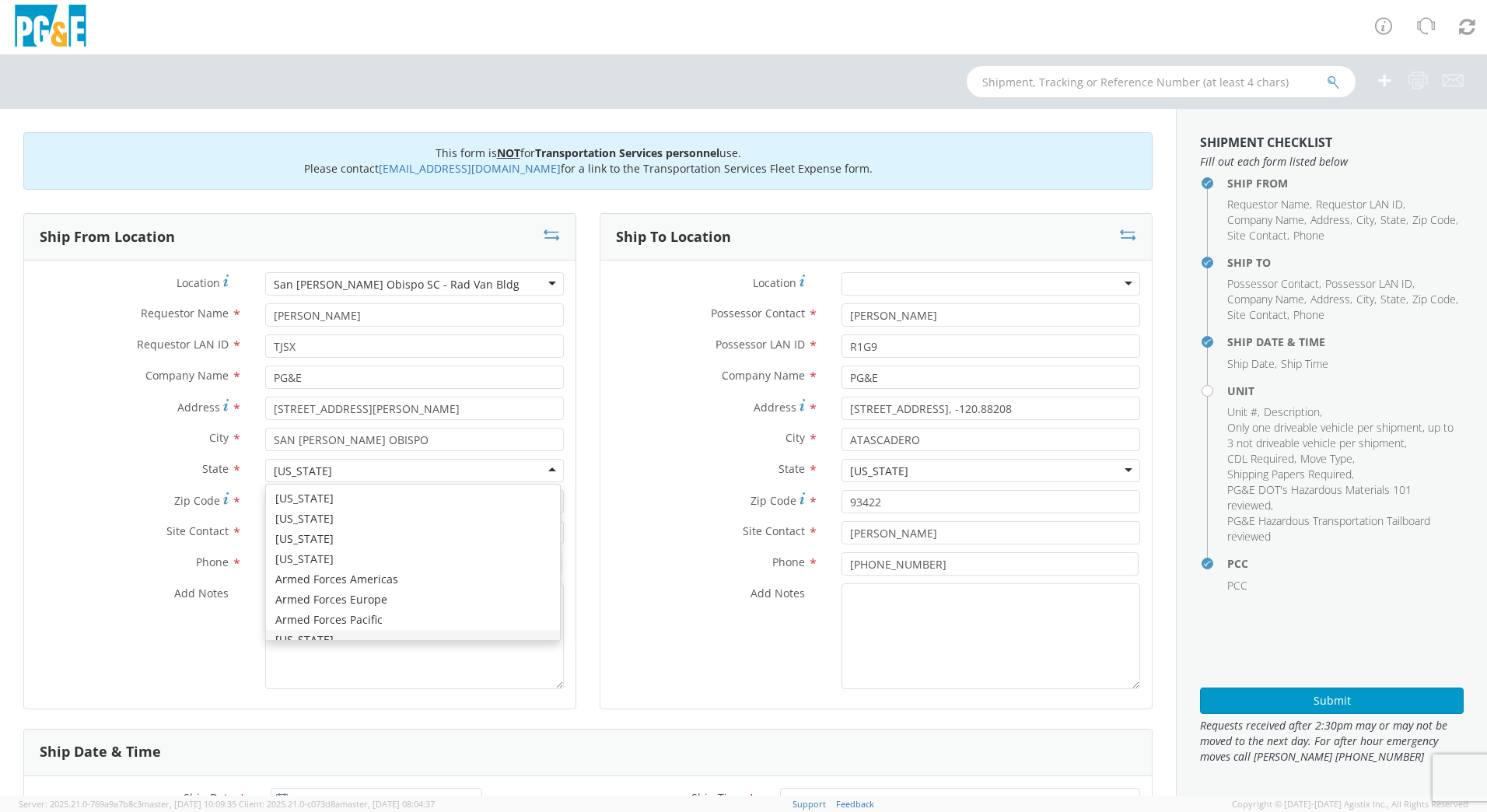
scroll to position [18, 0]
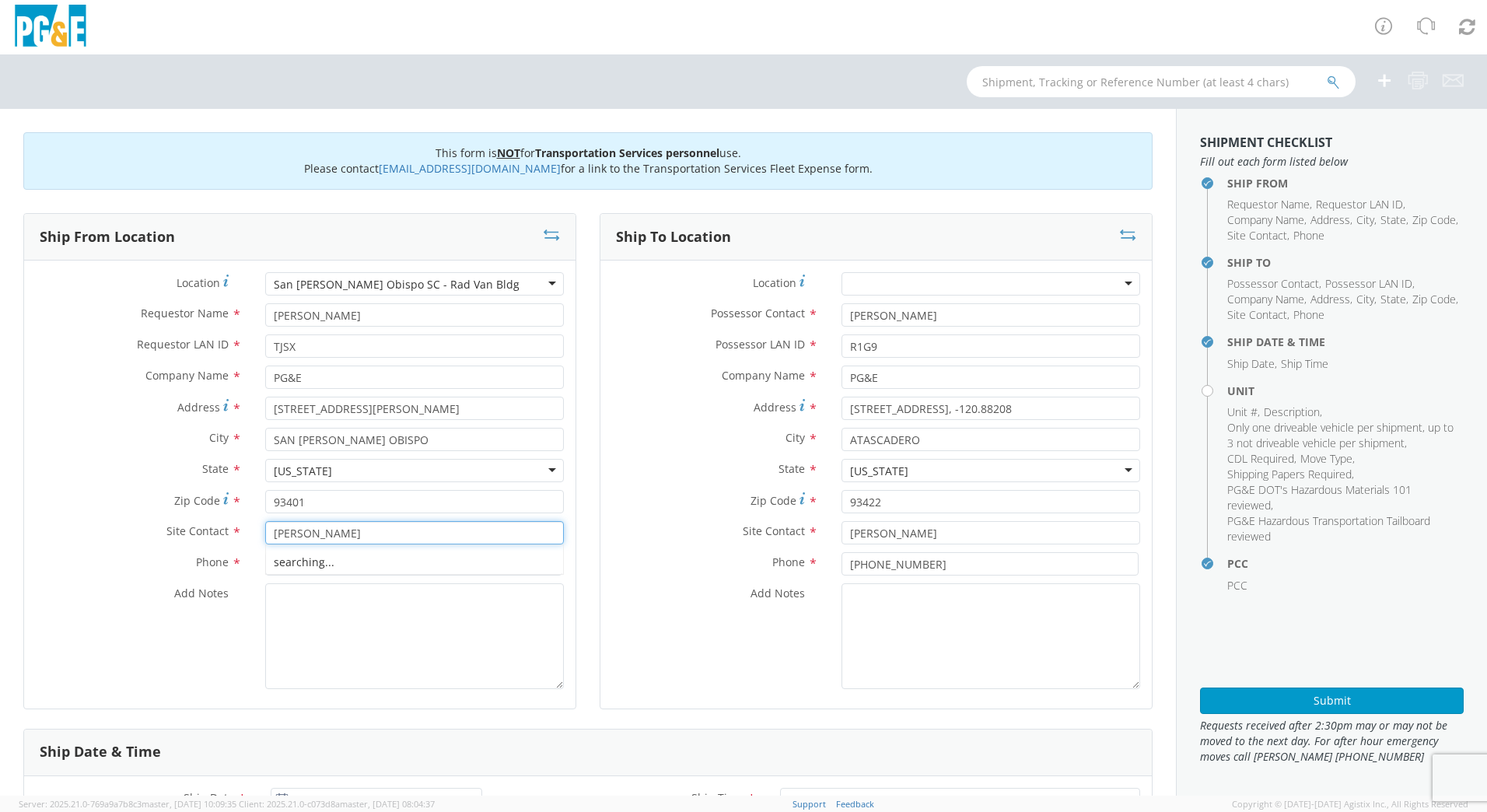
type input "[PERSON_NAME]"
type input "[PHONE_NUMBER]"
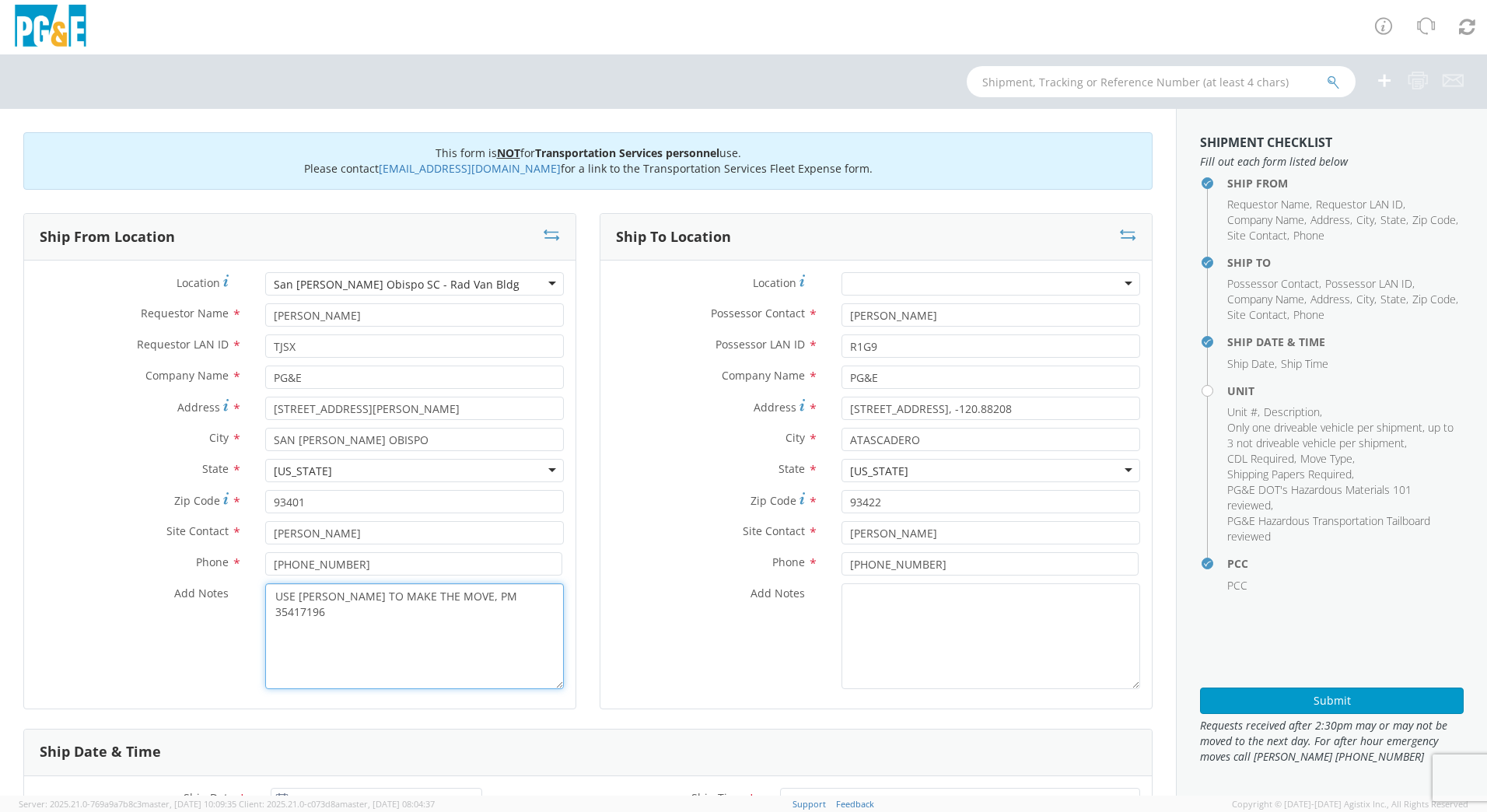
type textarea "USE [PERSON_NAME] TO MAKE THE MOVE, PM 35417196"
drag, startPoint x: 941, startPoint y: 314, endPoint x: 783, endPoint y: 311, distance: 158.0
click at [781, 307] on div "Possessor Contact * [PERSON_NAME]" at bounding box center [876, 315] width 552 height 23
type input "[PERSON_NAME]"
type input "TJSX"
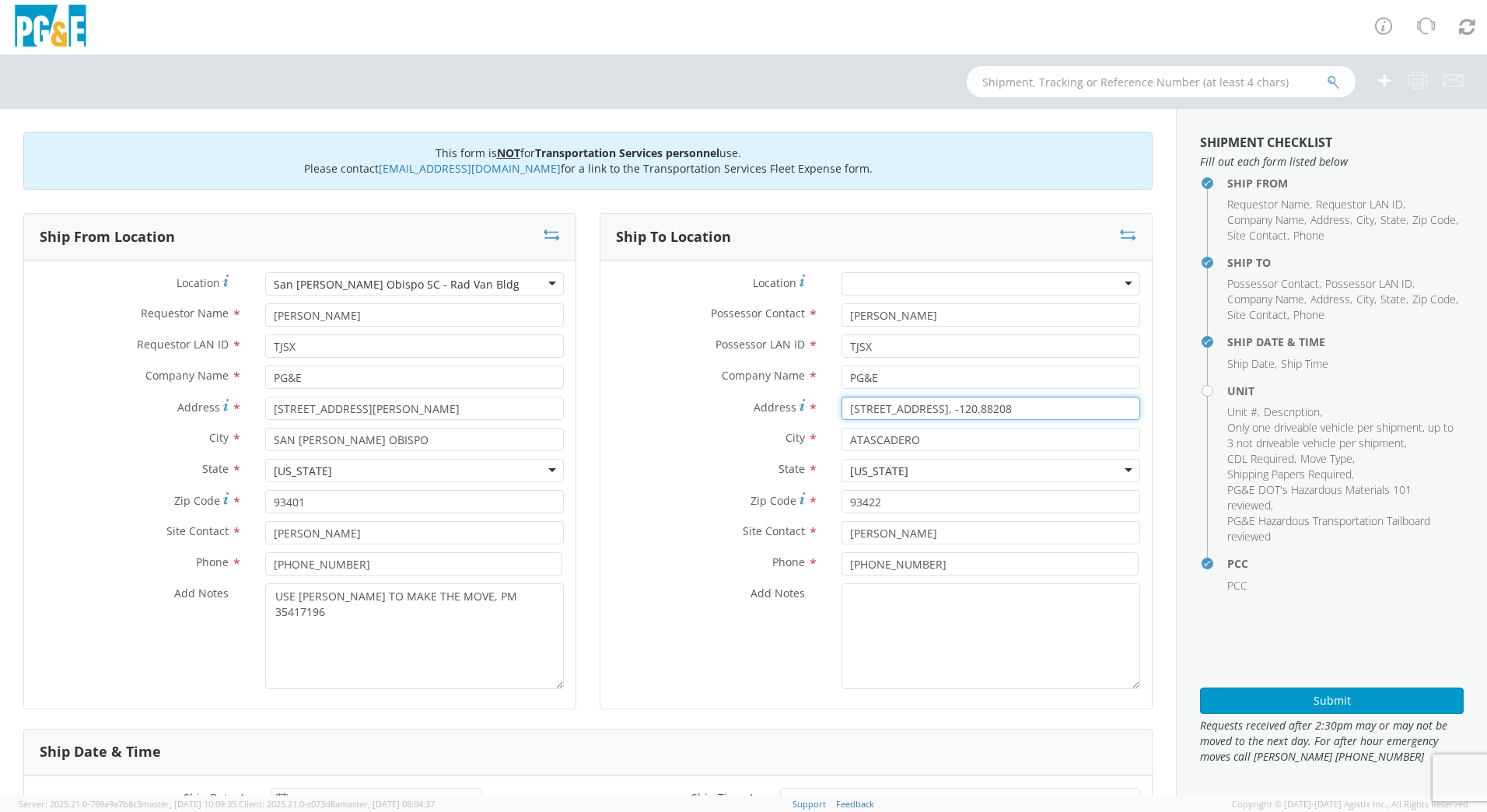
click at [1032, 408] on input "[STREET_ADDRESS], -120.88208" at bounding box center [991, 408] width 299 height 23
drag, startPoint x: 1085, startPoint y: 406, endPoint x: 773, endPoint y: 398, distance: 312.1
click at [773, 398] on div "Address * [STREET_ADDRESS]" at bounding box center [876, 408] width 552 height 23
paste input "[STREET_ADDRESS]"
type input "[STREET_ADDRESS]"
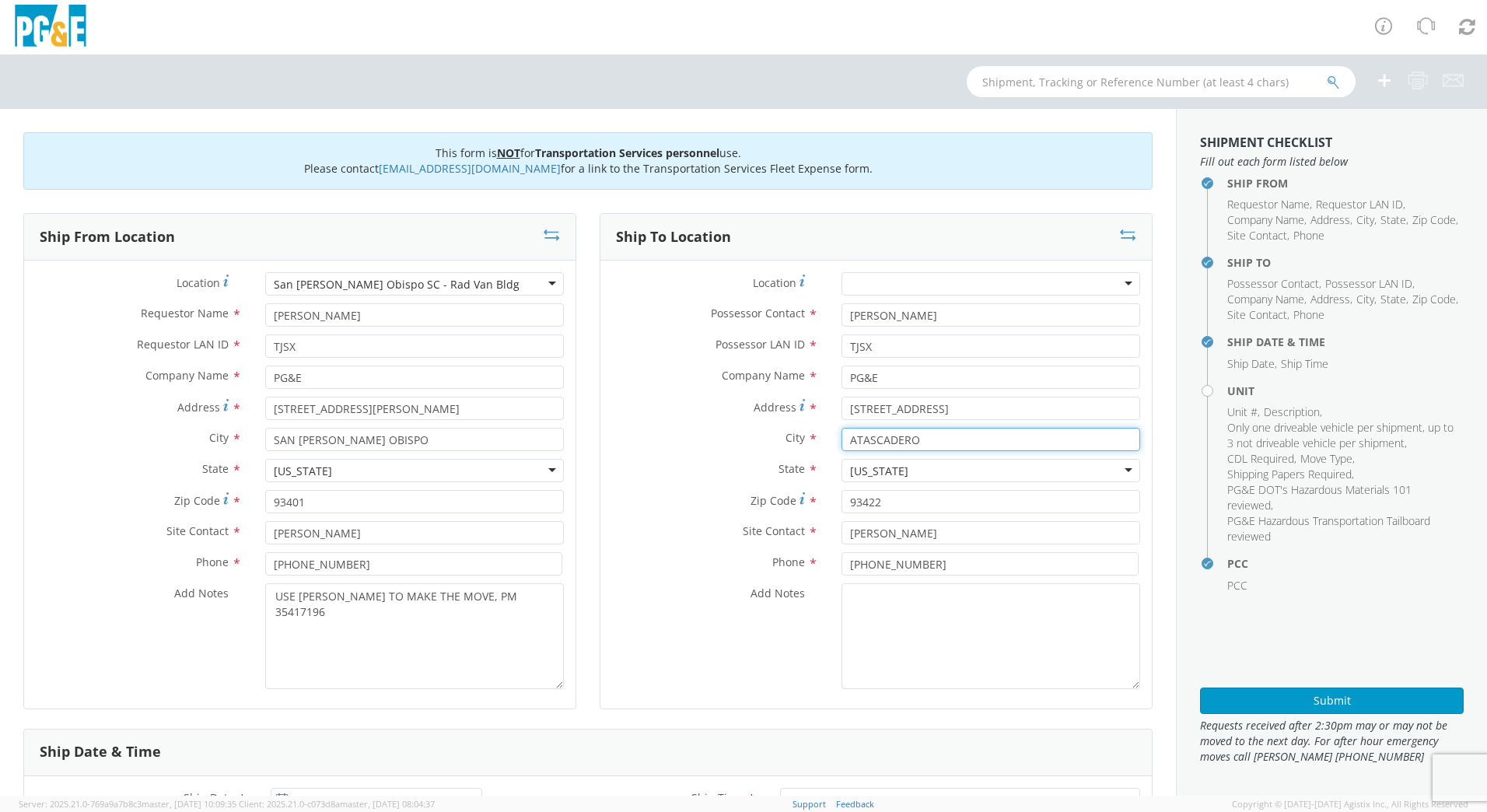
drag, startPoint x: 925, startPoint y: 443, endPoint x: 828, endPoint y: 444, distance: 97.0
click at [830, 444] on div "ATASCADERO" at bounding box center [991, 440] width 323 height 23
type input "SAN [PERSON_NAME] OBISPO"
type input "93401"
type input "[PERSON_NAME]"
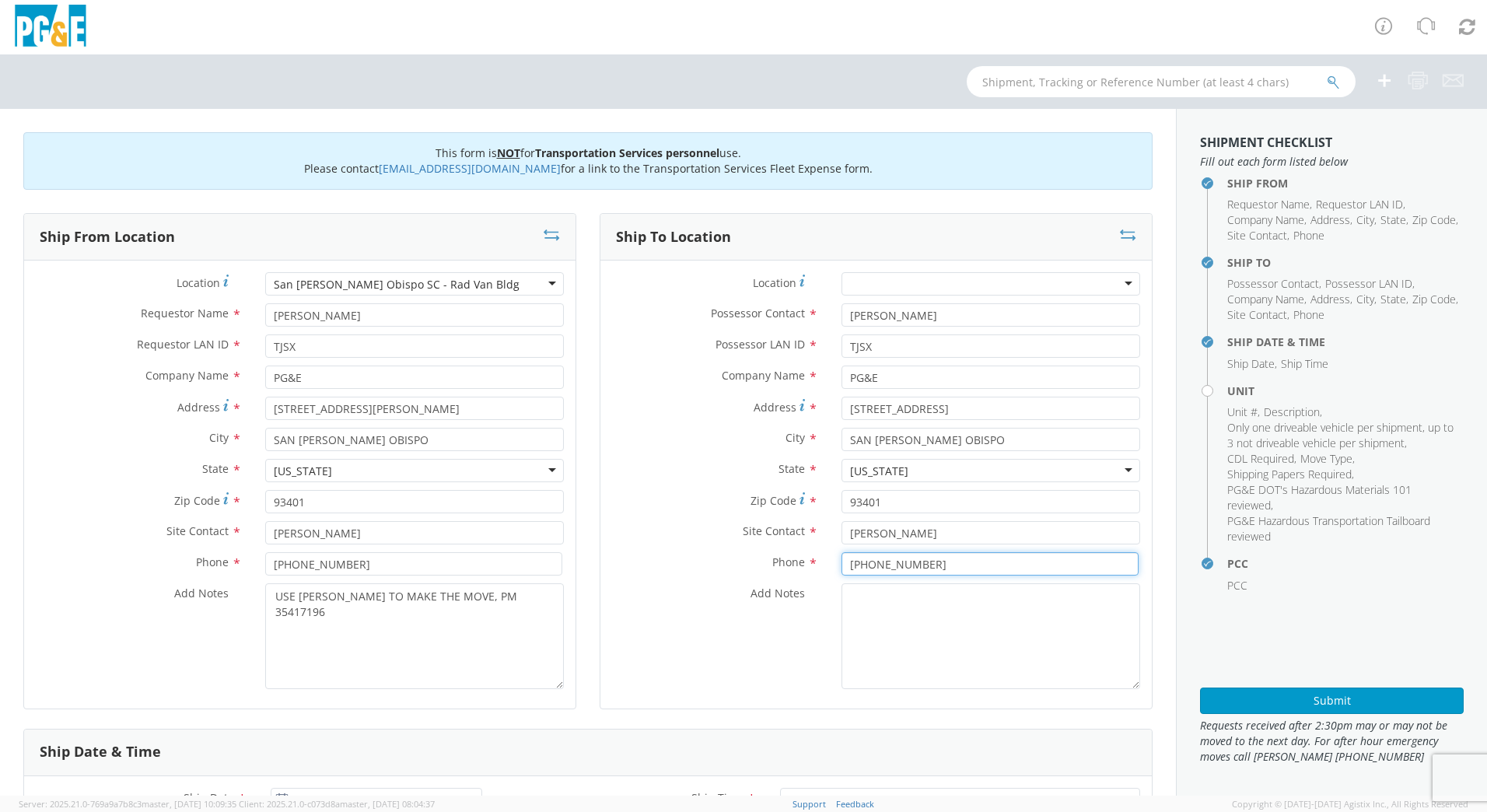
type input "[PHONE_NUMBER]"
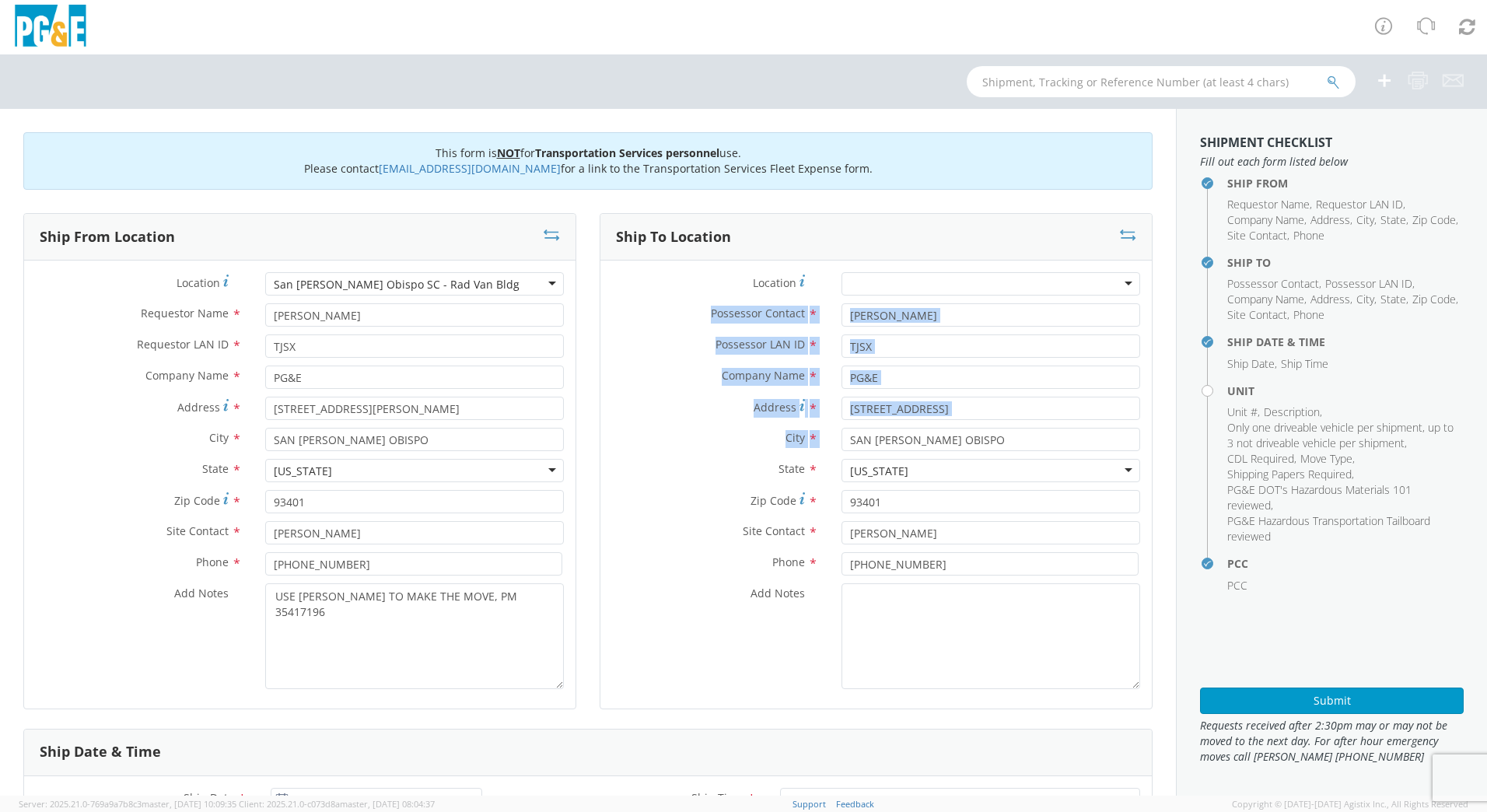
drag, startPoint x: 1164, startPoint y: 308, endPoint x: 1168, endPoint y: 443, distance: 135.1
click at [1168, 443] on div "This form is NOT for Transportation Services personnel use. Please contact [EMA…" at bounding box center [588, 453] width 1176 height 686
drag, startPoint x: 1168, startPoint y: 443, endPoint x: 1148, endPoint y: 313, distance: 131.5
click at [1148, 313] on div "Ship To Location Location * (OBSOLETE) [GEOGRAPHIC_DATA] SC - GC TRAILER (OBSOL…" at bounding box center [876, 471] width 576 height 516
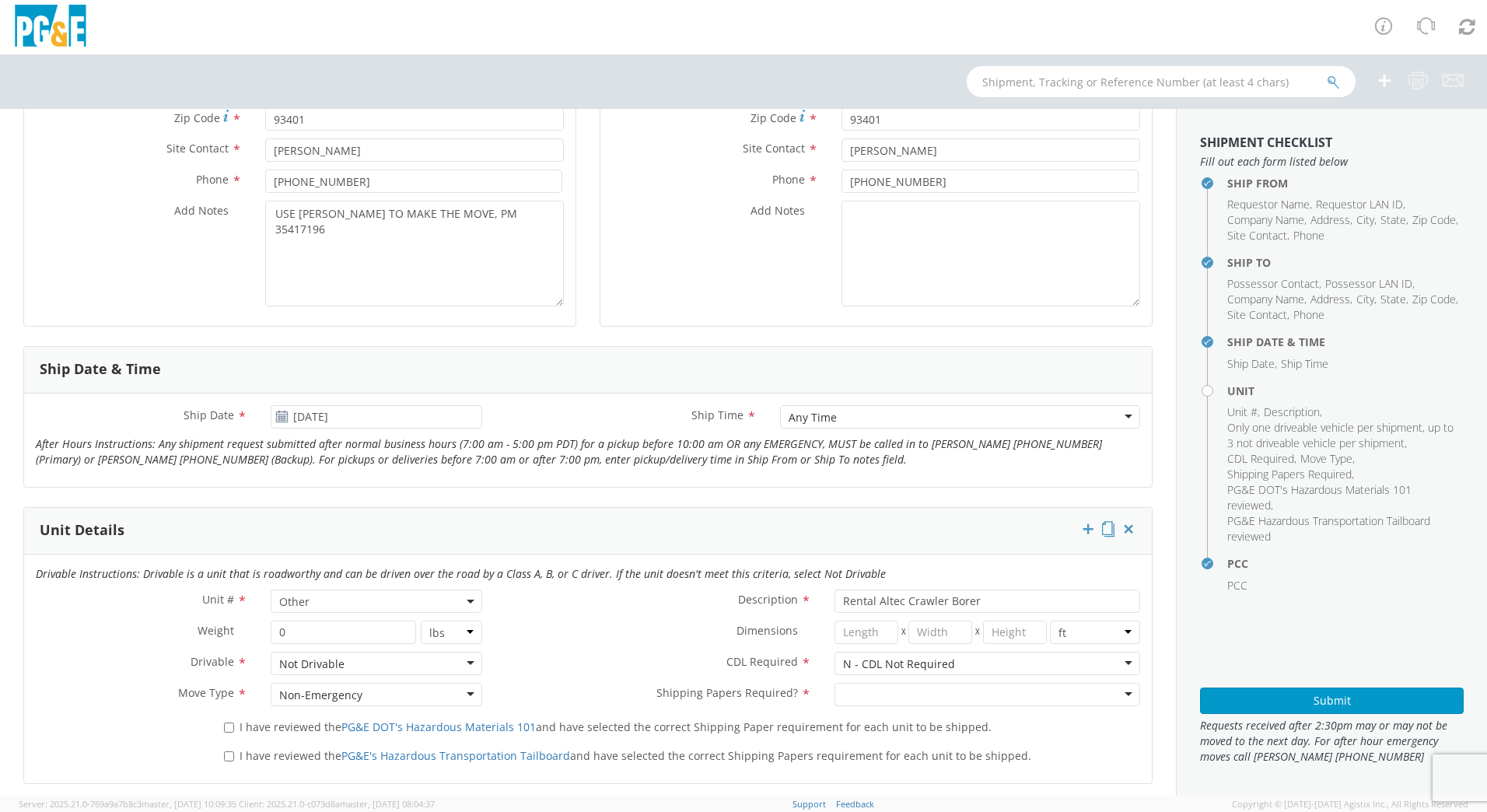
scroll to position [412, 0]
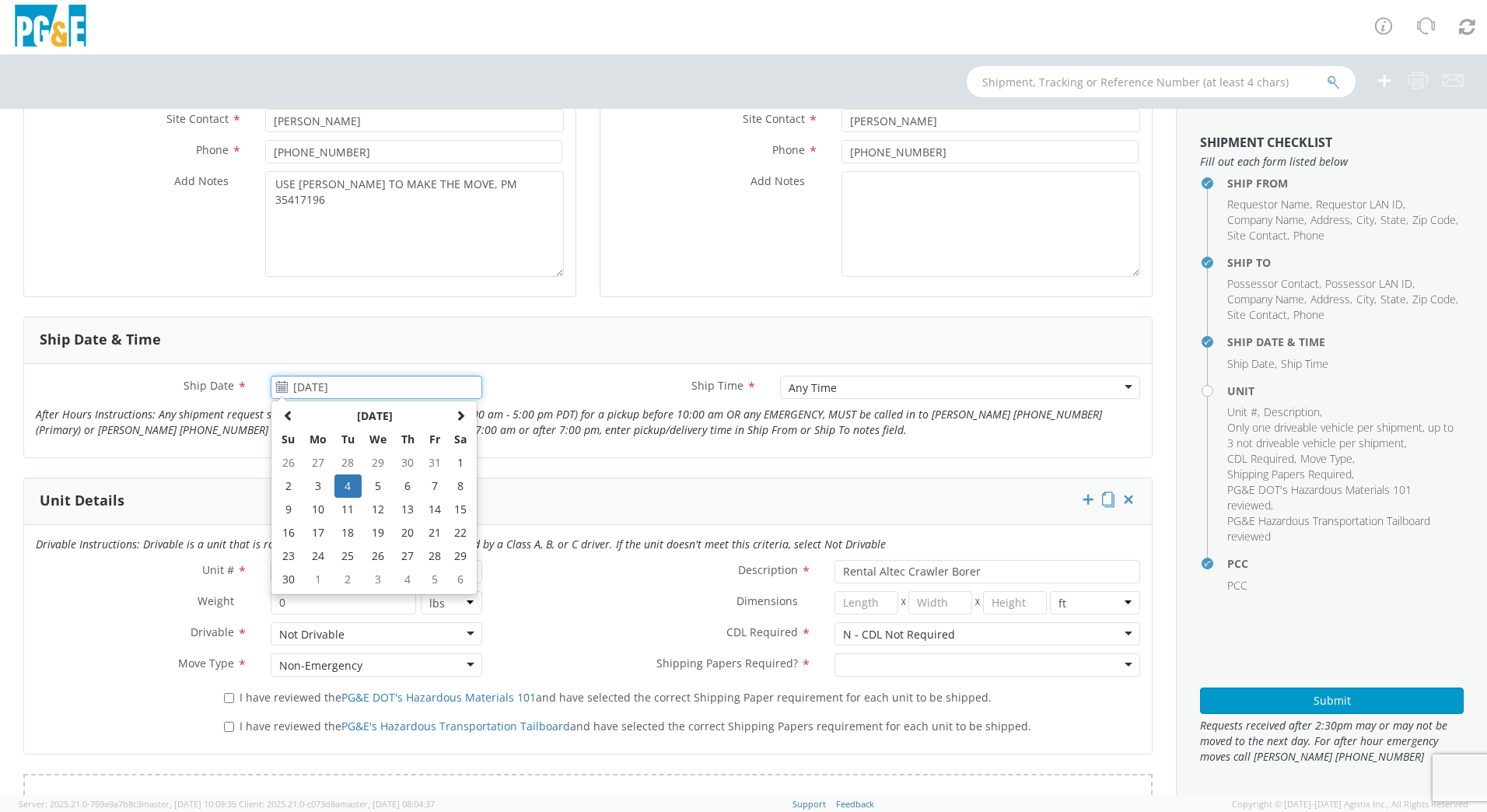
click at [310, 390] on input "[DATE]" at bounding box center [377, 387] width 211 height 23
click at [408, 490] on td "6" at bounding box center [407, 486] width 27 height 23
type input "[DATE]"
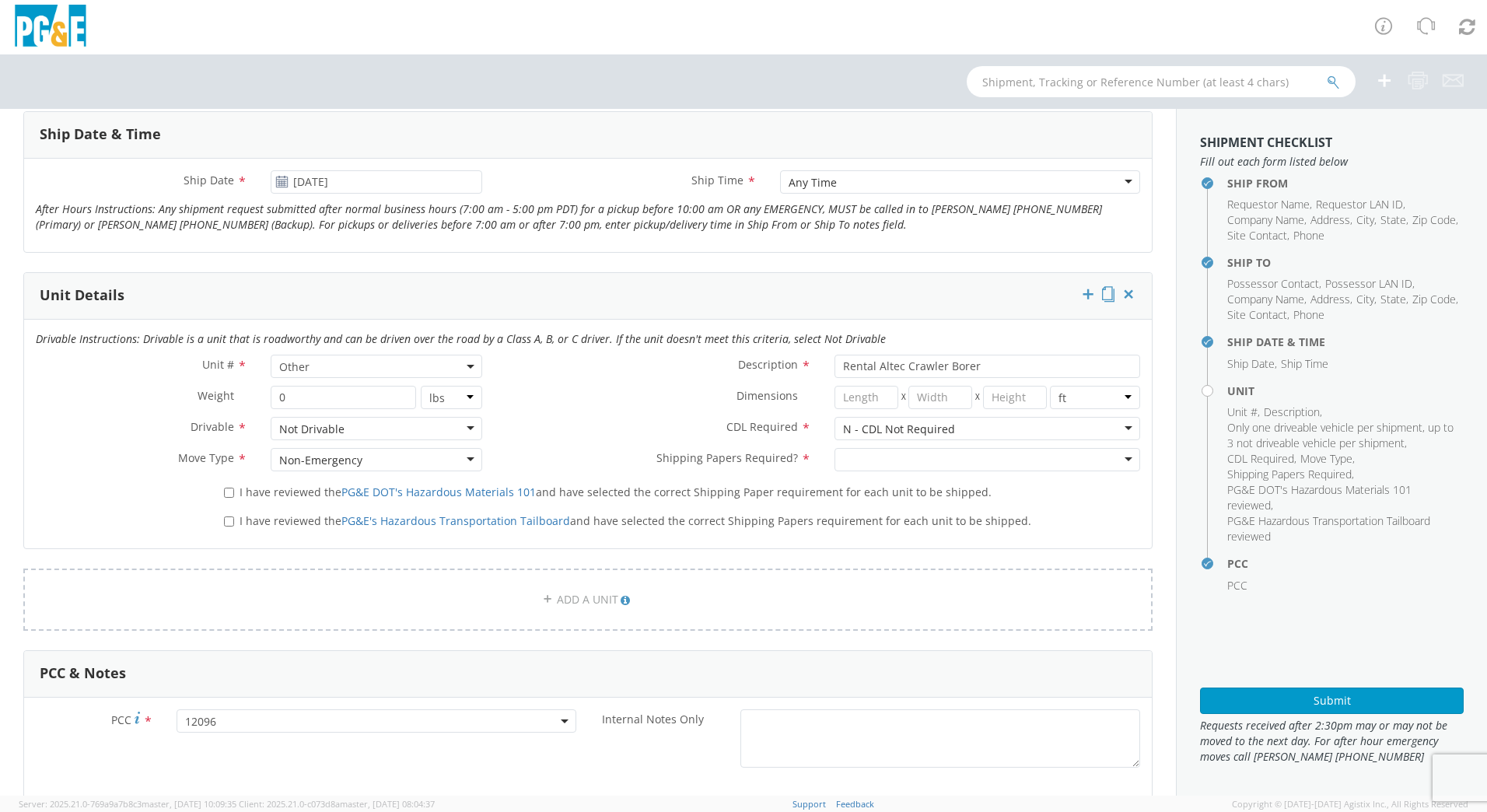
scroll to position [622, 0]
click at [1038, 449] on div at bounding box center [987, 455] width 305 height 23
click at [229, 490] on input "I have reviewed the PG&E DOT's Hazardous Materials 101 and have selected the co…" at bounding box center [229, 488] width 10 height 10
checkbox input "true"
click at [227, 516] on input "I have reviewed the PG&E's Hazardous Transportation Tailboard and have selected…" at bounding box center [229, 517] width 10 height 10
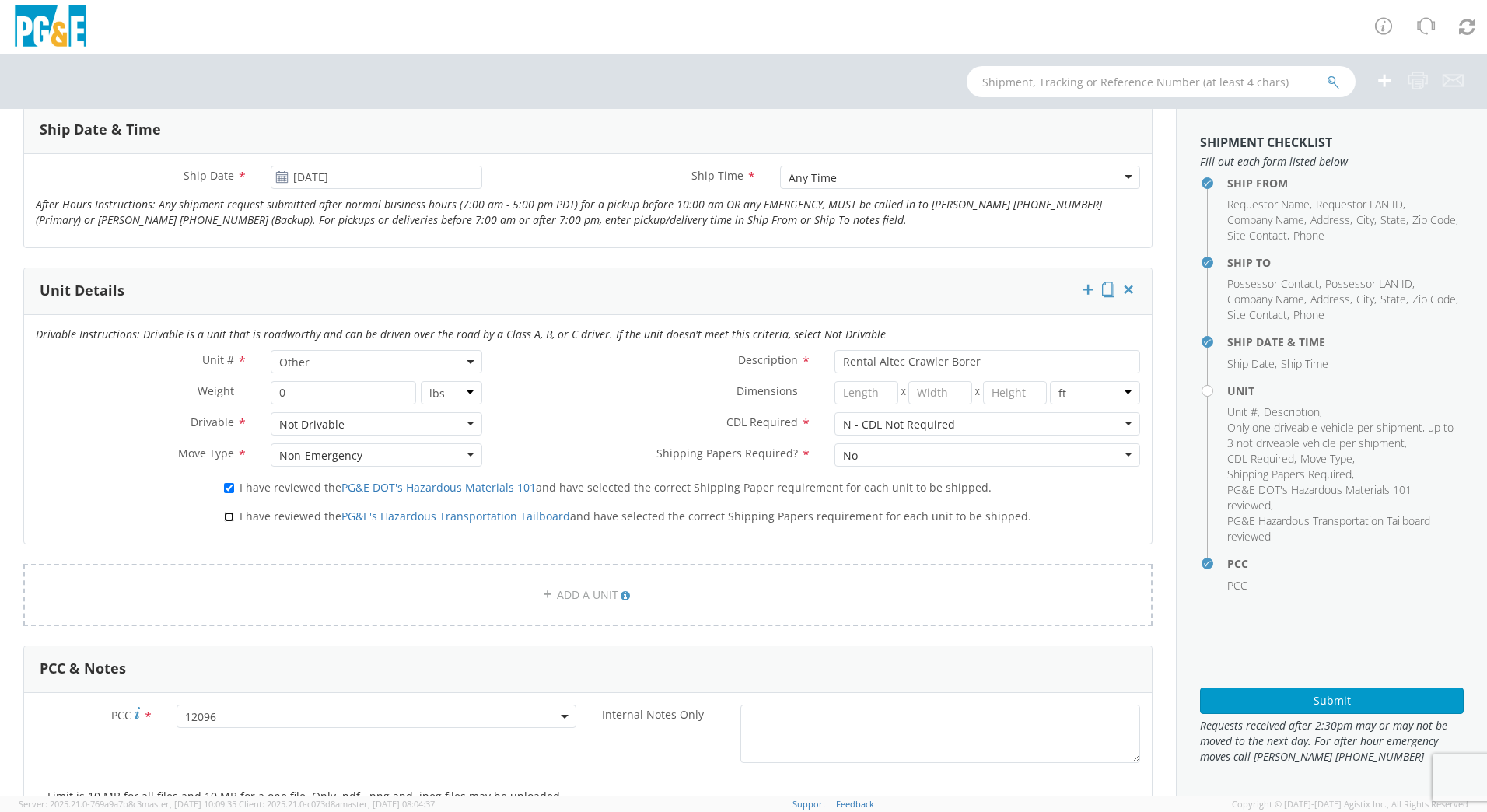
checkbox input "true"
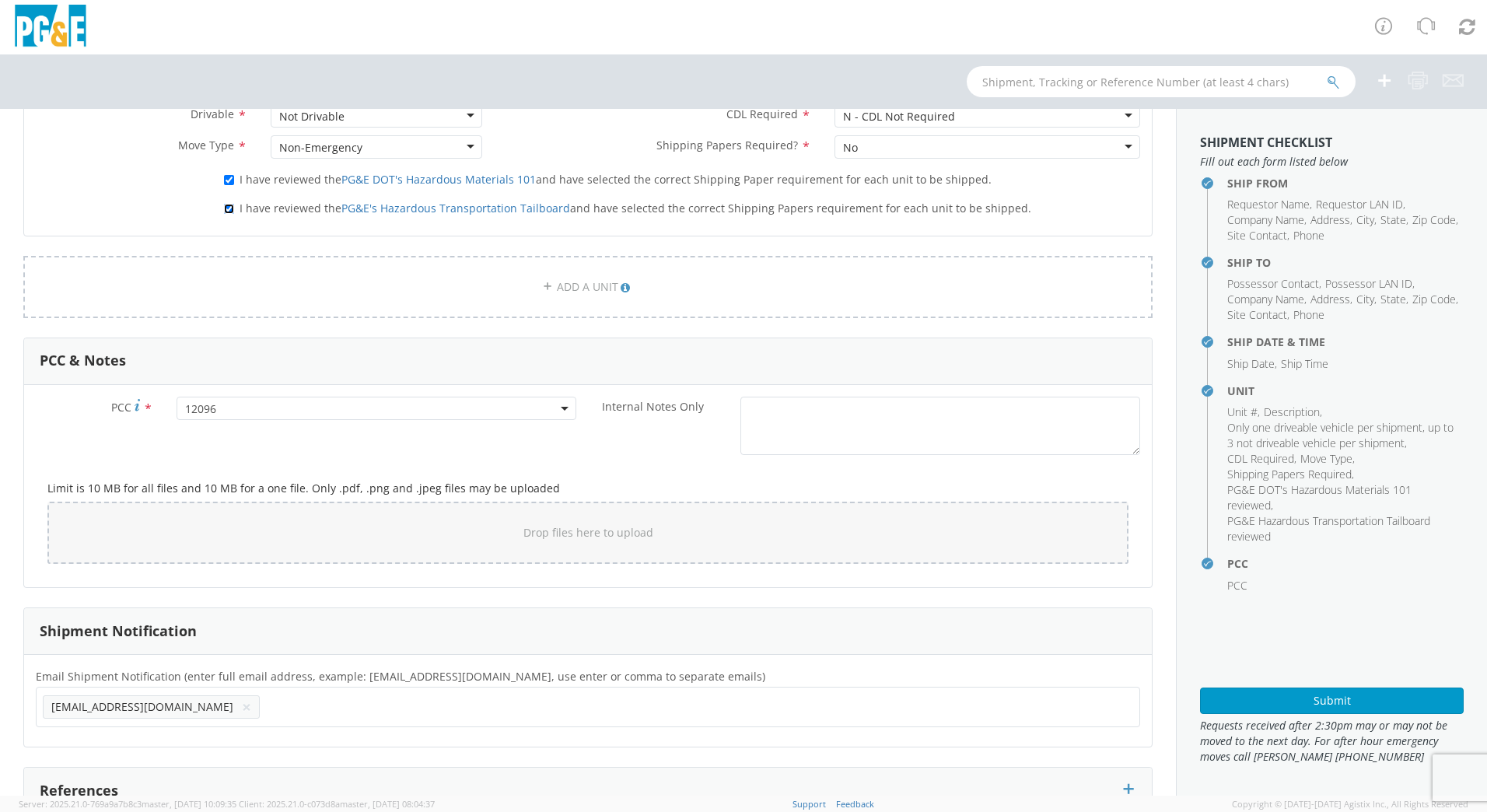
scroll to position [1055, 0]
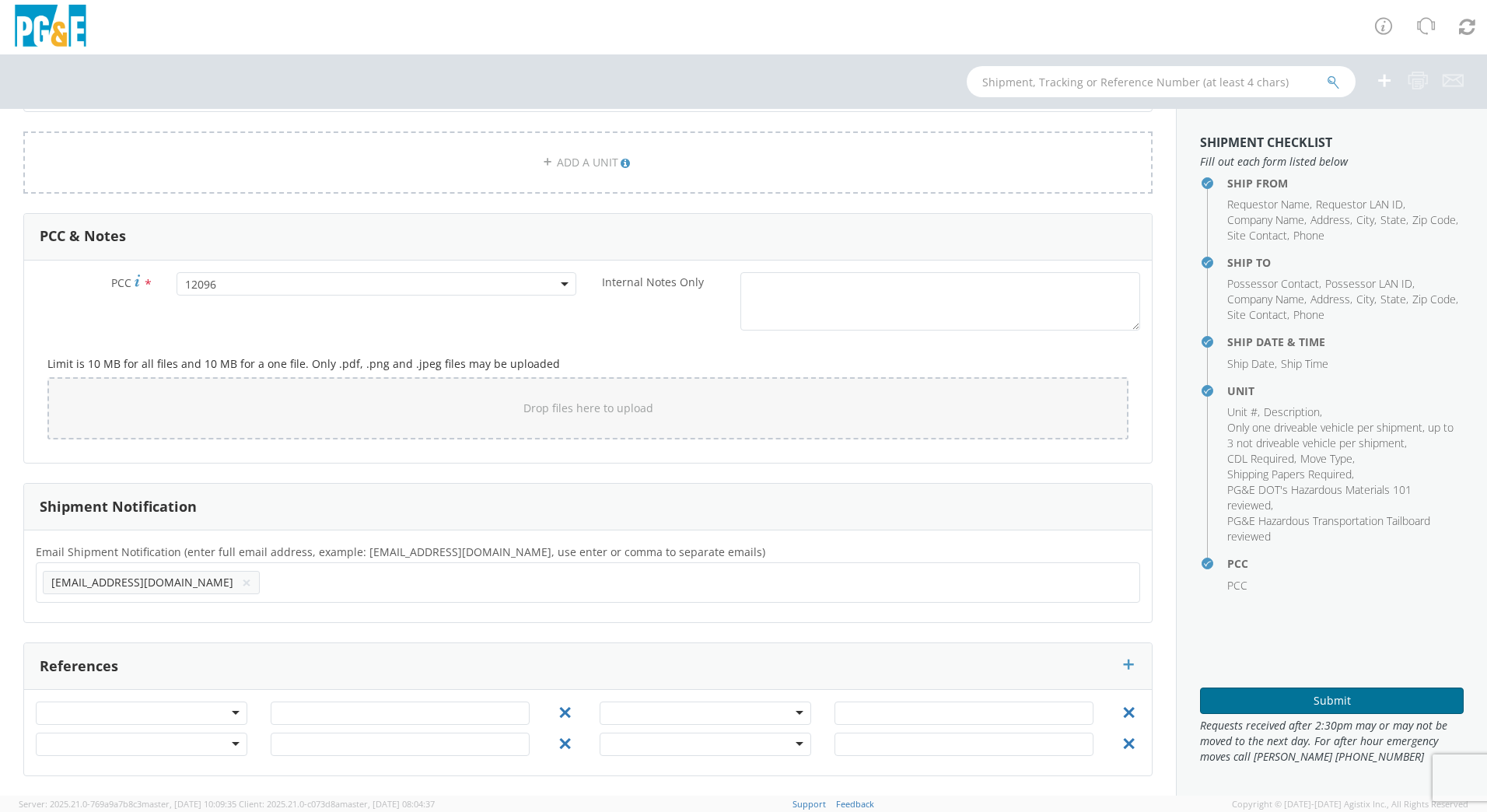
click at [1336, 693] on button "Submit" at bounding box center [1333, 700] width 264 height 26
